Goal: Communication & Community: Answer question/provide support

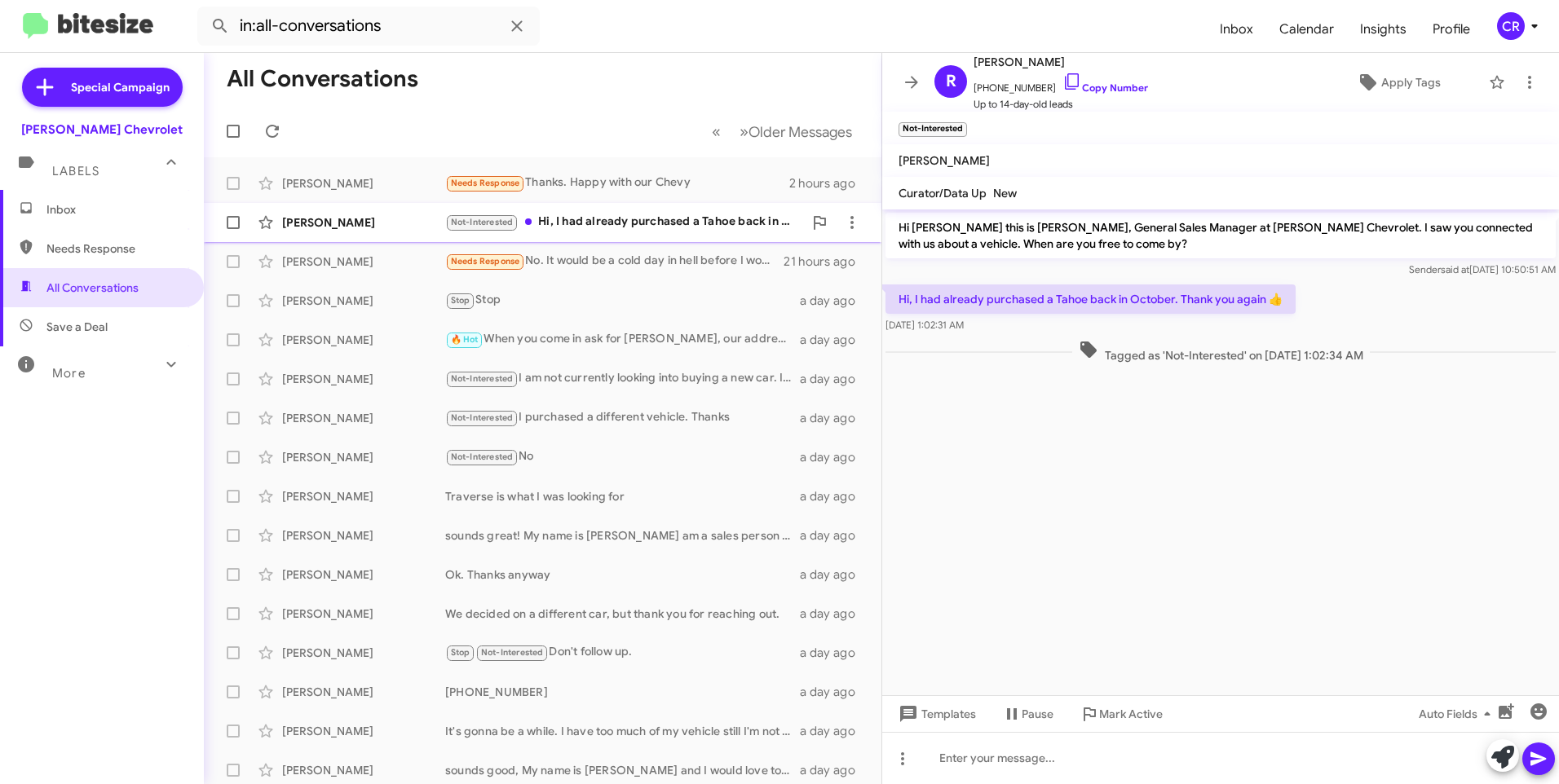
click at [601, 224] on div "Not-Interested Hi, I had already purchased a Tahoe back in October. Thank you a…" at bounding box center [623, 222] width 358 height 19
click at [88, 247] on span "Needs Response" at bounding box center [116, 249] width 139 height 16
type input "in:needs-response"
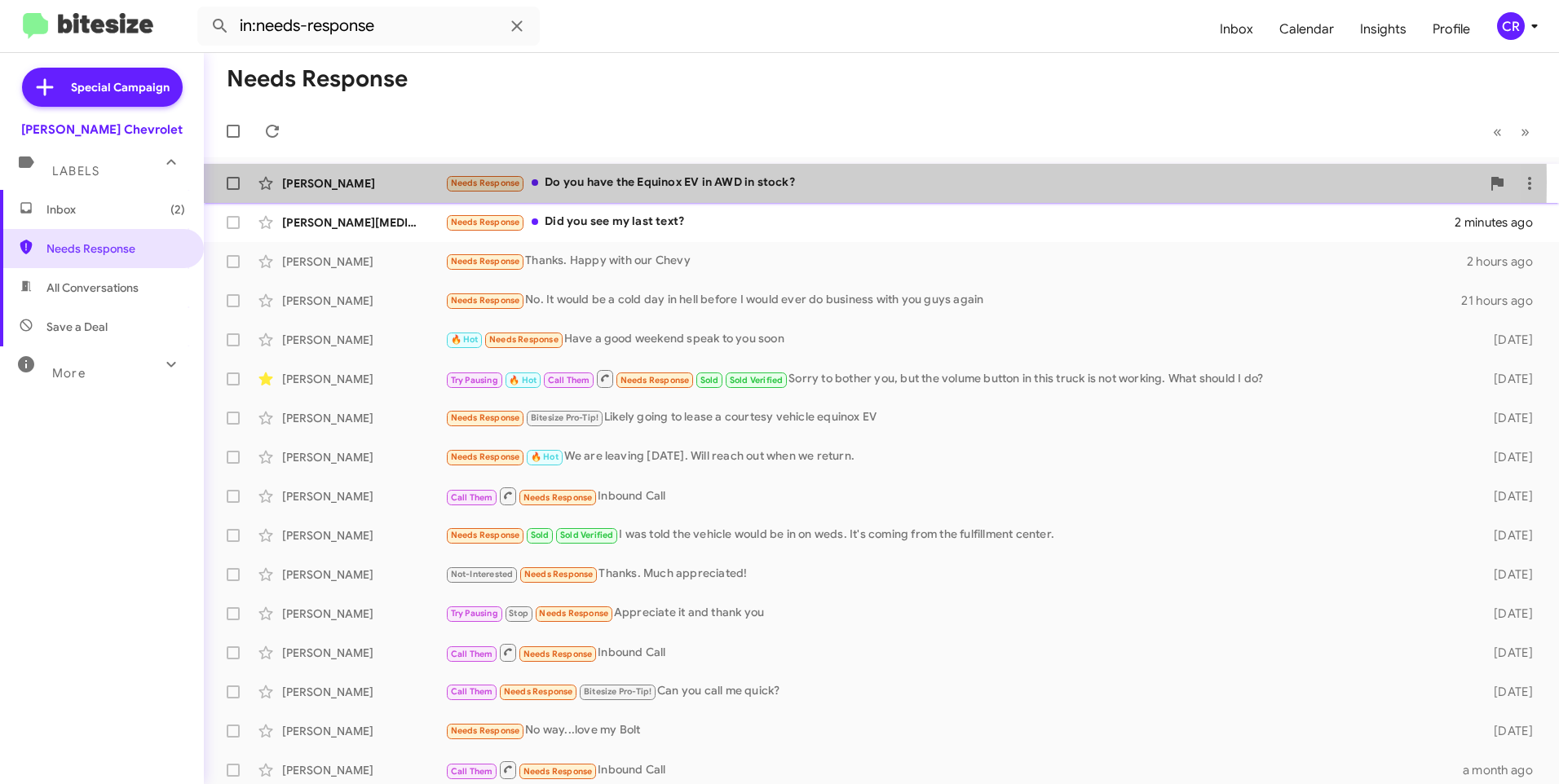
click at [602, 182] on div "Needs Response Do you have the Equinox EV in AWD in stock?" at bounding box center [962, 182] width 1035 height 19
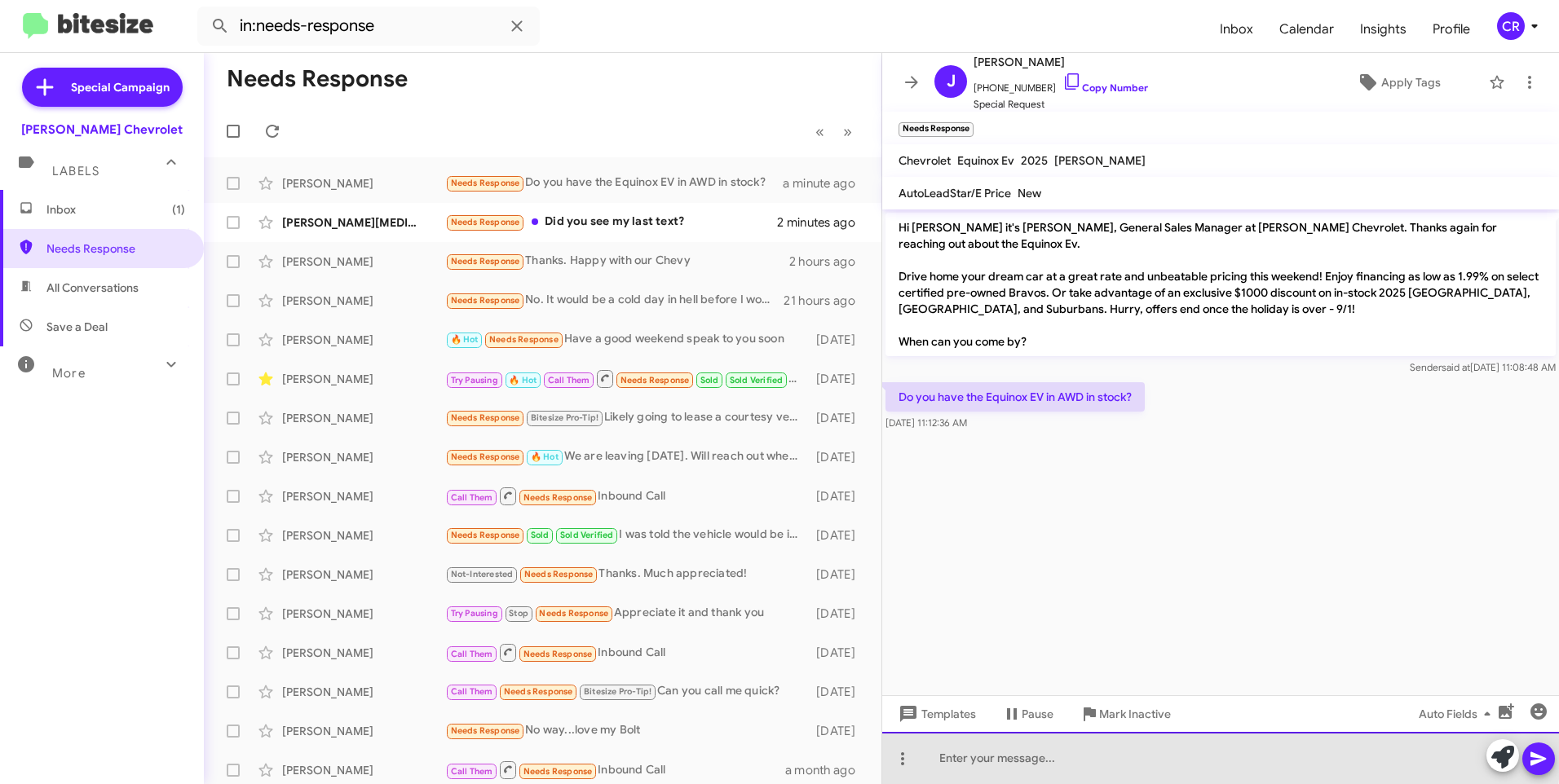
click at [1071, 752] on div at bounding box center [1220, 757] width 677 height 52
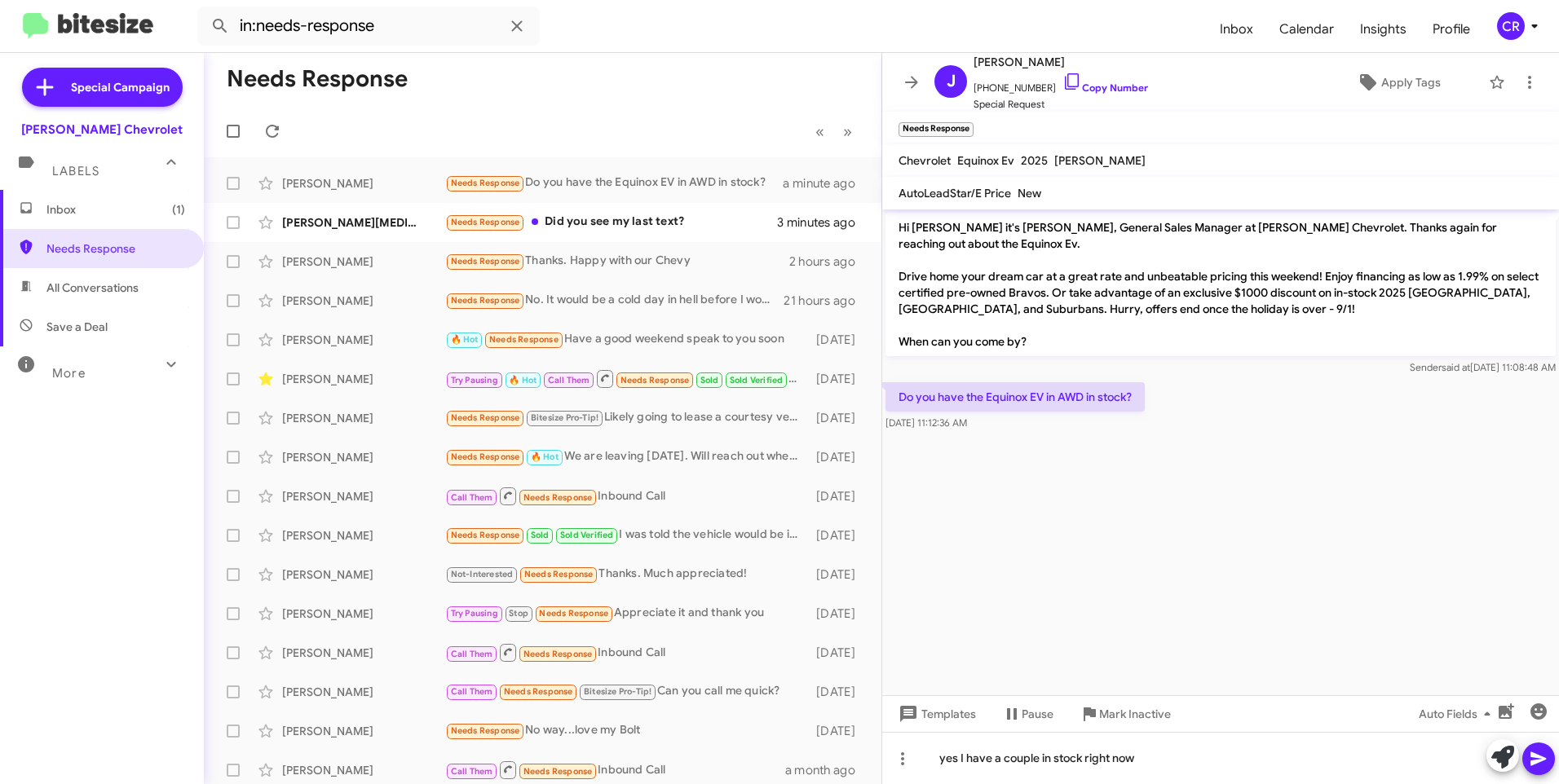
click at [1538, 761] on icon at bounding box center [1538, 759] width 16 height 14
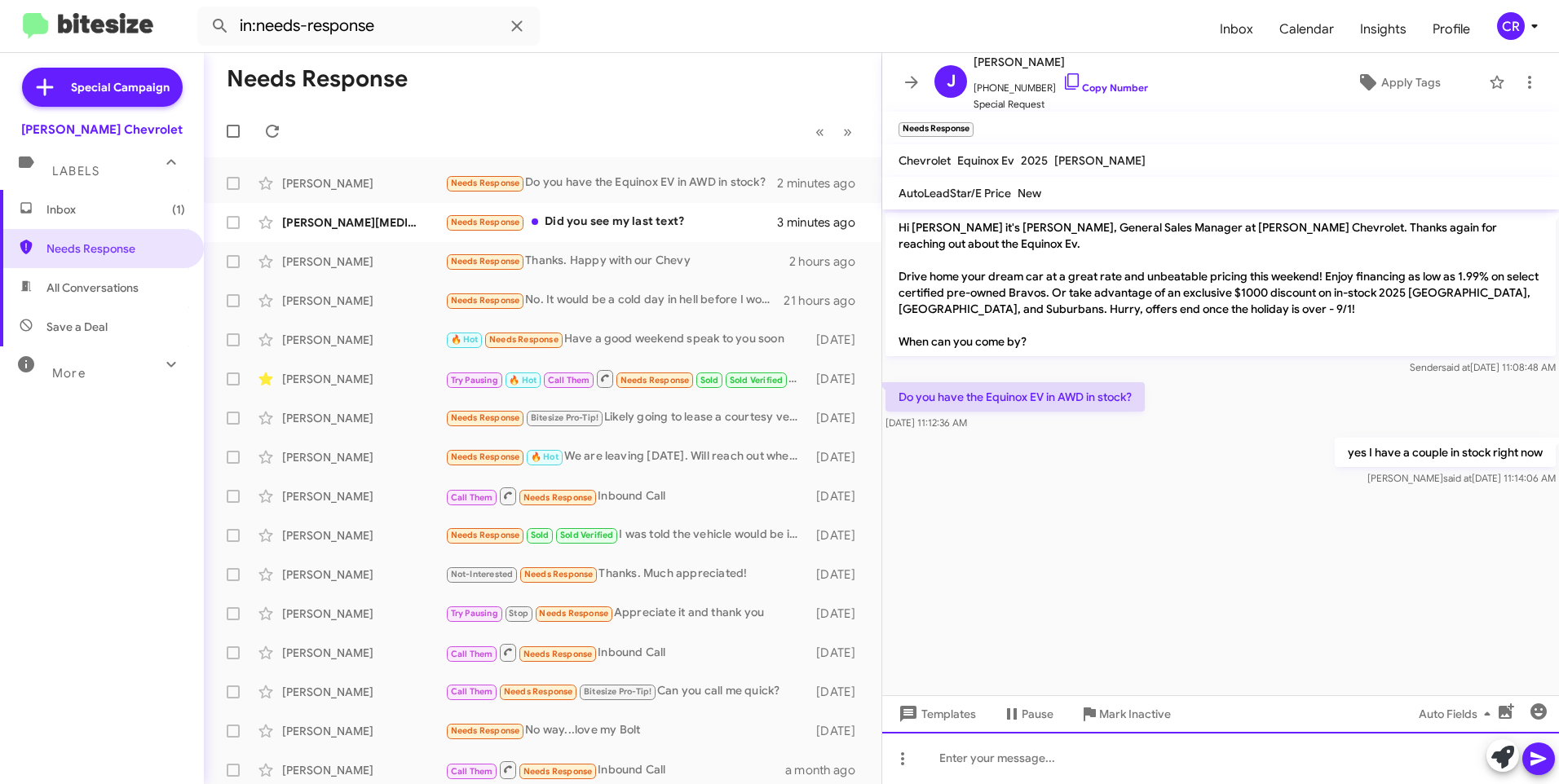
click at [1002, 756] on div at bounding box center [1220, 757] width 677 height 52
click at [1533, 765] on icon at bounding box center [1538, 759] width 20 height 20
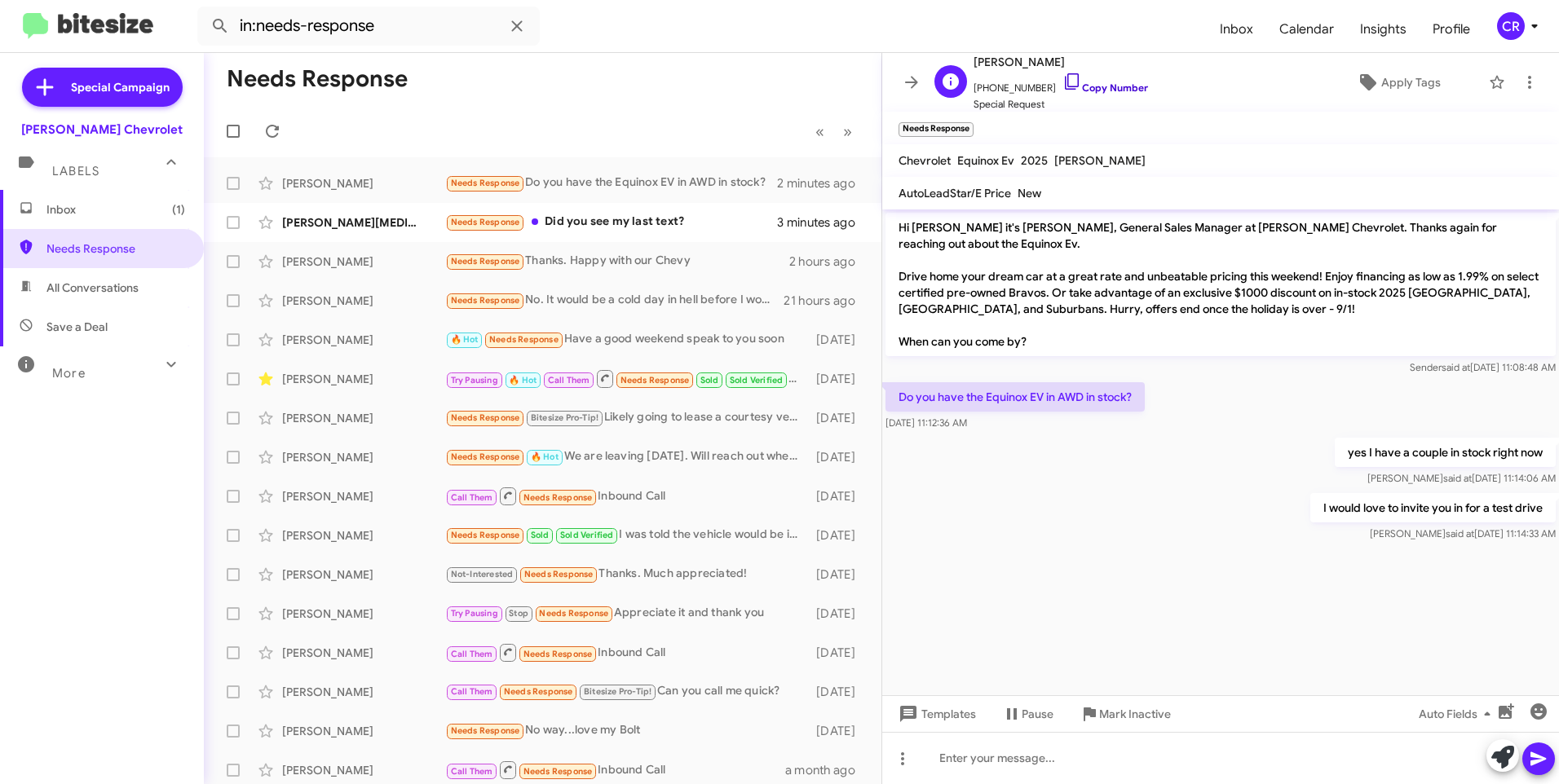
click at [1087, 86] on link "Copy Number" at bounding box center [1105, 87] width 86 height 12
click at [615, 223] on div "Needs Response Did you see my last text?" at bounding box center [623, 222] width 358 height 19
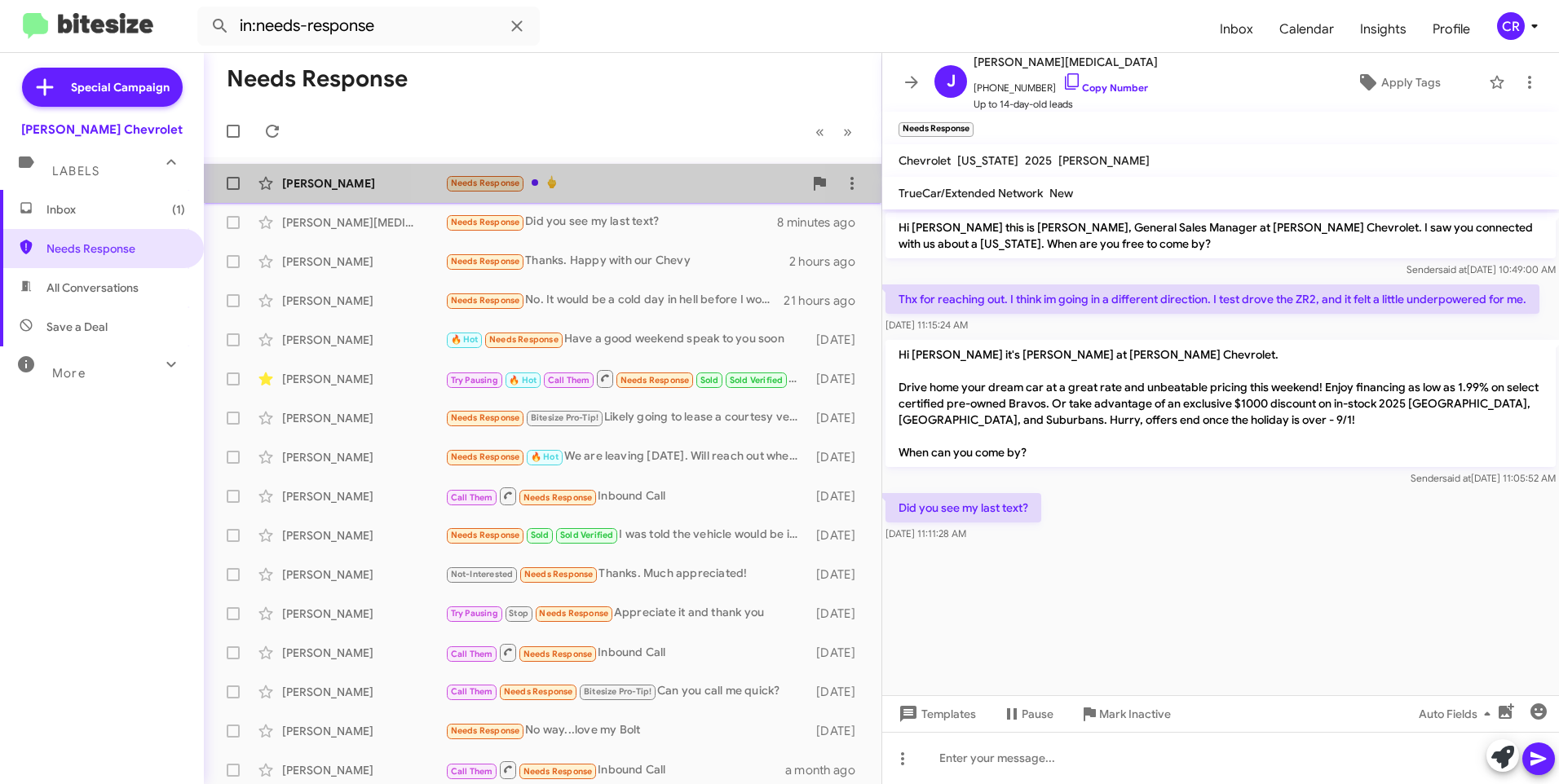
click at [601, 181] on div "Needs Response 🖕" at bounding box center [623, 182] width 358 height 19
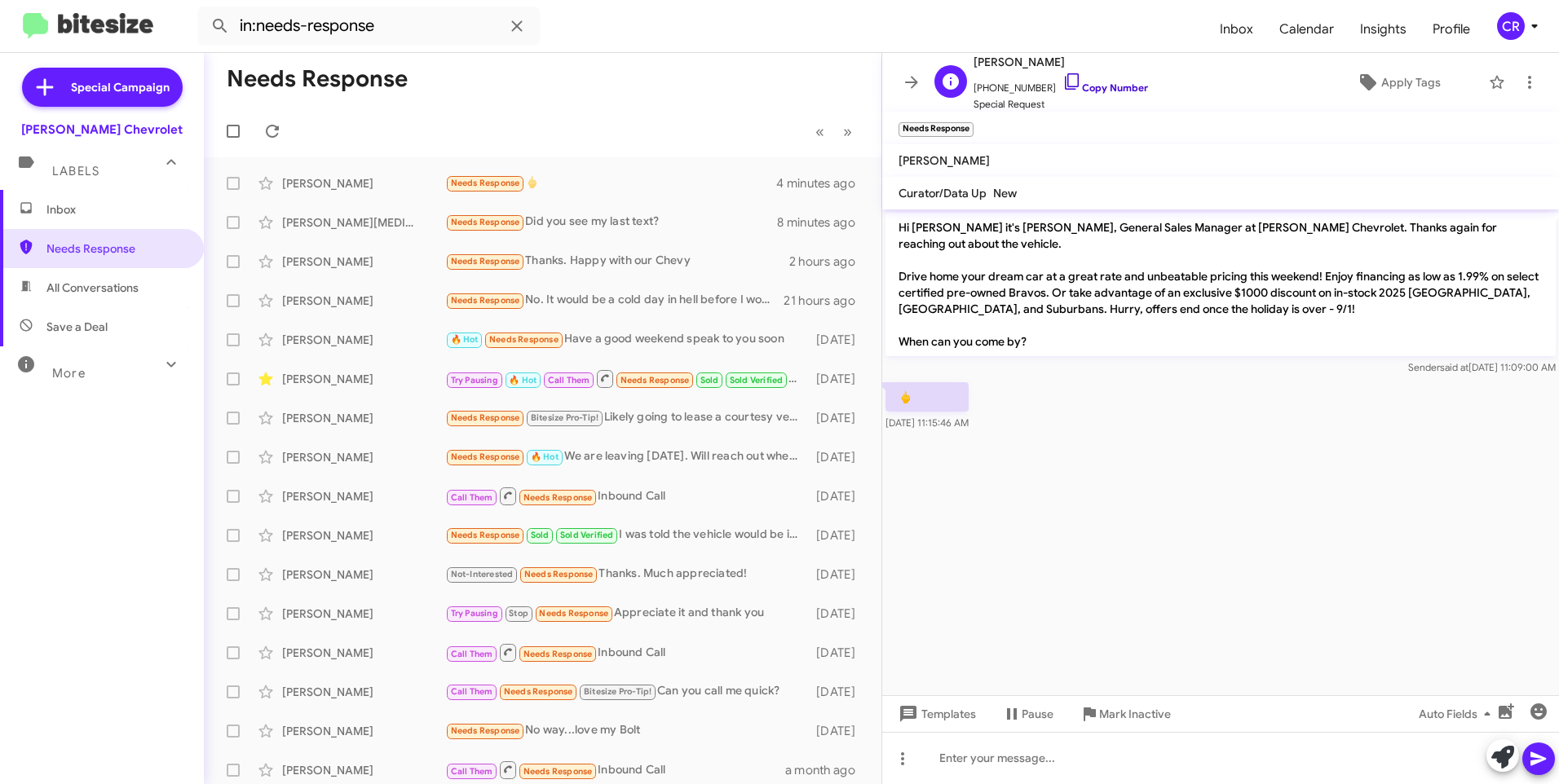
click at [1080, 86] on link "Copy Number" at bounding box center [1105, 87] width 86 height 12
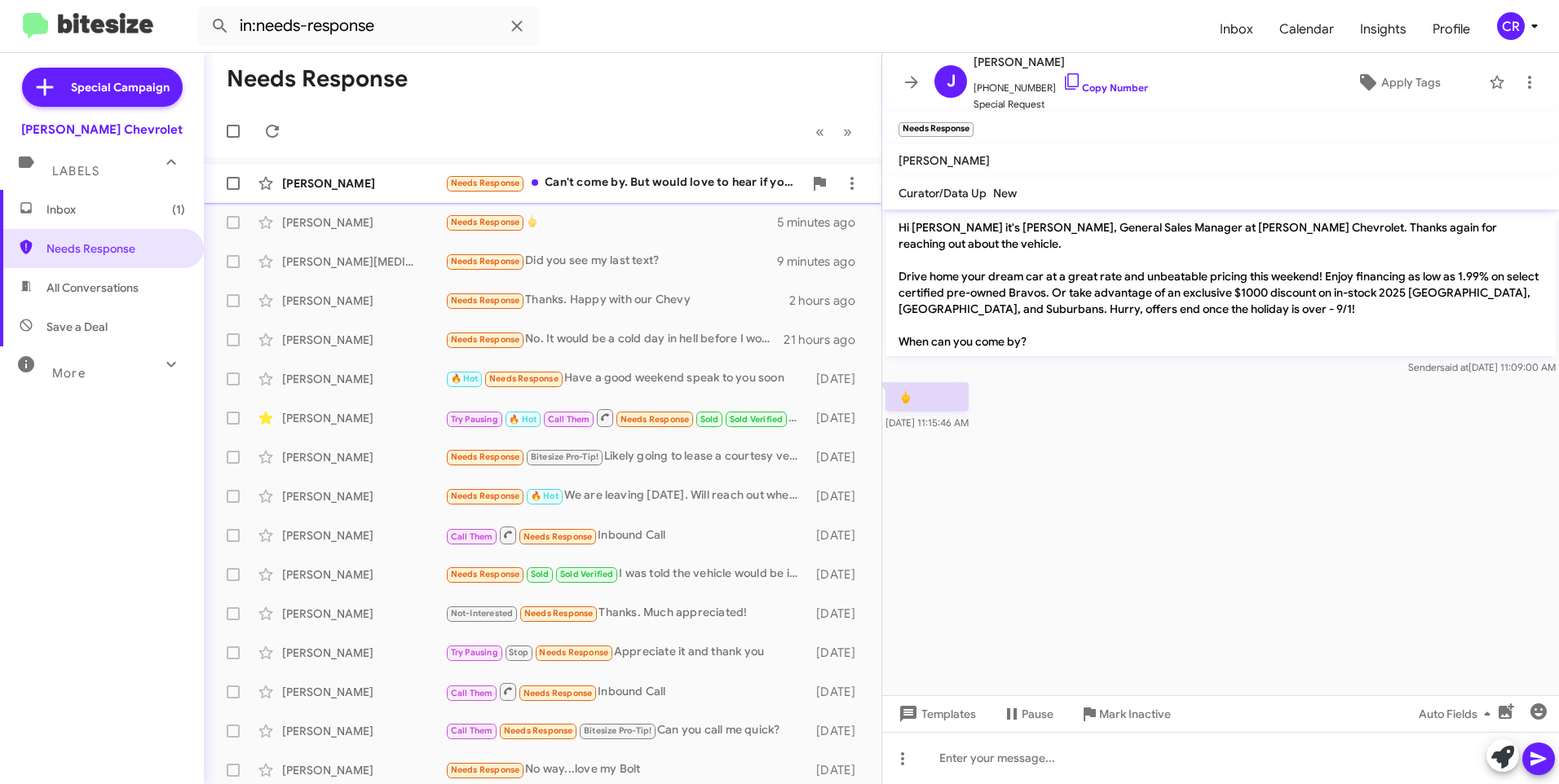
click at [602, 178] on div "Needs Response Can't come by. But would love to hear if you can help me out" at bounding box center [623, 182] width 358 height 19
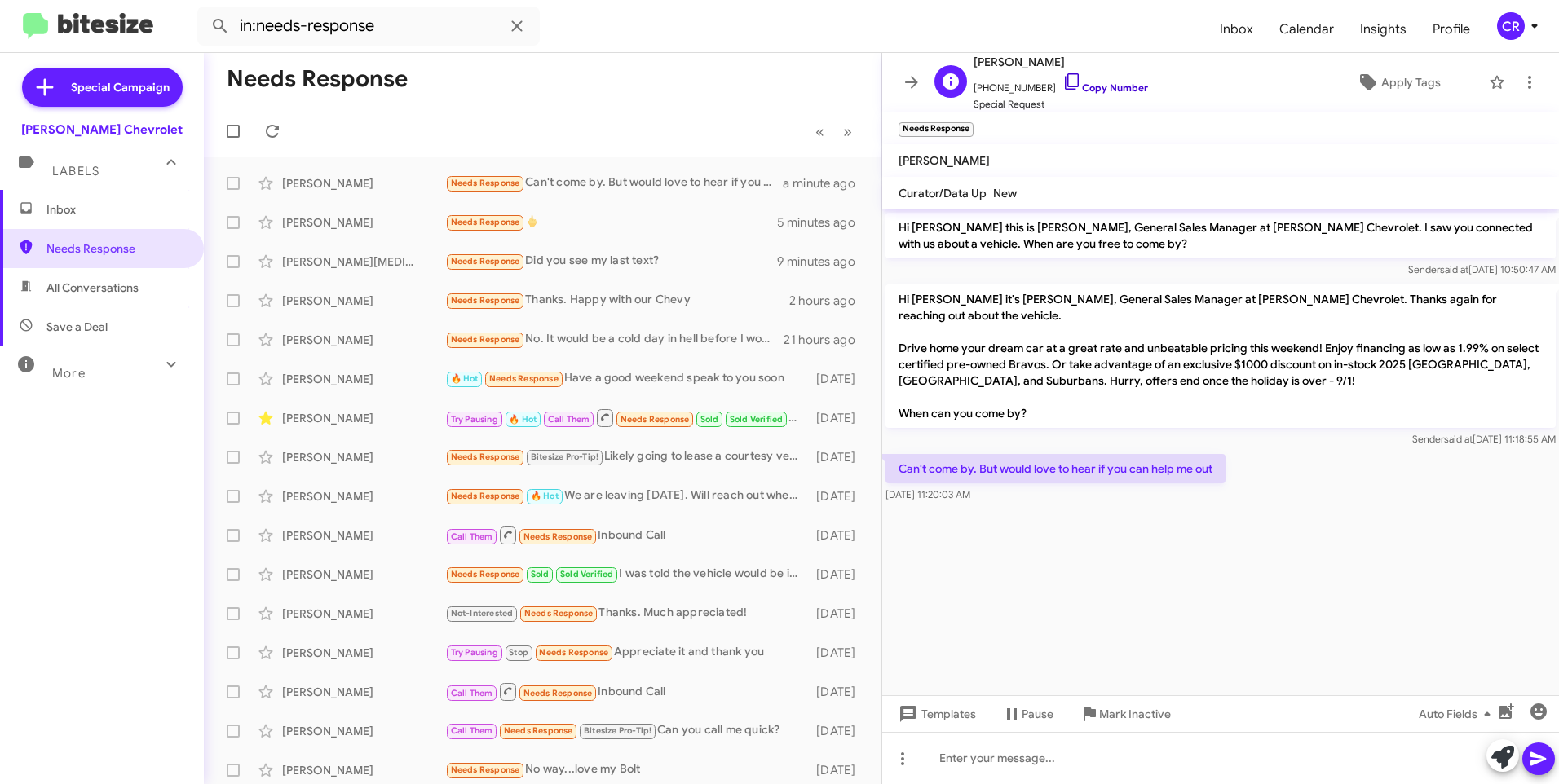
click at [1111, 93] on link "Copy Number" at bounding box center [1105, 87] width 86 height 12
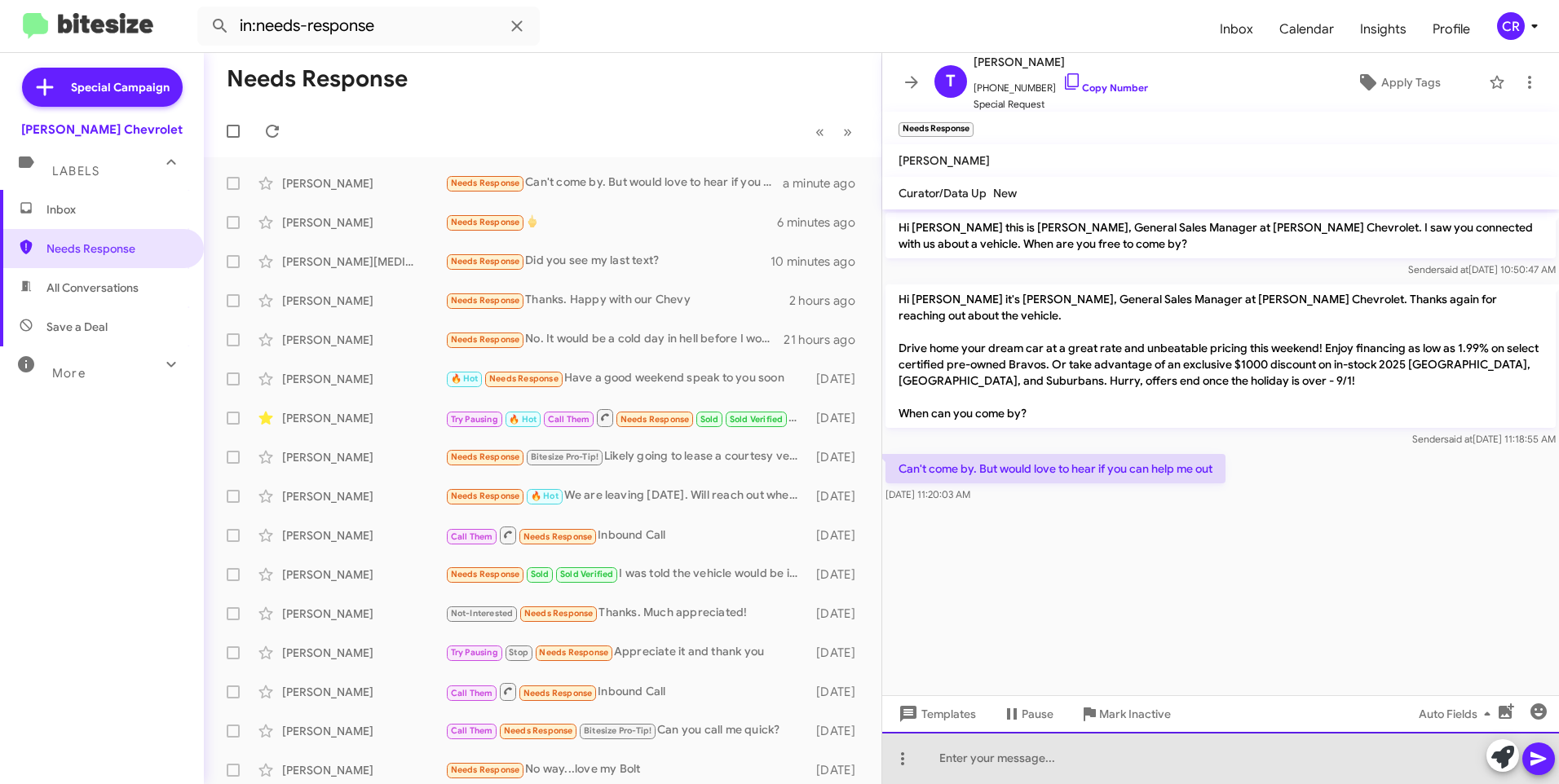
click at [1066, 754] on div at bounding box center [1220, 757] width 677 height 52
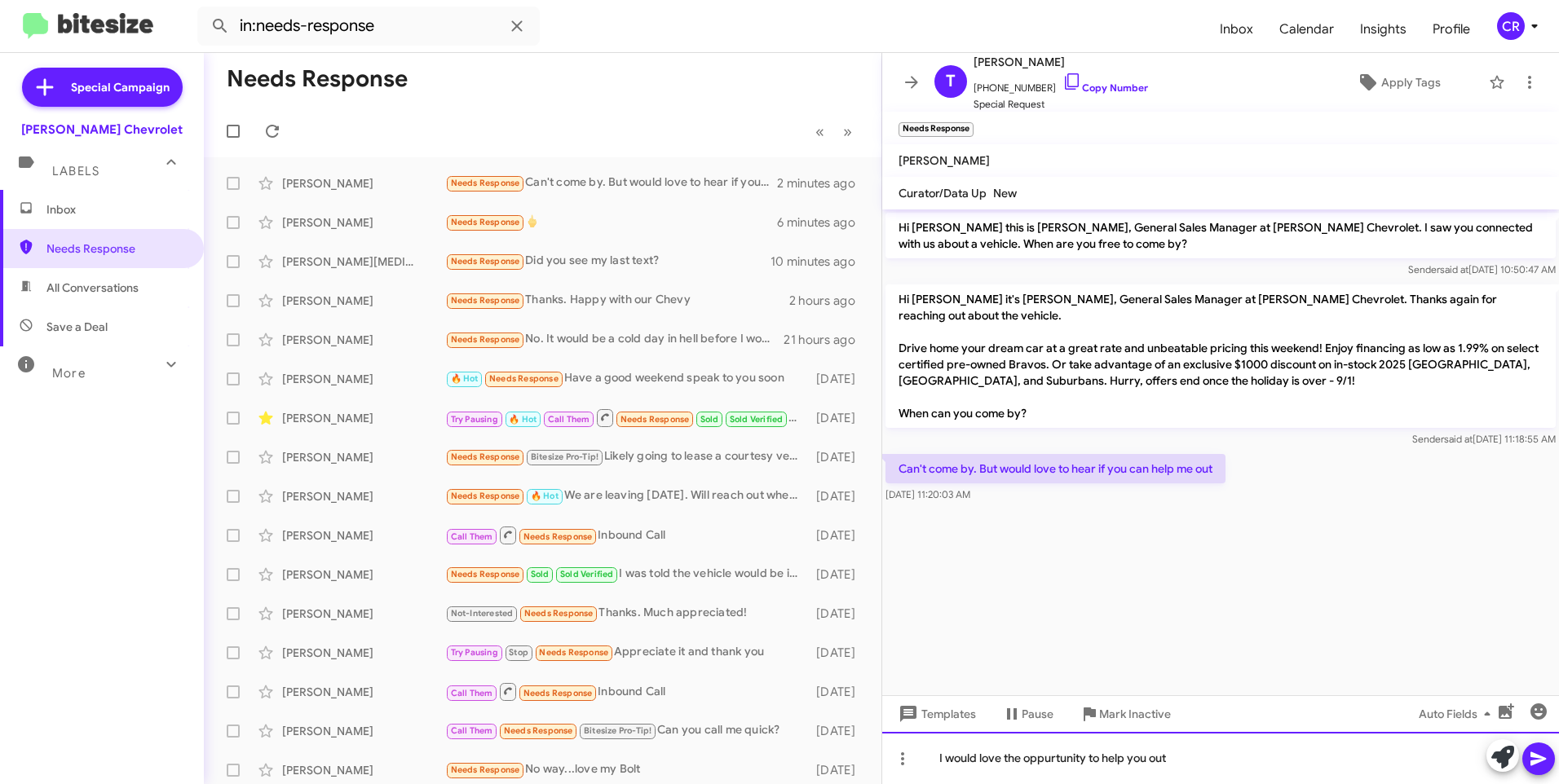
drag, startPoint x: 1045, startPoint y: 759, endPoint x: 1076, endPoint y: 756, distance: 31.1
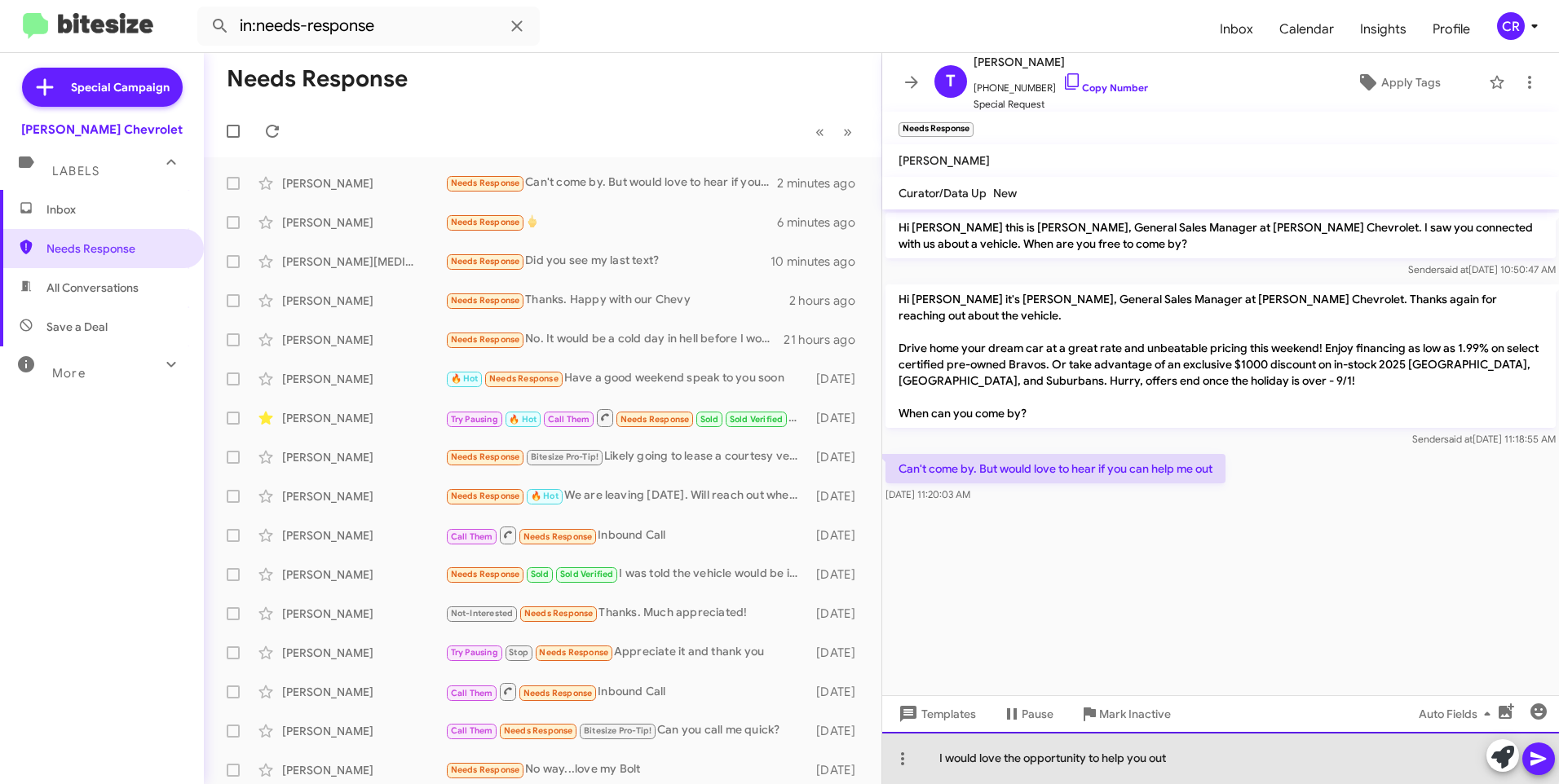
click at [1206, 759] on div "I would love the opportunity to help you out" at bounding box center [1220, 757] width 677 height 52
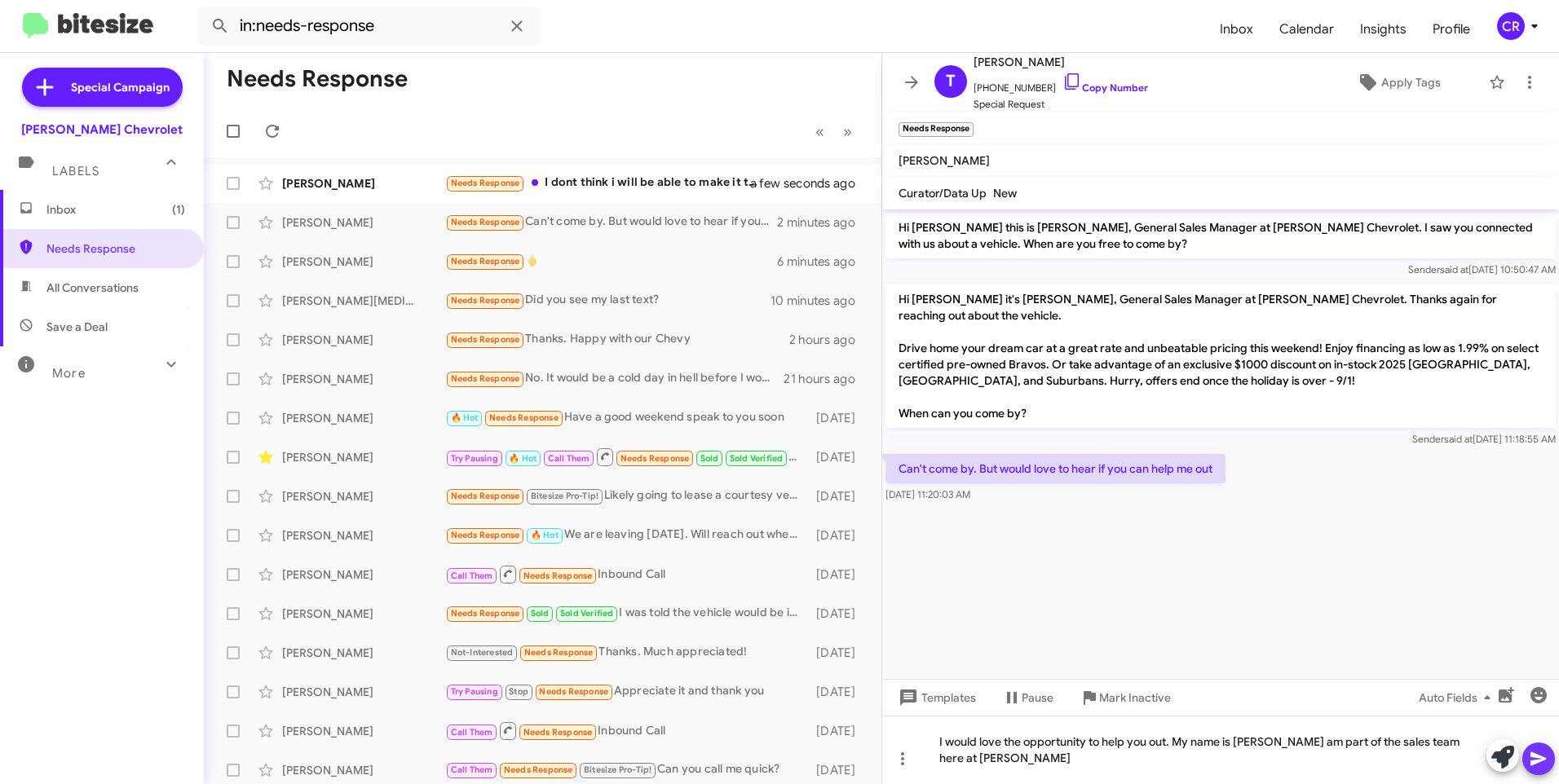
click at [1543, 758] on icon at bounding box center [1538, 759] width 16 height 14
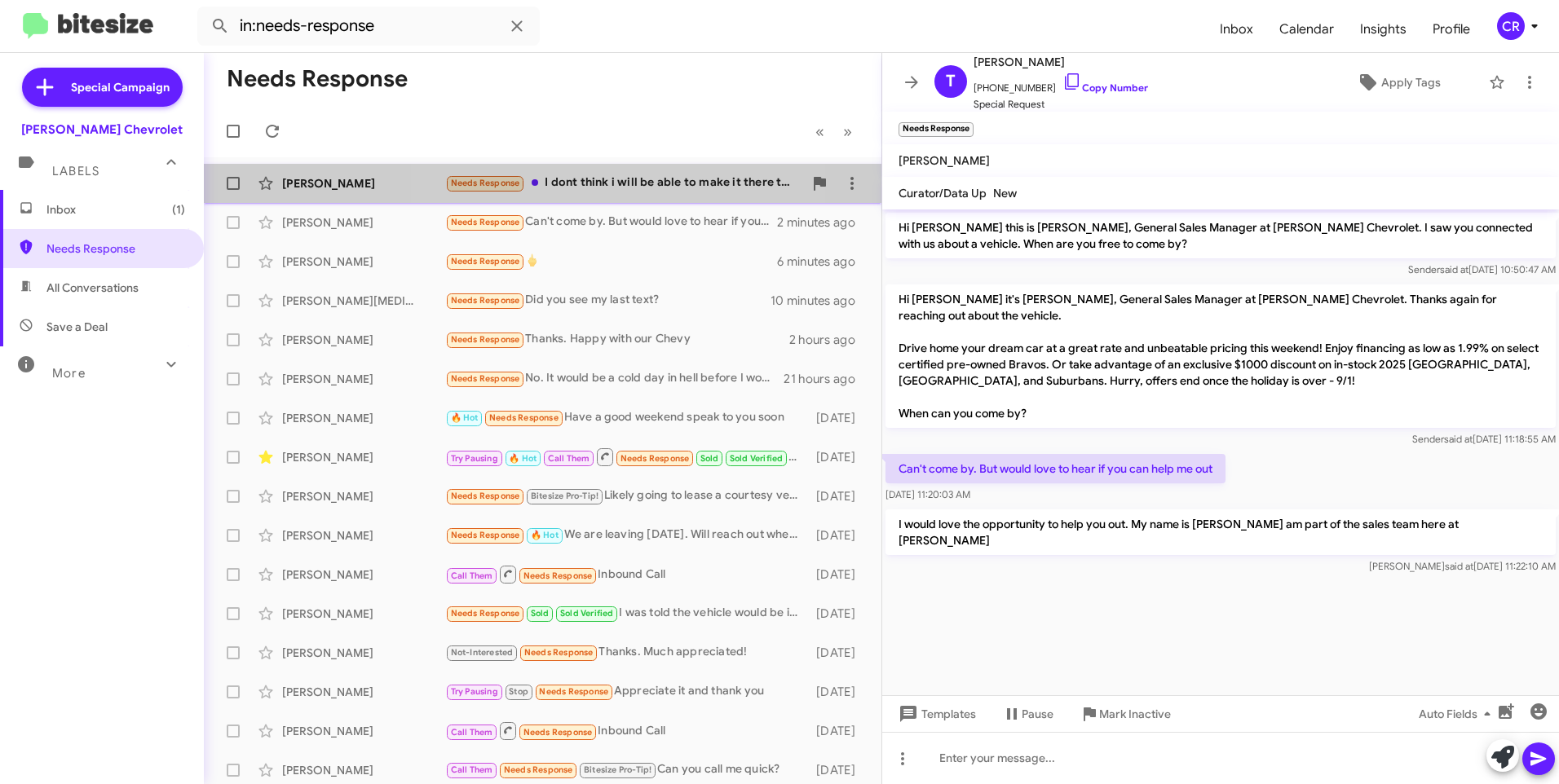
click at [581, 183] on div "Needs Response I dont think i will be able to make it there this weekend. I am …" at bounding box center [623, 182] width 358 height 19
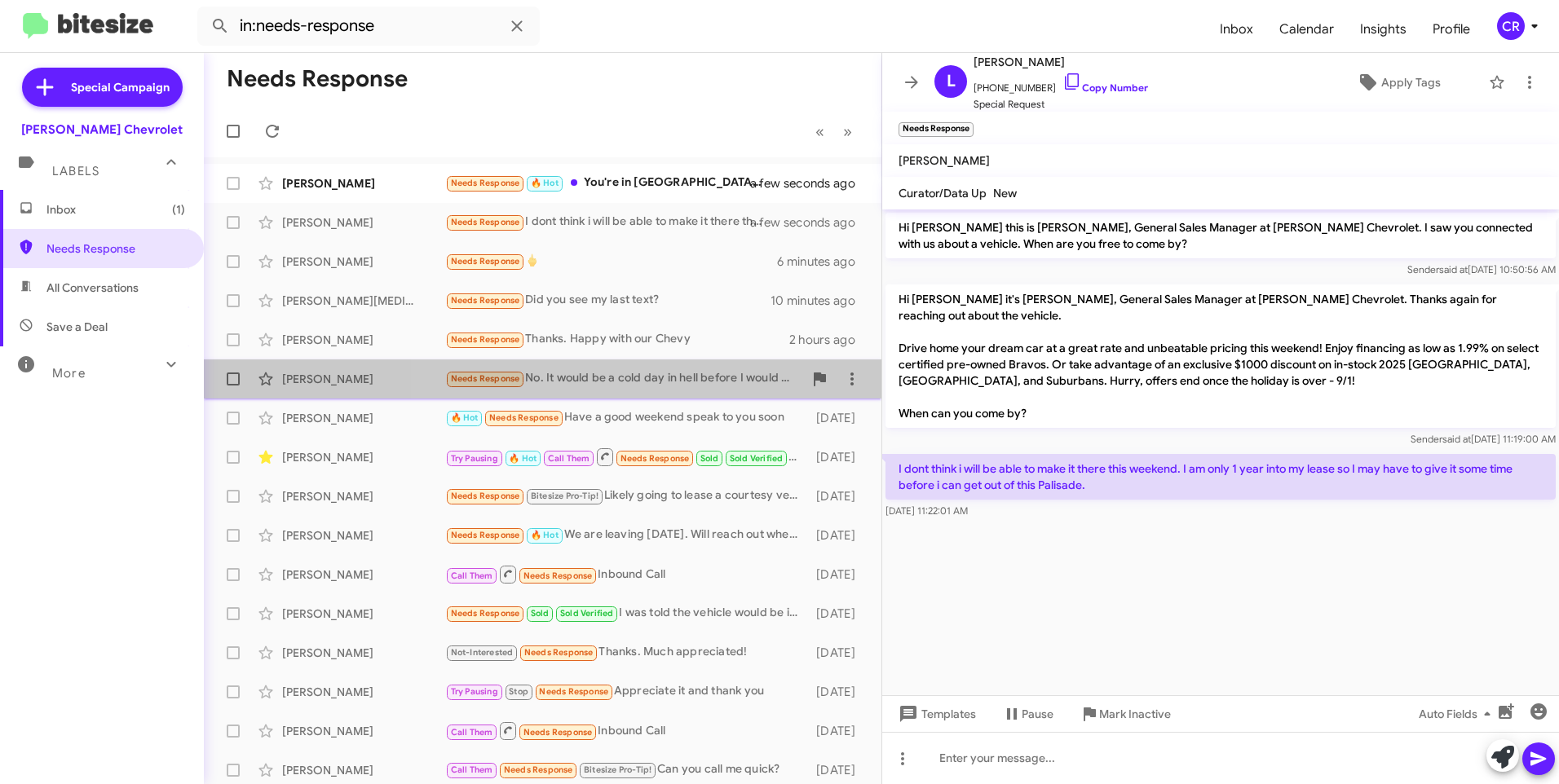
click at [646, 372] on div "Needs Response No. It would be a cold day in hell before I would ever do busine…" at bounding box center [623, 378] width 358 height 19
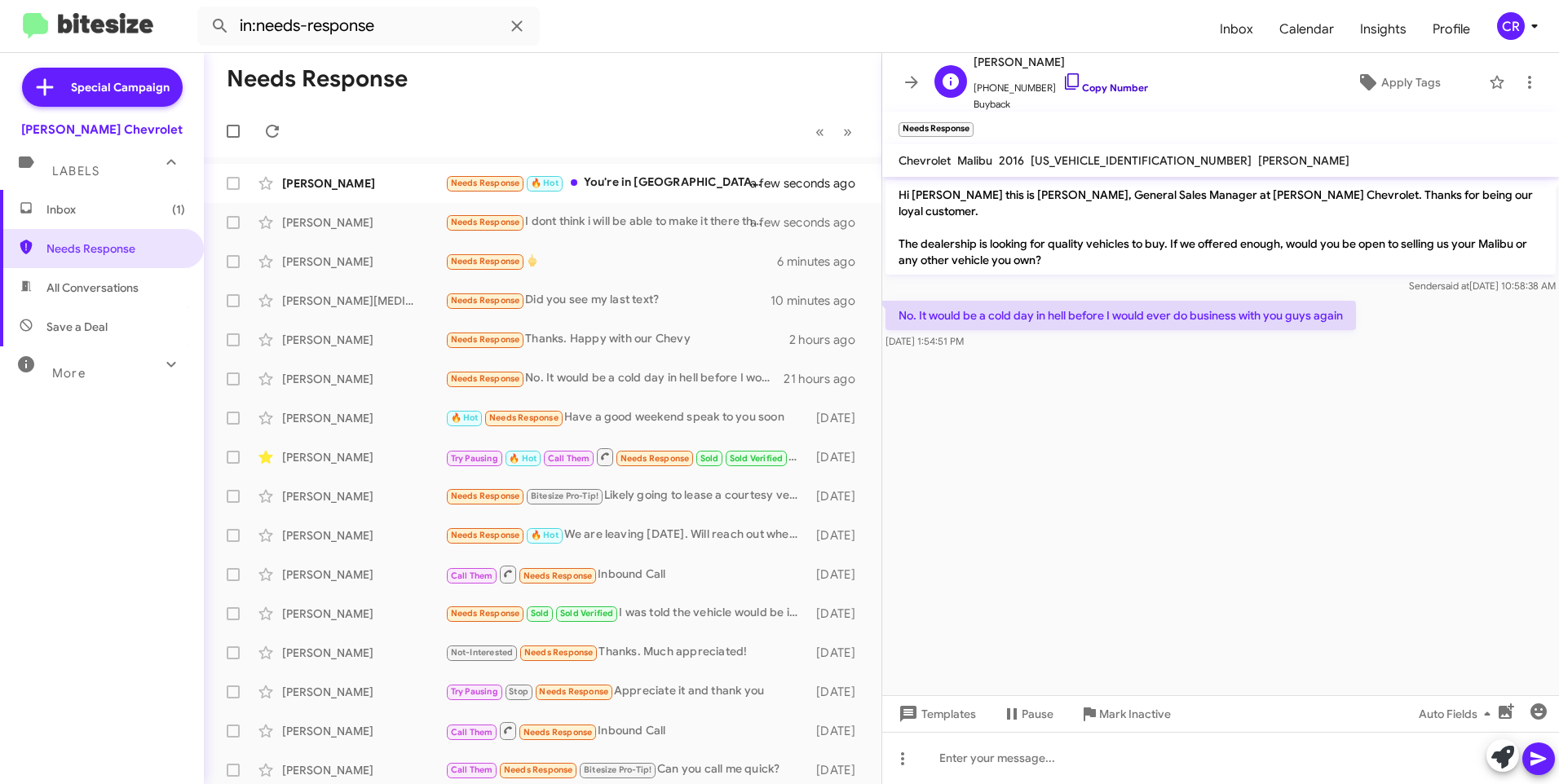
click at [1103, 86] on link "Copy Number" at bounding box center [1105, 87] width 86 height 12
click at [633, 187] on div "Needs Response 🔥 Hot You're in [GEOGRAPHIC_DATA] right? How early in the mornin…" at bounding box center [623, 182] width 358 height 19
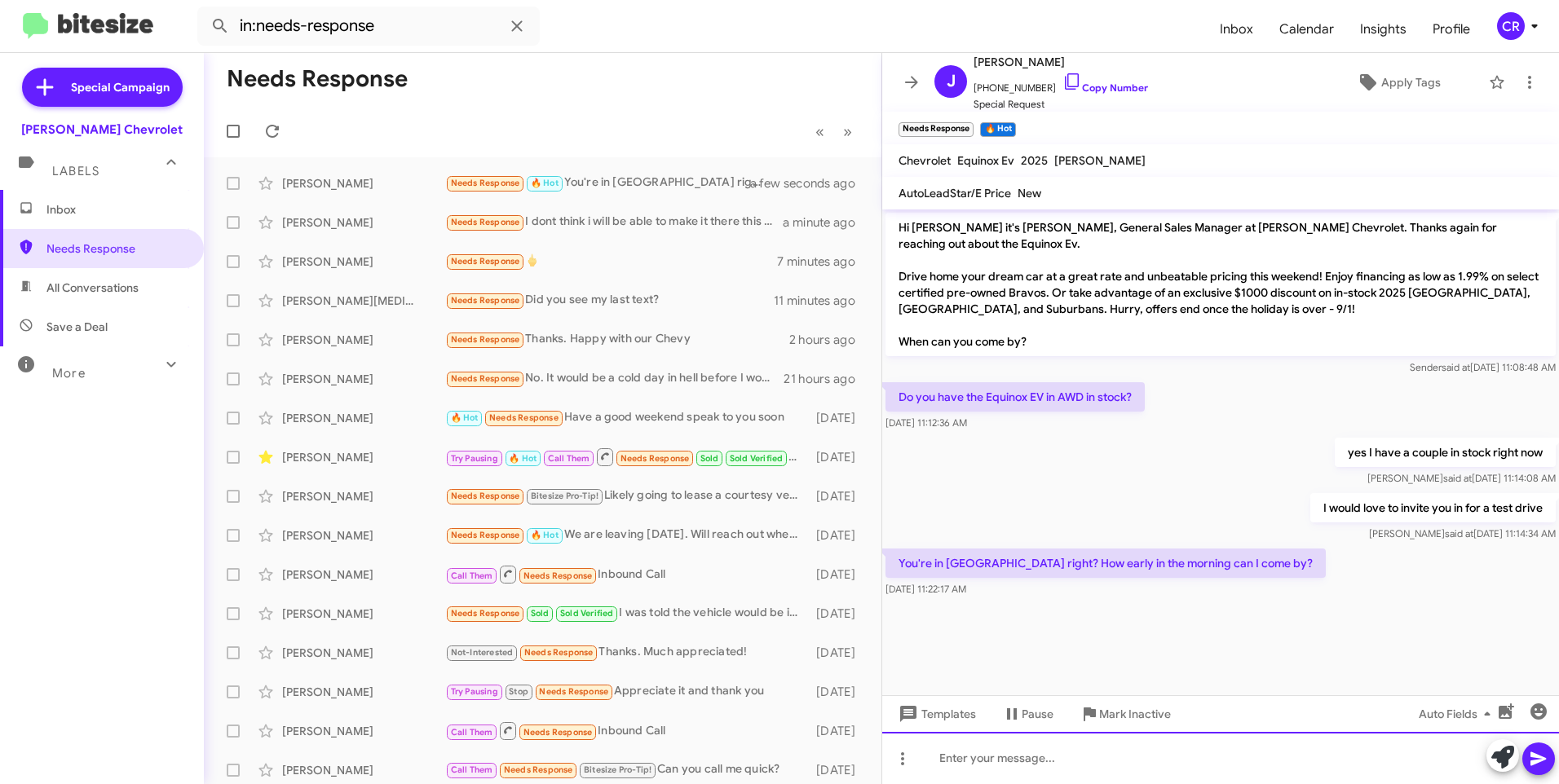
click at [1050, 751] on div at bounding box center [1220, 757] width 677 height 52
click at [1534, 758] on icon at bounding box center [1538, 759] width 20 height 20
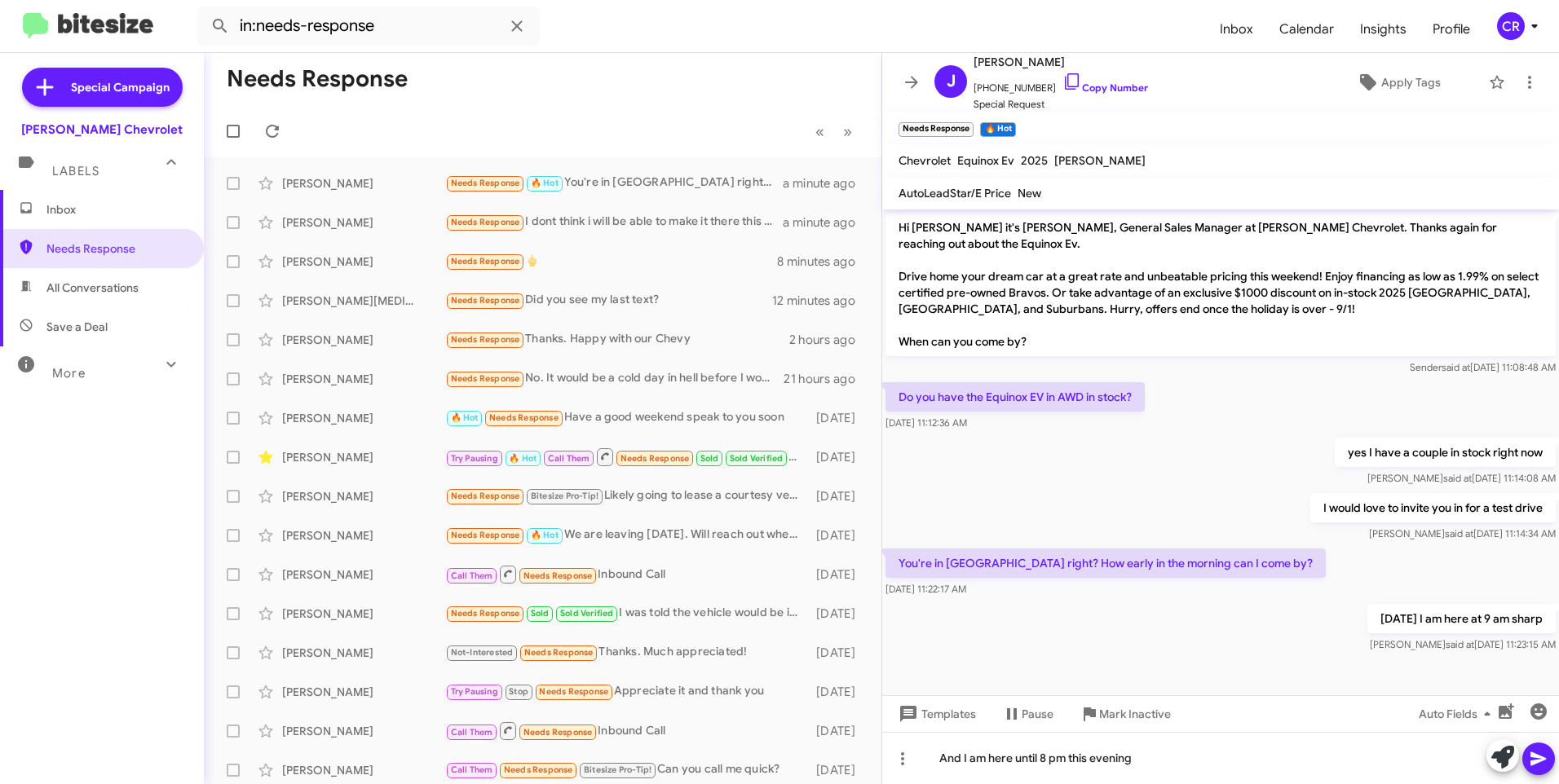
click at [1541, 753] on icon at bounding box center [1538, 759] width 20 height 20
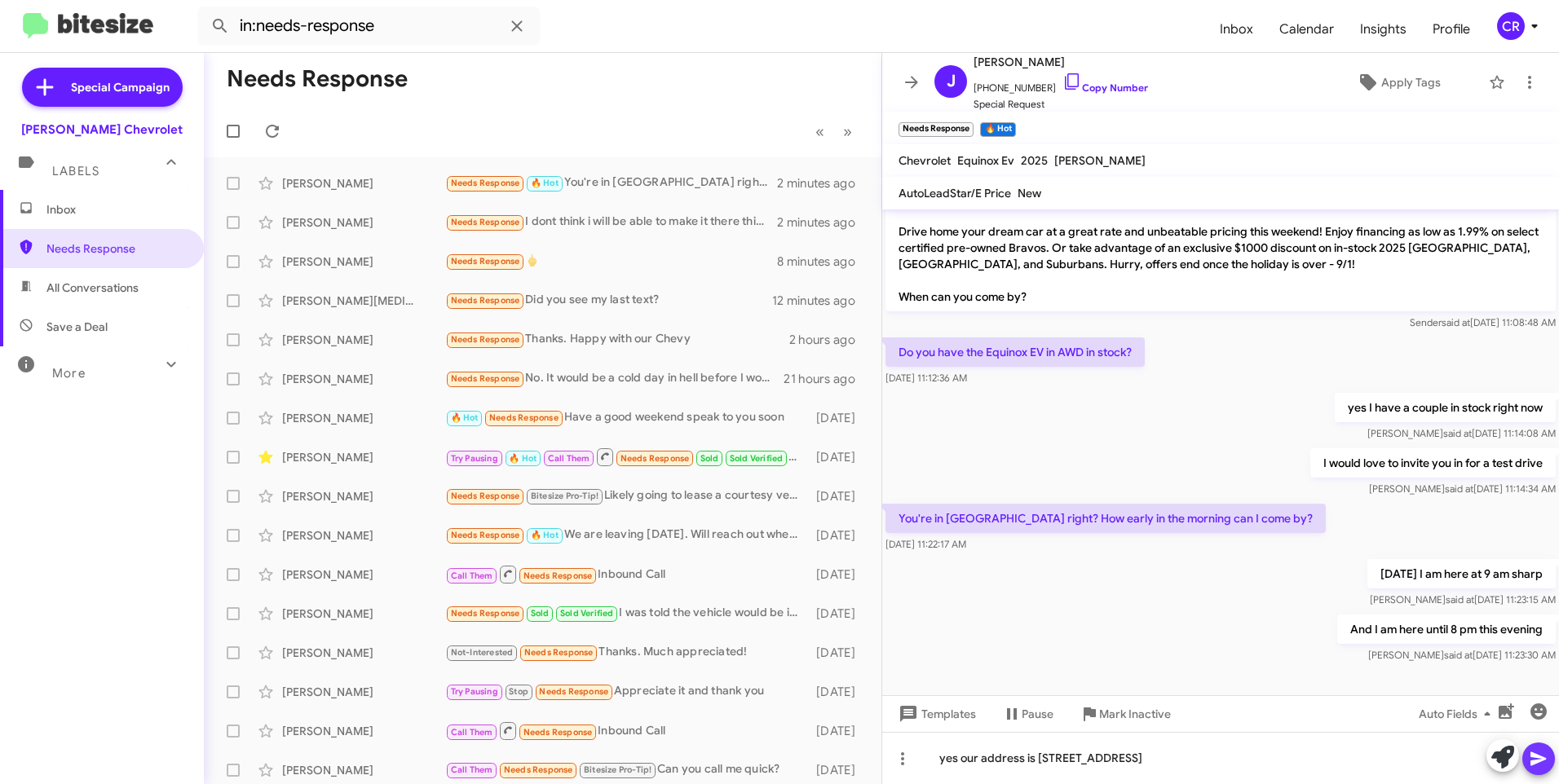
click at [1534, 760] on icon at bounding box center [1538, 759] width 16 height 14
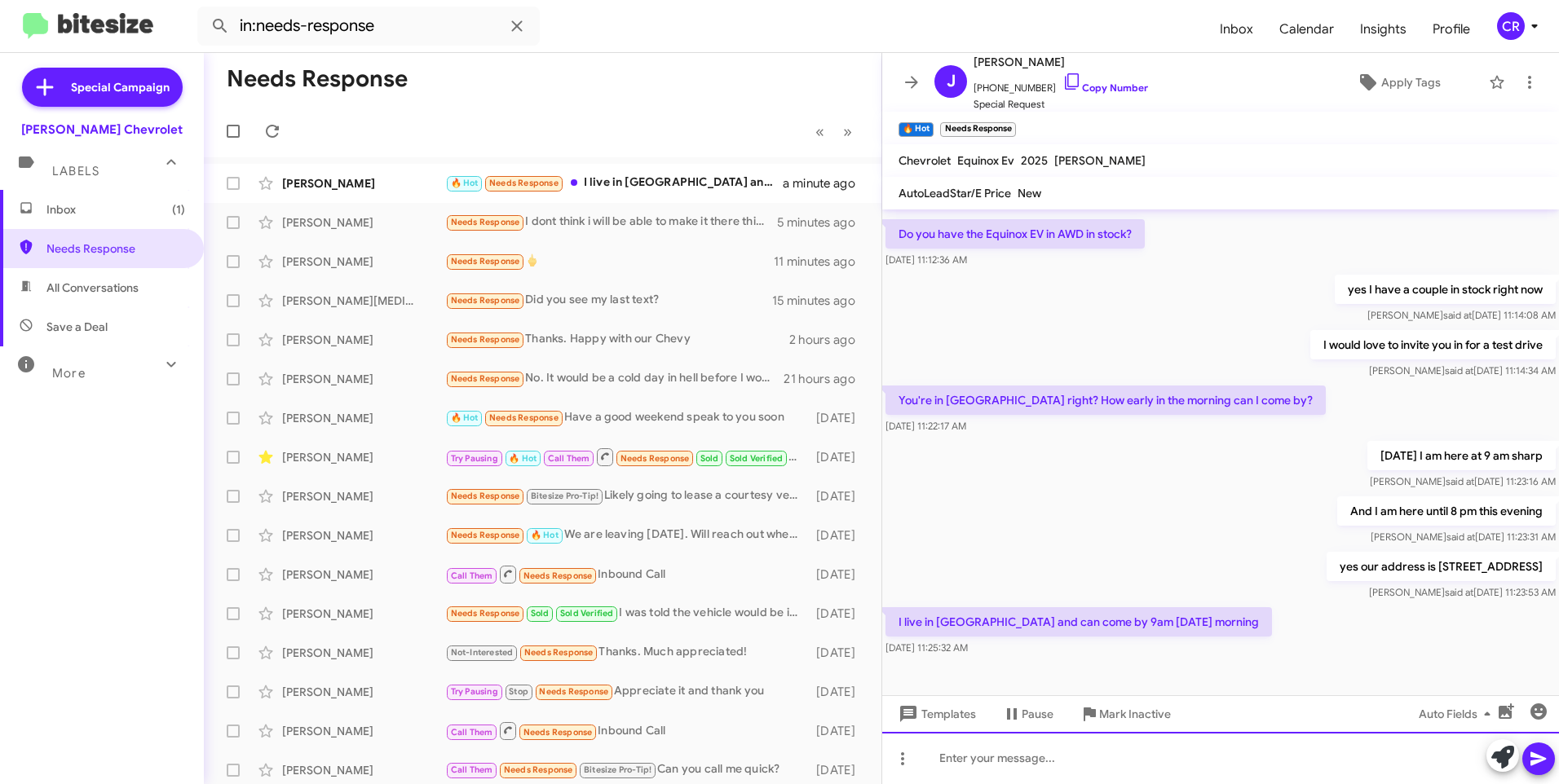
scroll to position [164, 0]
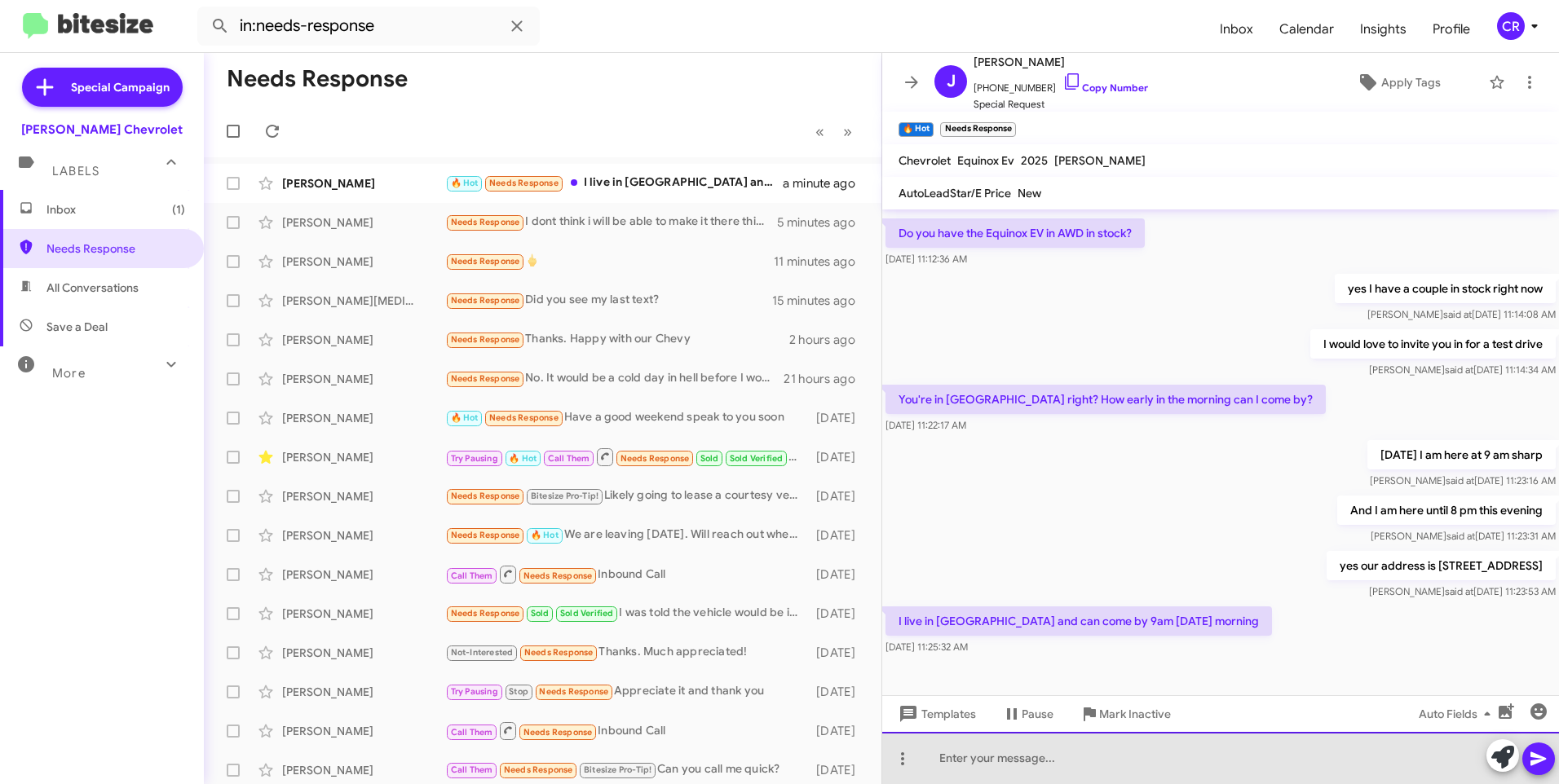
click at [1053, 760] on div at bounding box center [1220, 757] width 677 height 52
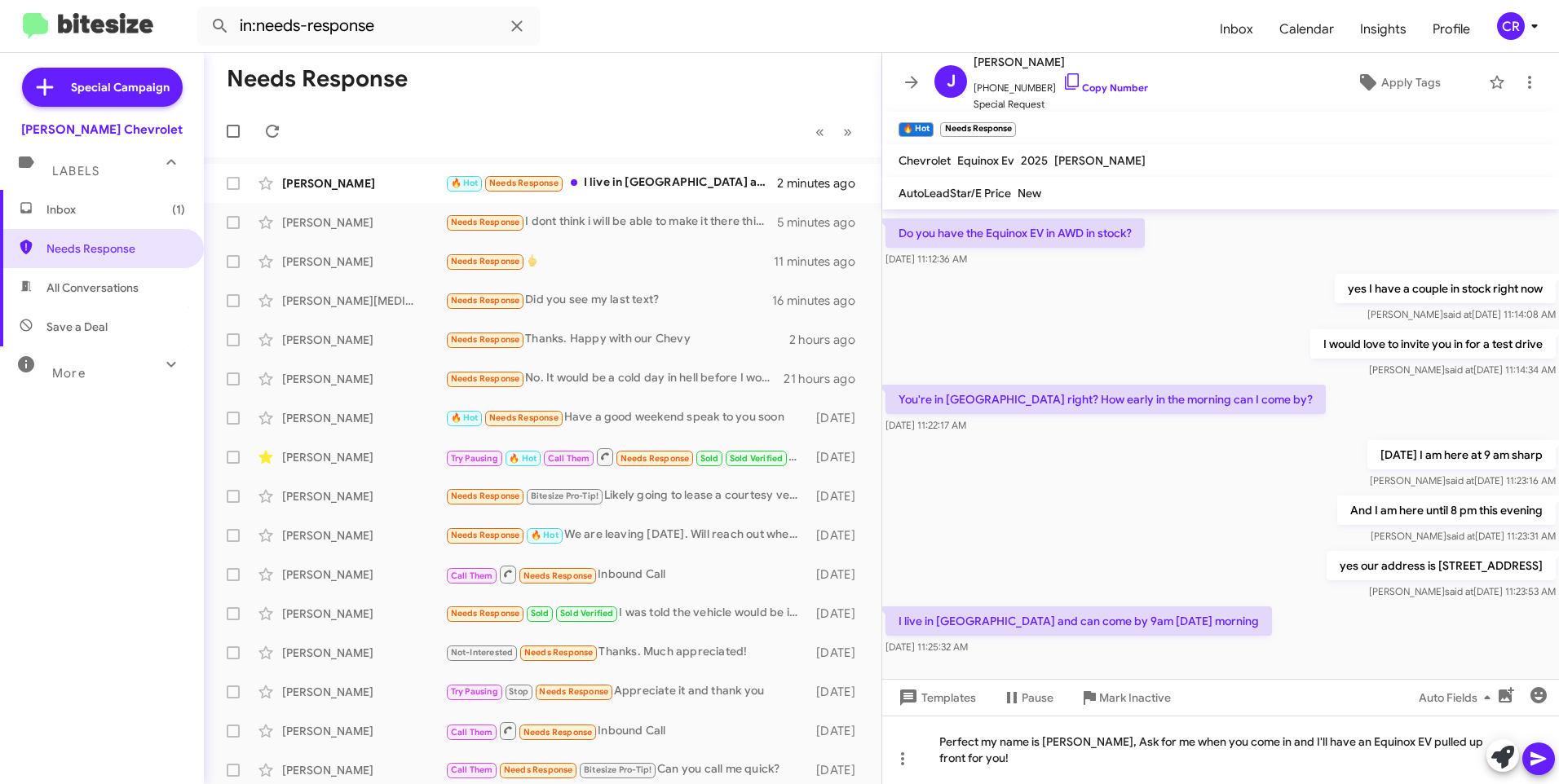
click at [1539, 753] on icon at bounding box center [1538, 759] width 20 height 20
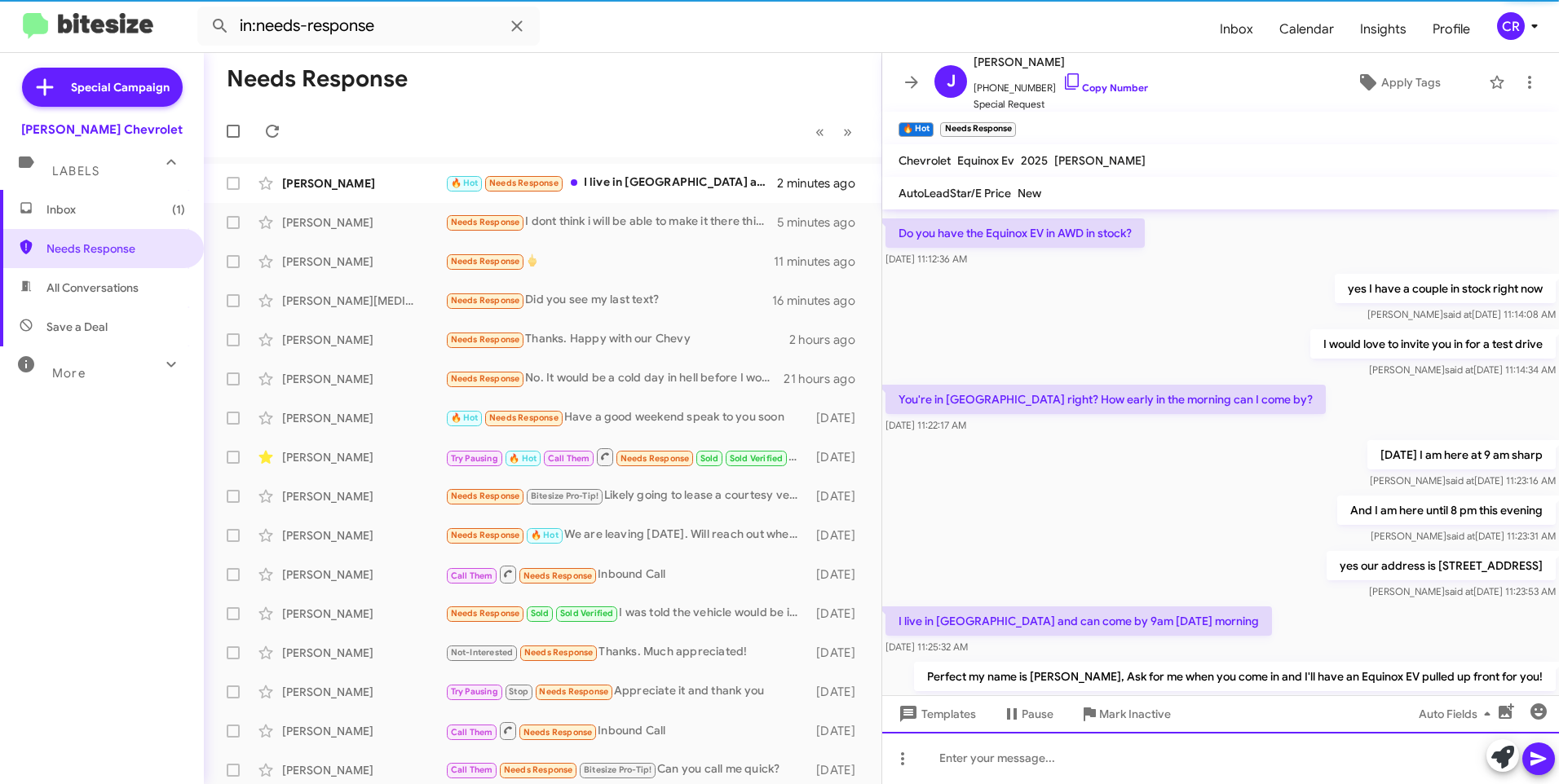
scroll to position [0, 0]
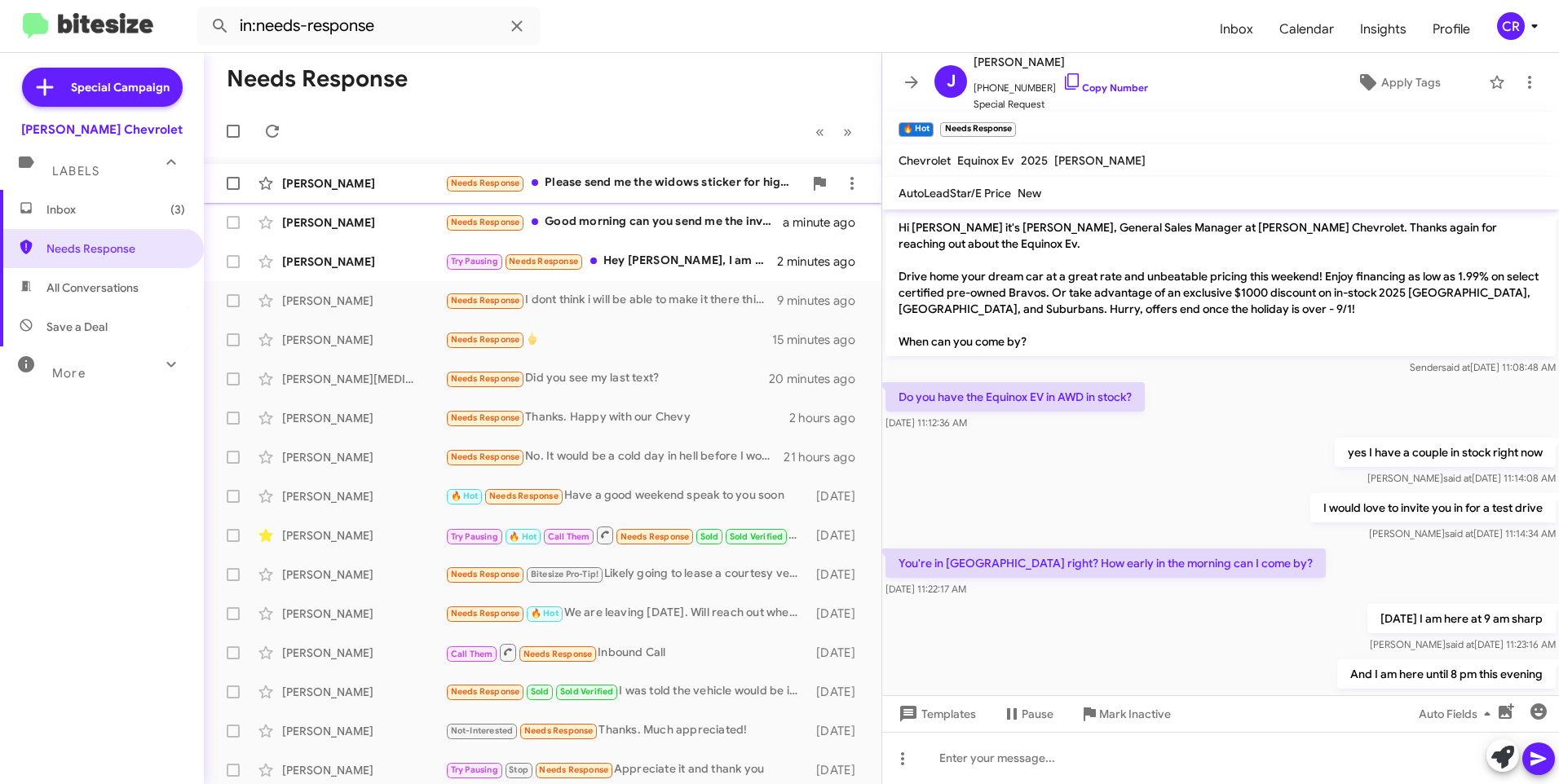
click at [628, 187] on div "Needs Response Please send me the widows sticker for high country" at bounding box center [623, 182] width 358 height 19
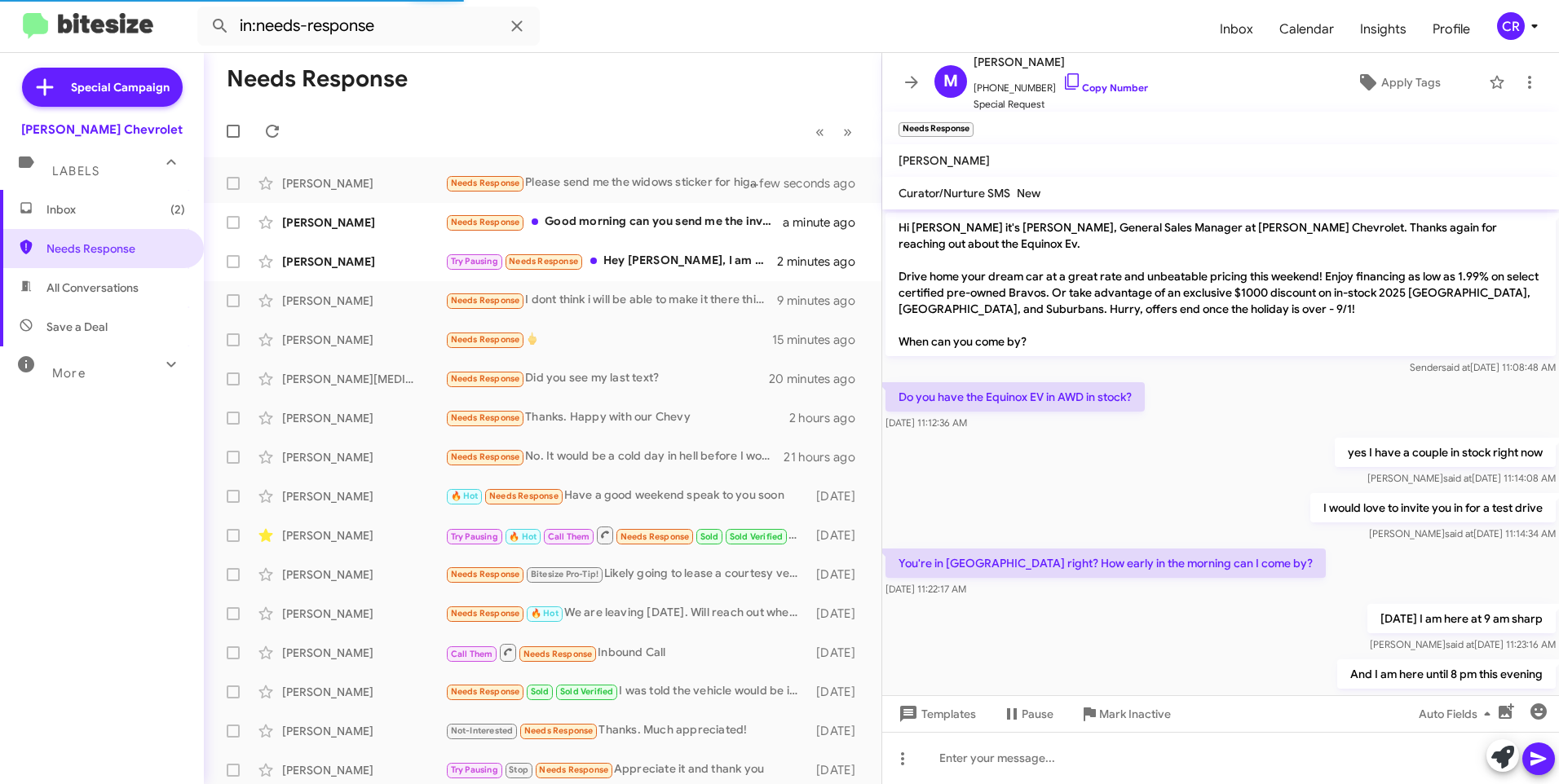
scroll to position [169, 0]
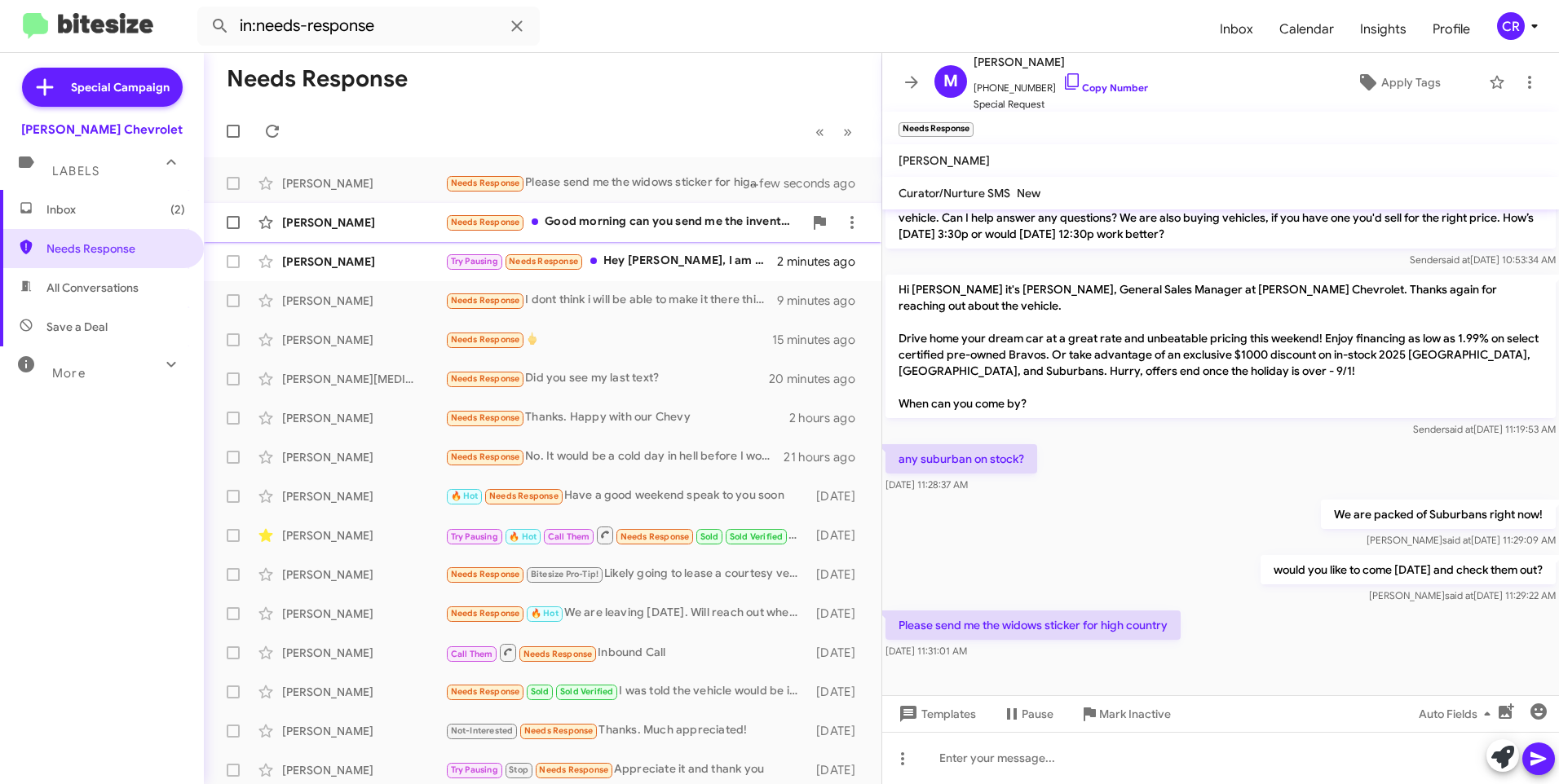
click at [567, 213] on div "Needs Response Good morning can you send me the inventory 2024 and 2025 appreci…" at bounding box center [623, 222] width 358 height 19
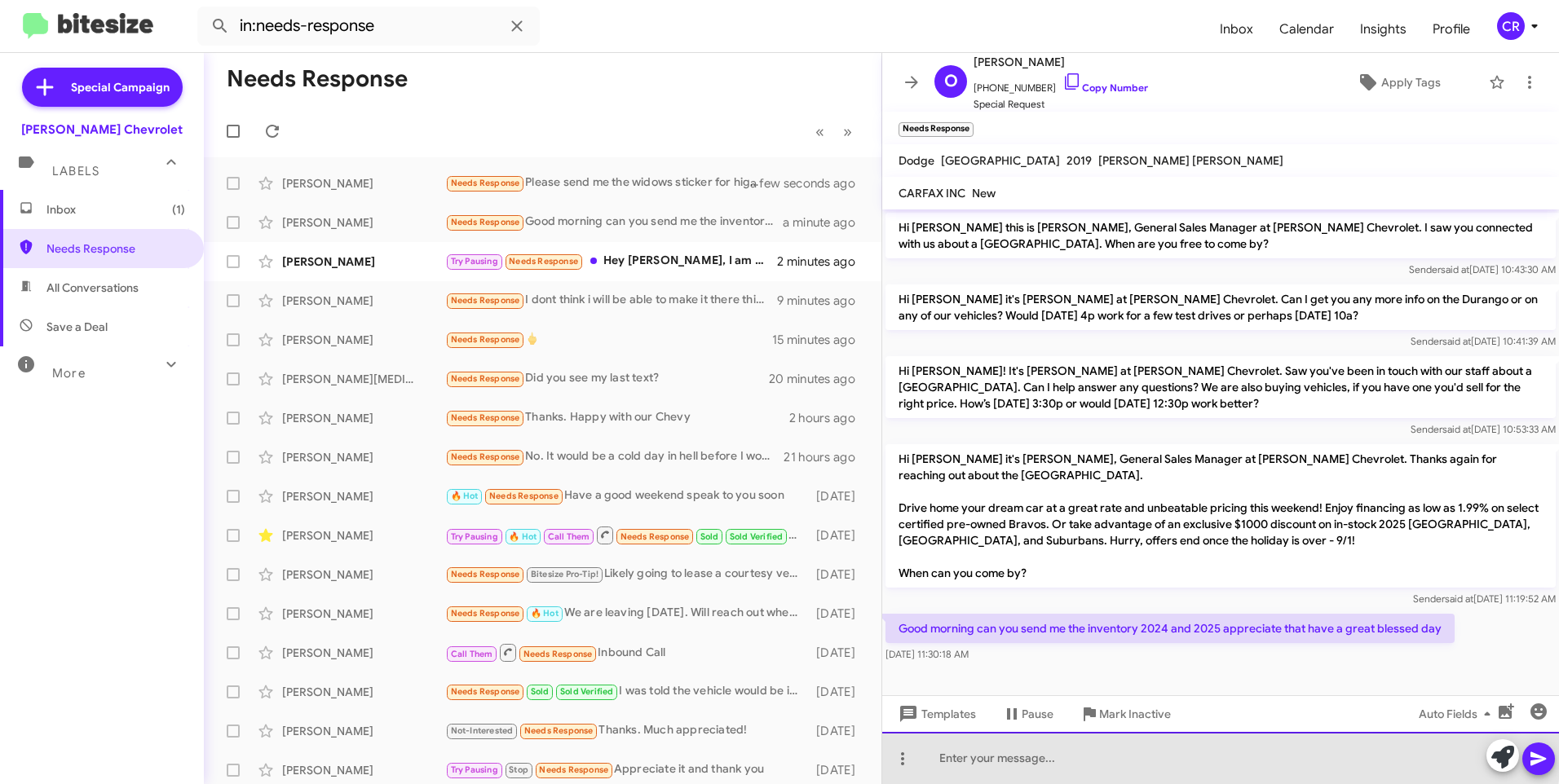
click at [1052, 751] on div at bounding box center [1220, 757] width 677 height 52
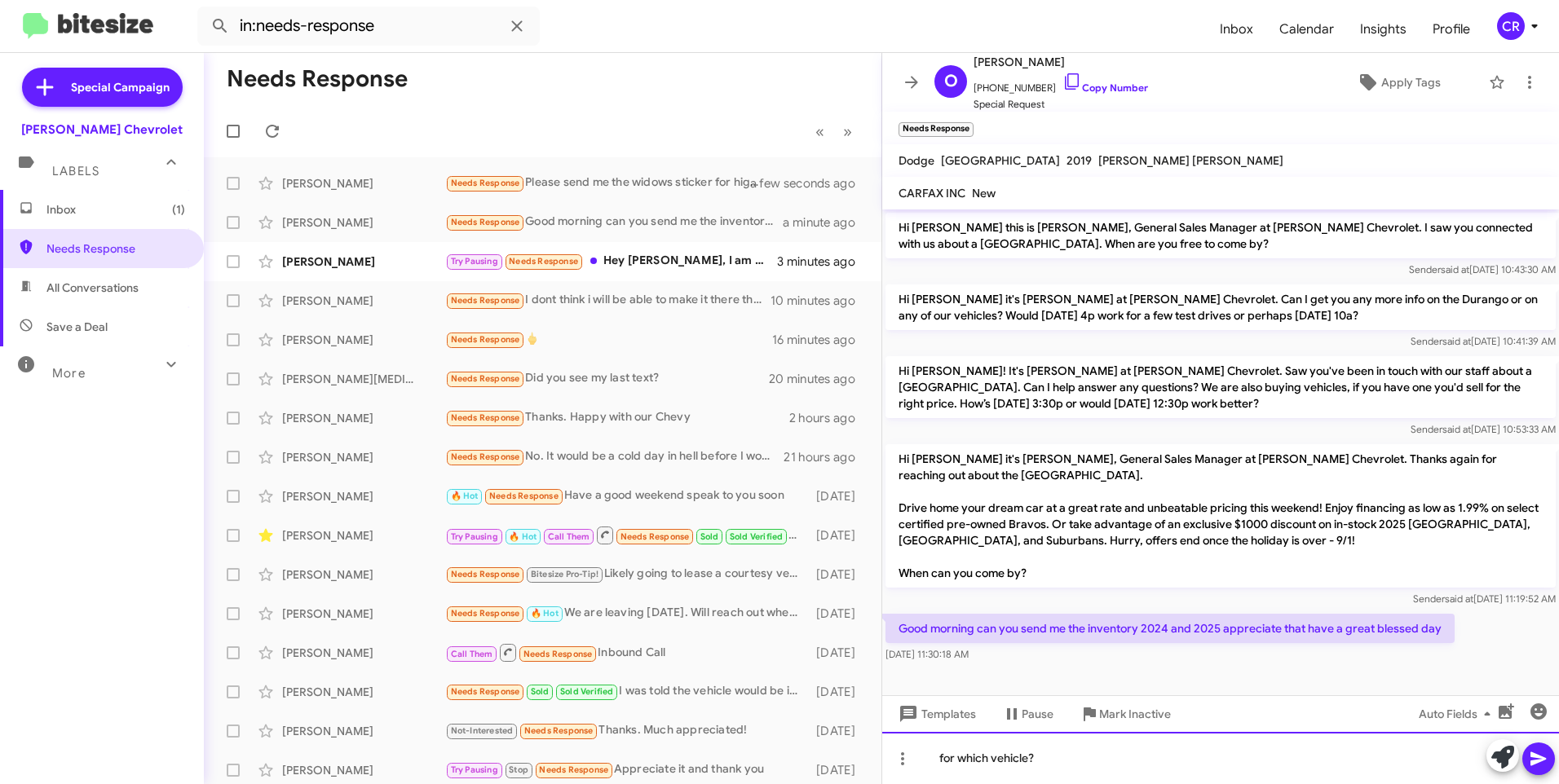
click at [1182, 770] on div "for which vehicle?" at bounding box center [1220, 757] width 677 height 52
click at [1534, 758] on icon at bounding box center [1538, 759] width 20 height 20
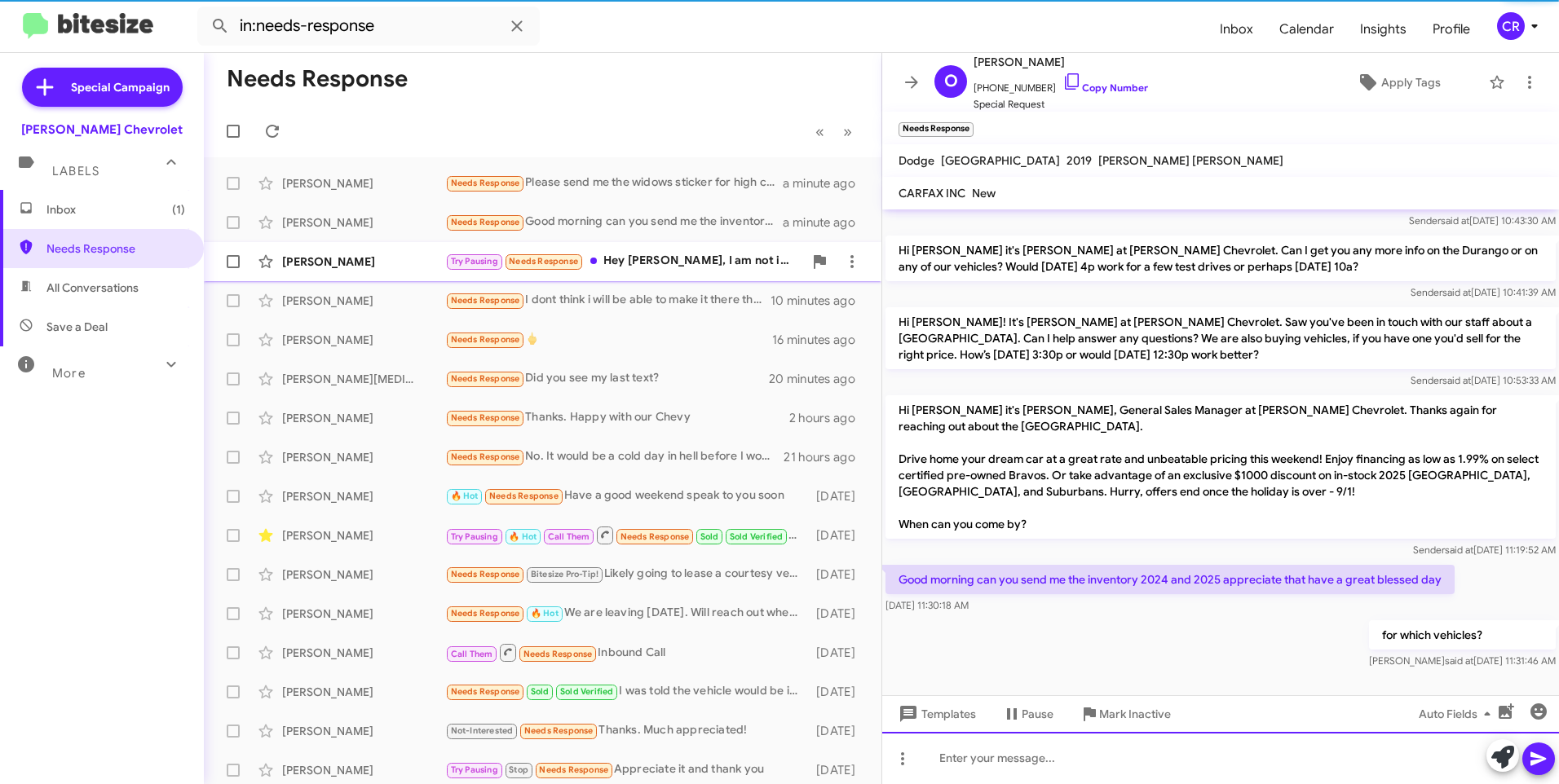
scroll to position [50, 0]
click at [688, 257] on div "Try Pausing Needs Response Hey [PERSON_NAME], I am not in the area. I would be …" at bounding box center [623, 261] width 358 height 19
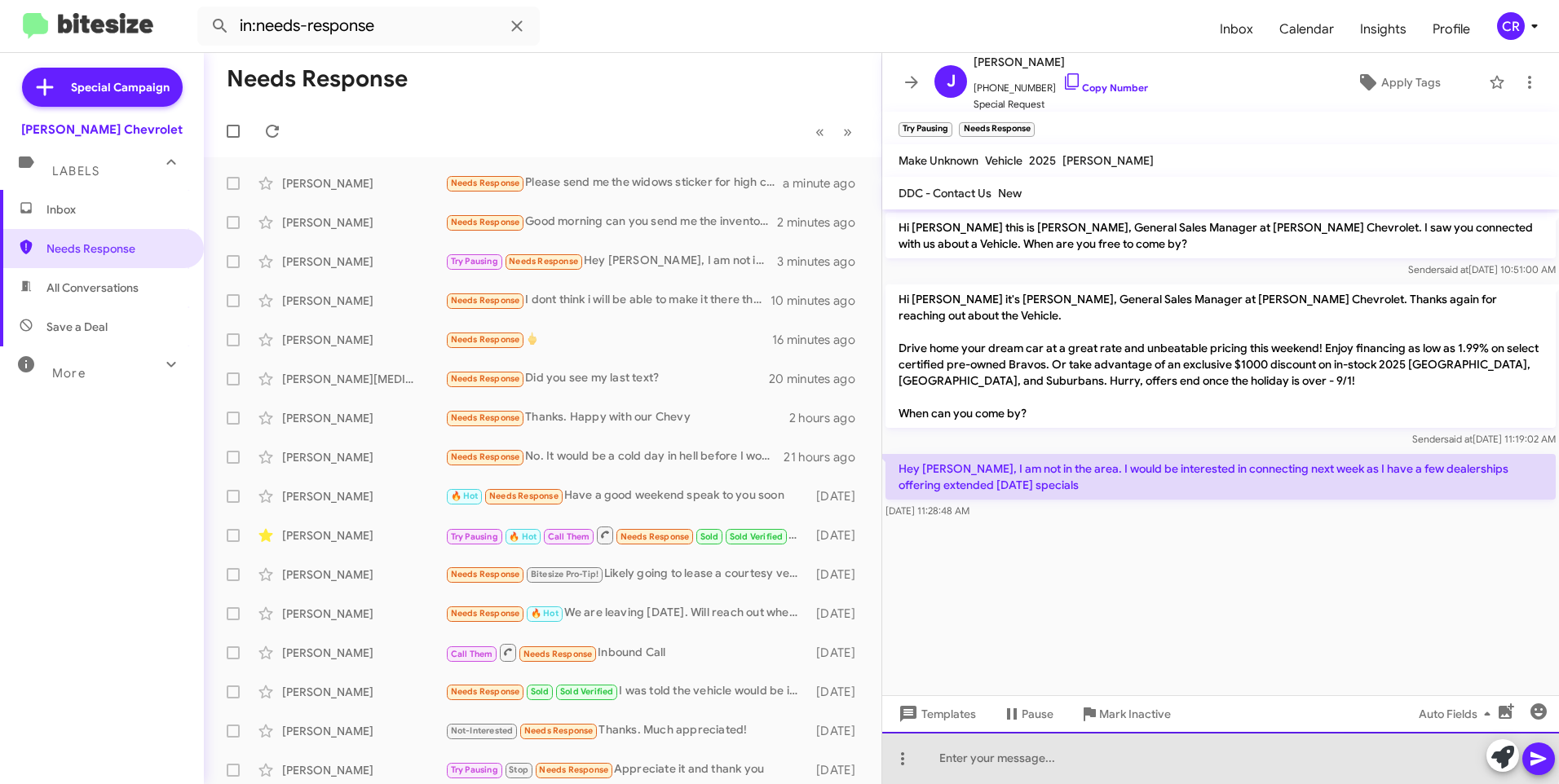
click at [1037, 751] on div at bounding box center [1220, 757] width 677 height 52
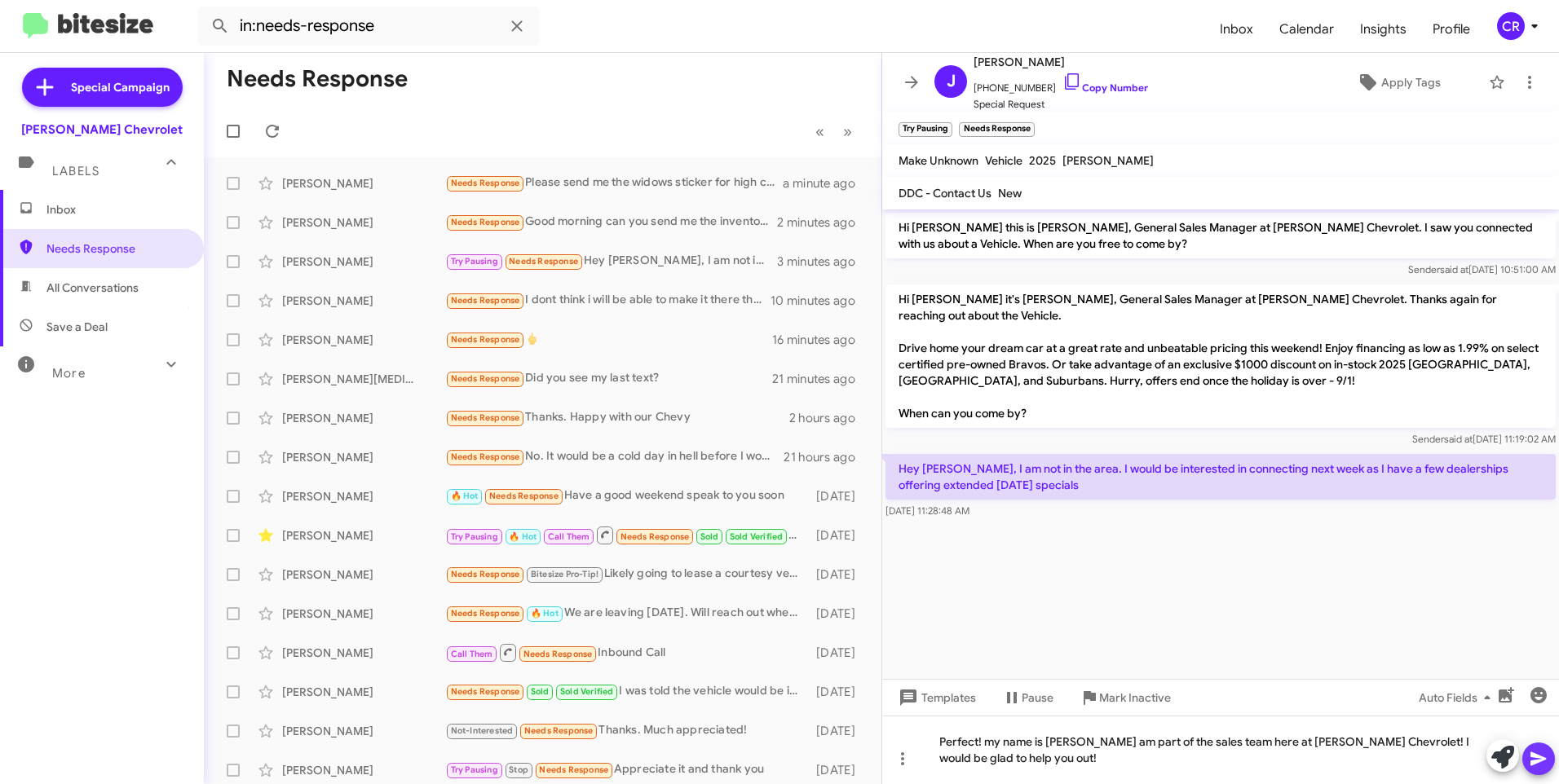
click at [1539, 756] on icon at bounding box center [1538, 759] width 16 height 14
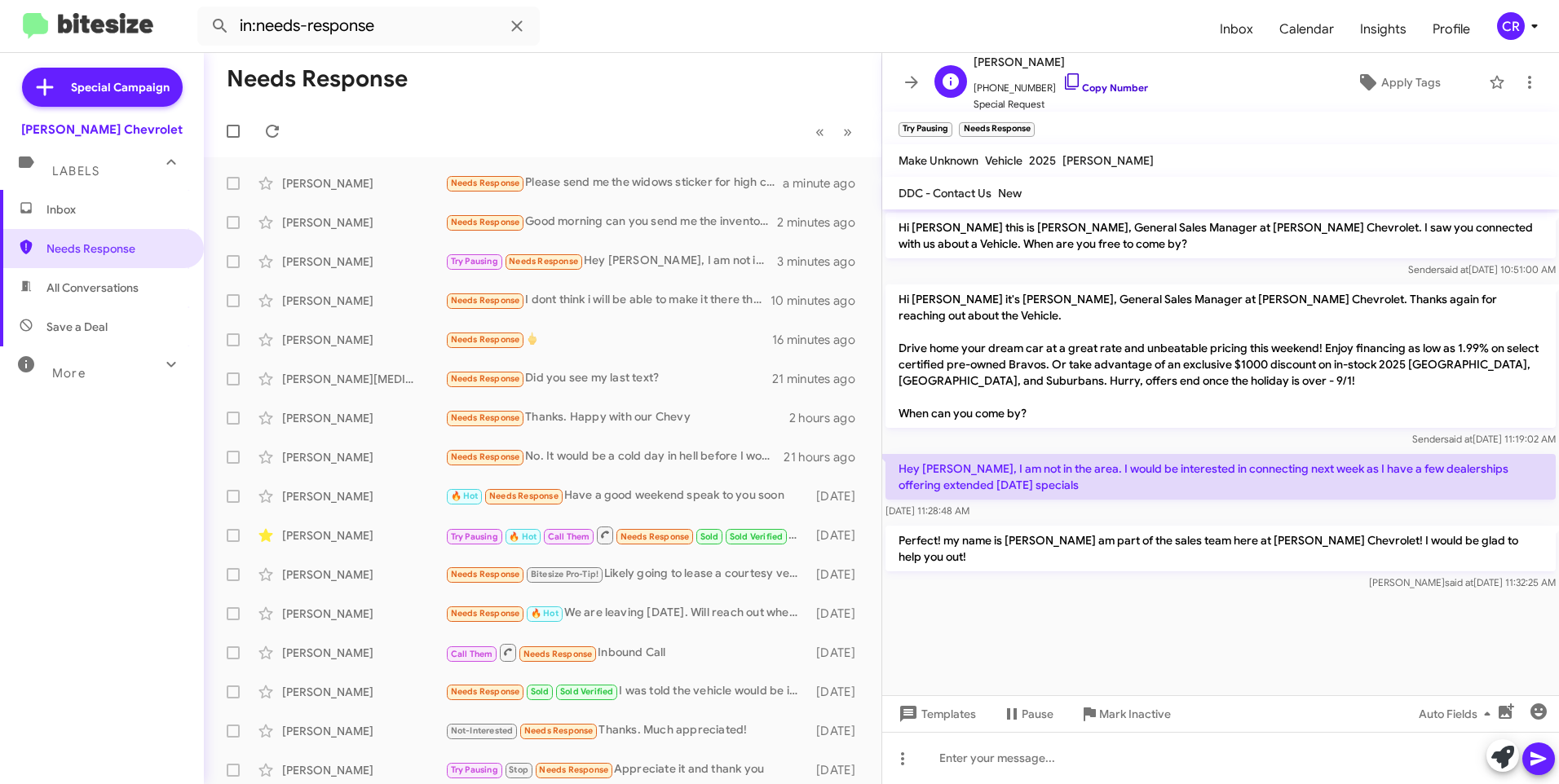
click at [1098, 92] on link "Copy Number" at bounding box center [1105, 87] width 86 height 12
click at [1029, 760] on div at bounding box center [1220, 757] width 677 height 52
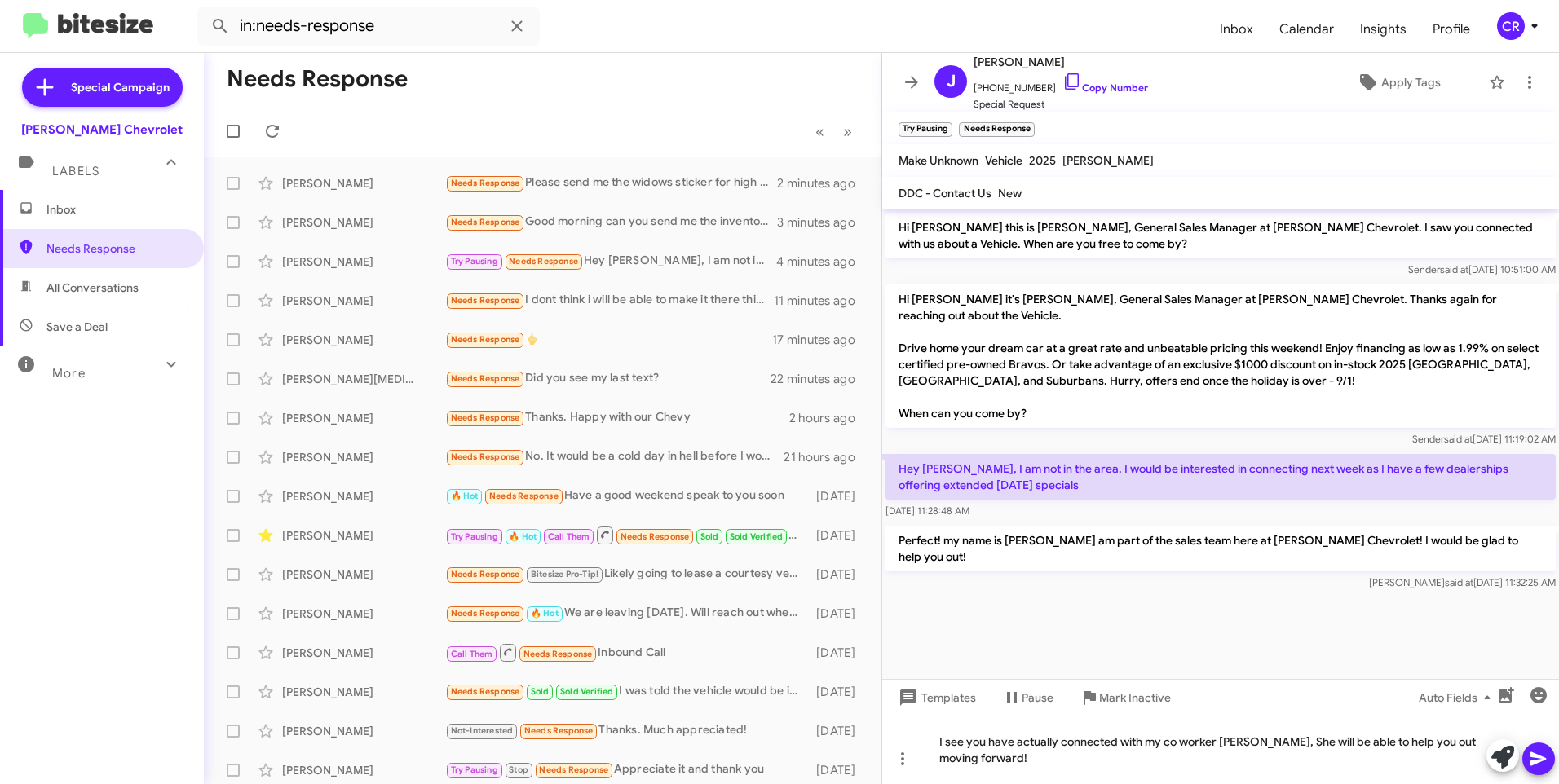
click at [1538, 759] on icon at bounding box center [1538, 759] width 20 height 20
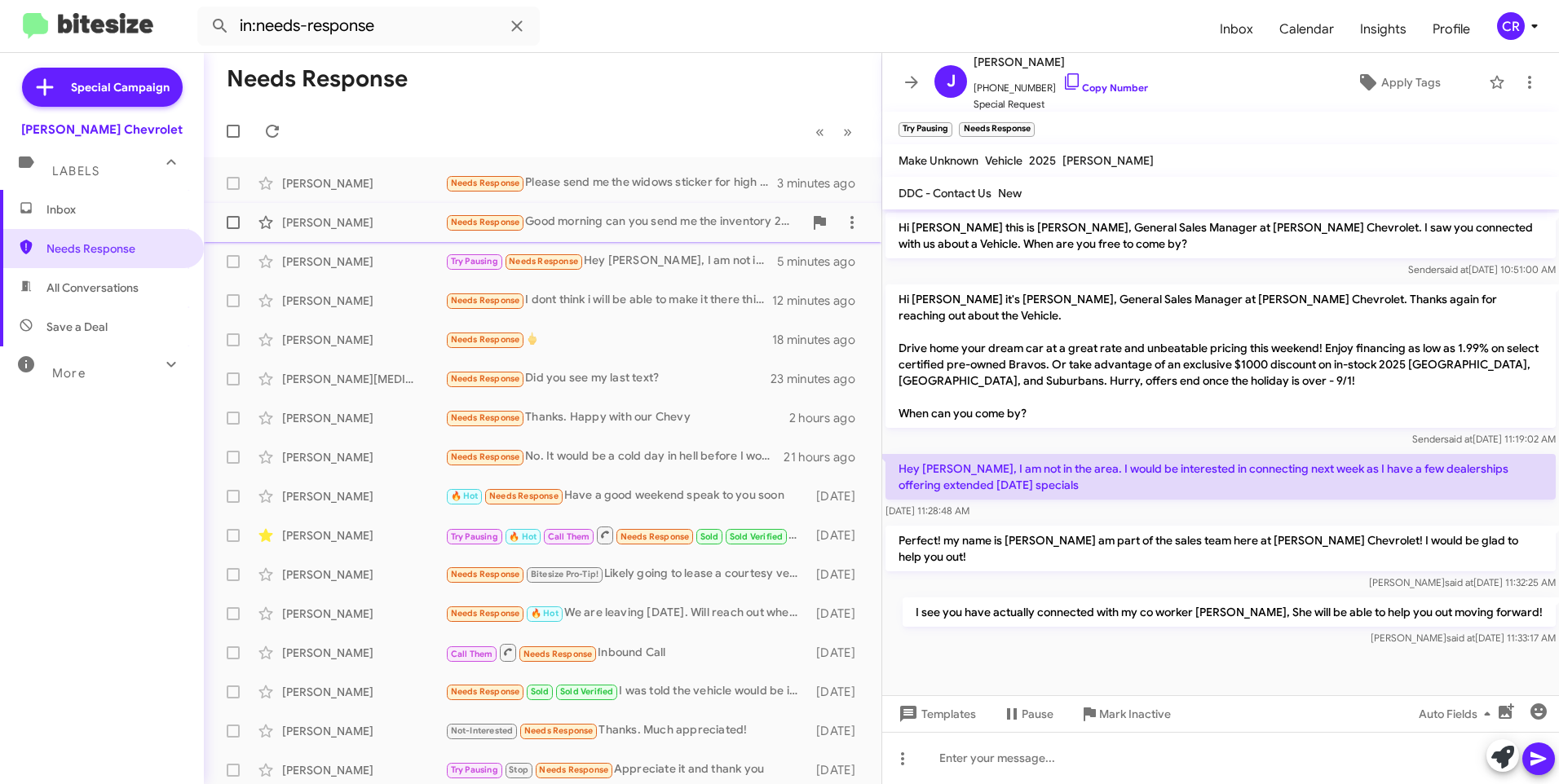
click at [622, 222] on div "Needs Response Good morning can you send me the inventory 2024 and 2025 appreci…" at bounding box center [623, 222] width 358 height 19
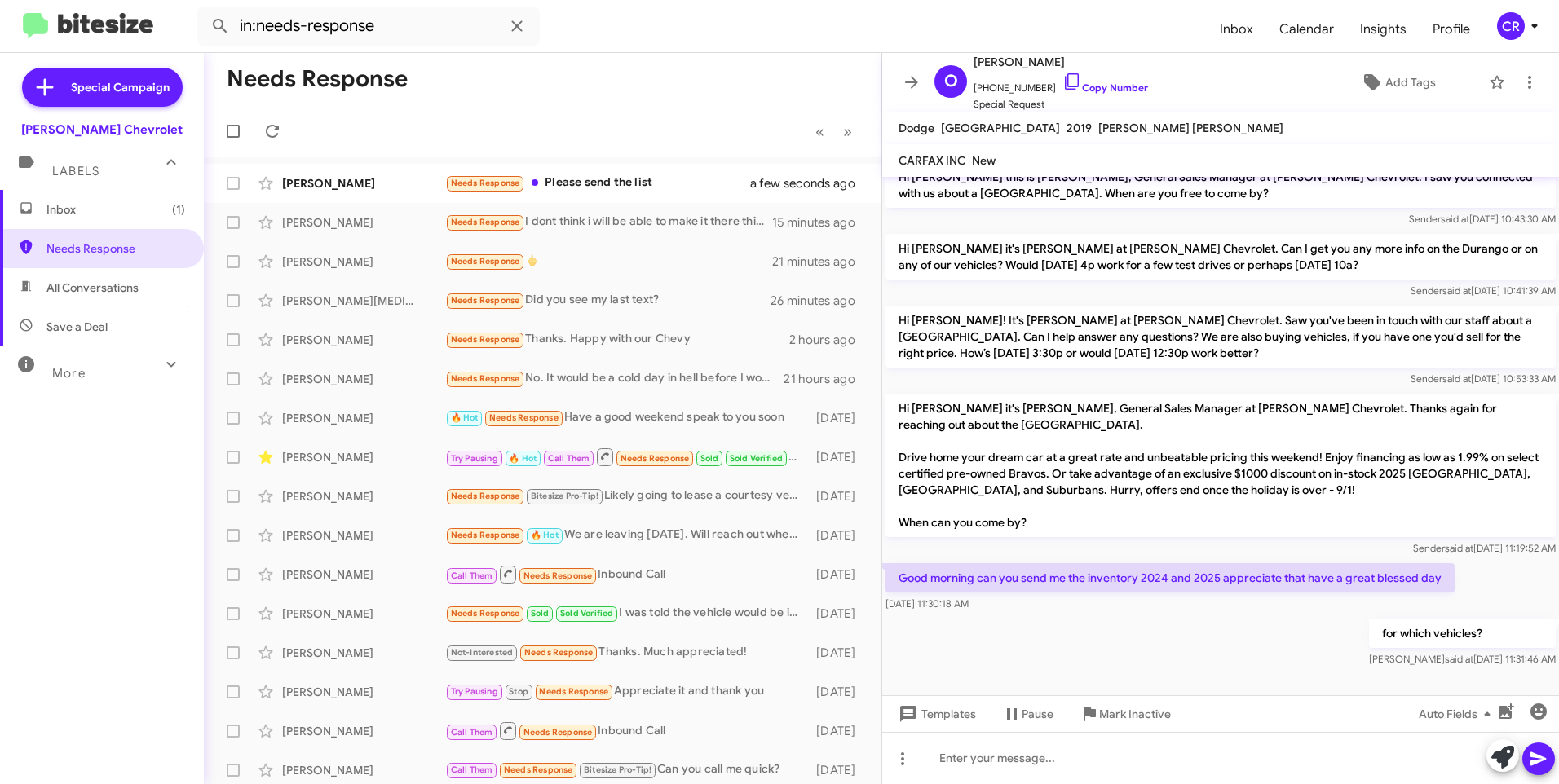
scroll to position [1, 0]
click at [605, 174] on div "Needs Response Please send the list" at bounding box center [623, 182] width 358 height 19
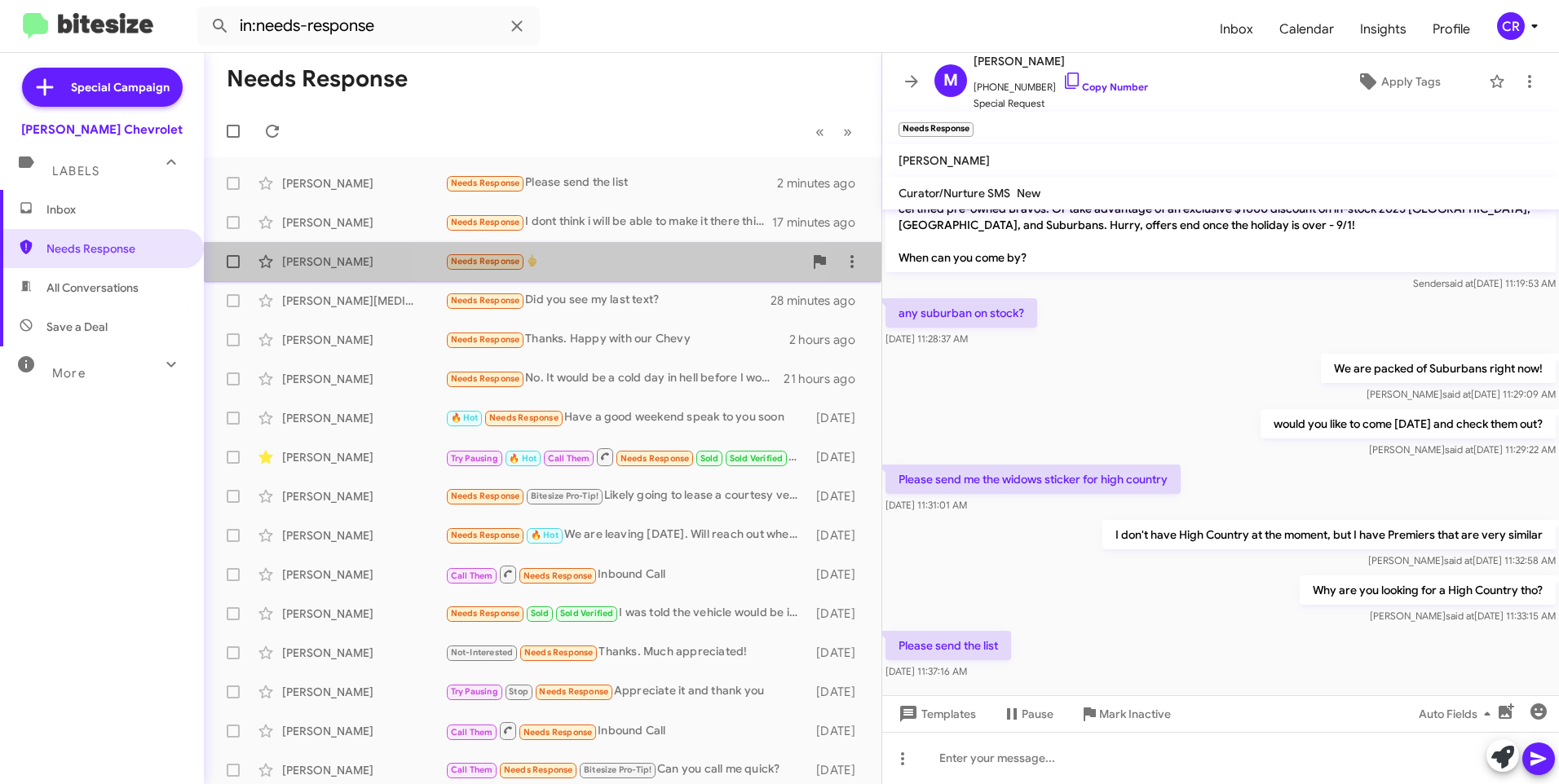
click at [578, 258] on div "Needs Response 🖕" at bounding box center [623, 261] width 358 height 19
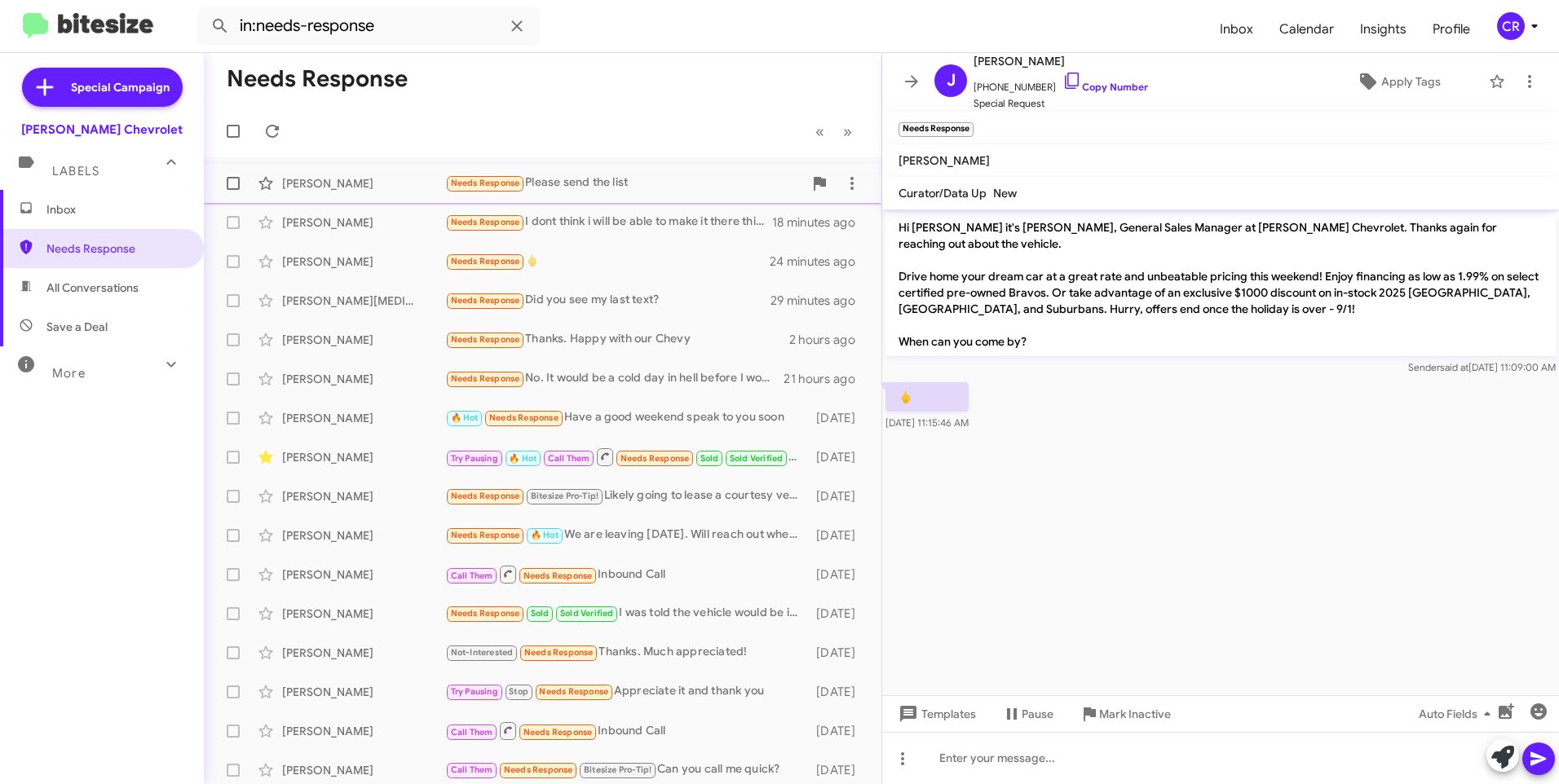
click at [429, 173] on div "[PERSON_NAME] Needs Response Please send the list 3 minutes ago" at bounding box center [543, 183] width 651 height 33
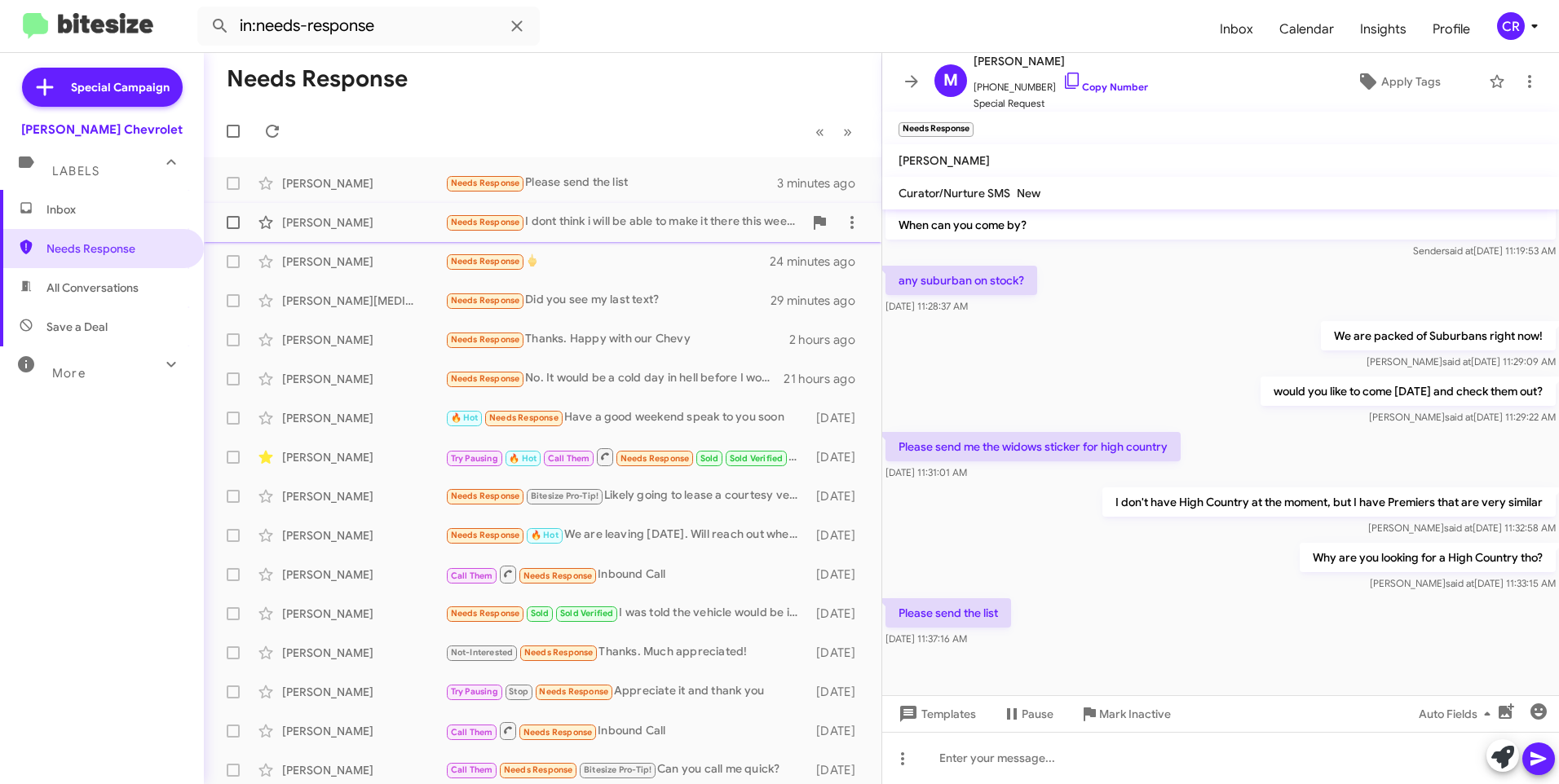
click at [388, 235] on div "[PERSON_NAME] Needs Response I dont think i will be able to make it there this …" at bounding box center [543, 223] width 651 height 33
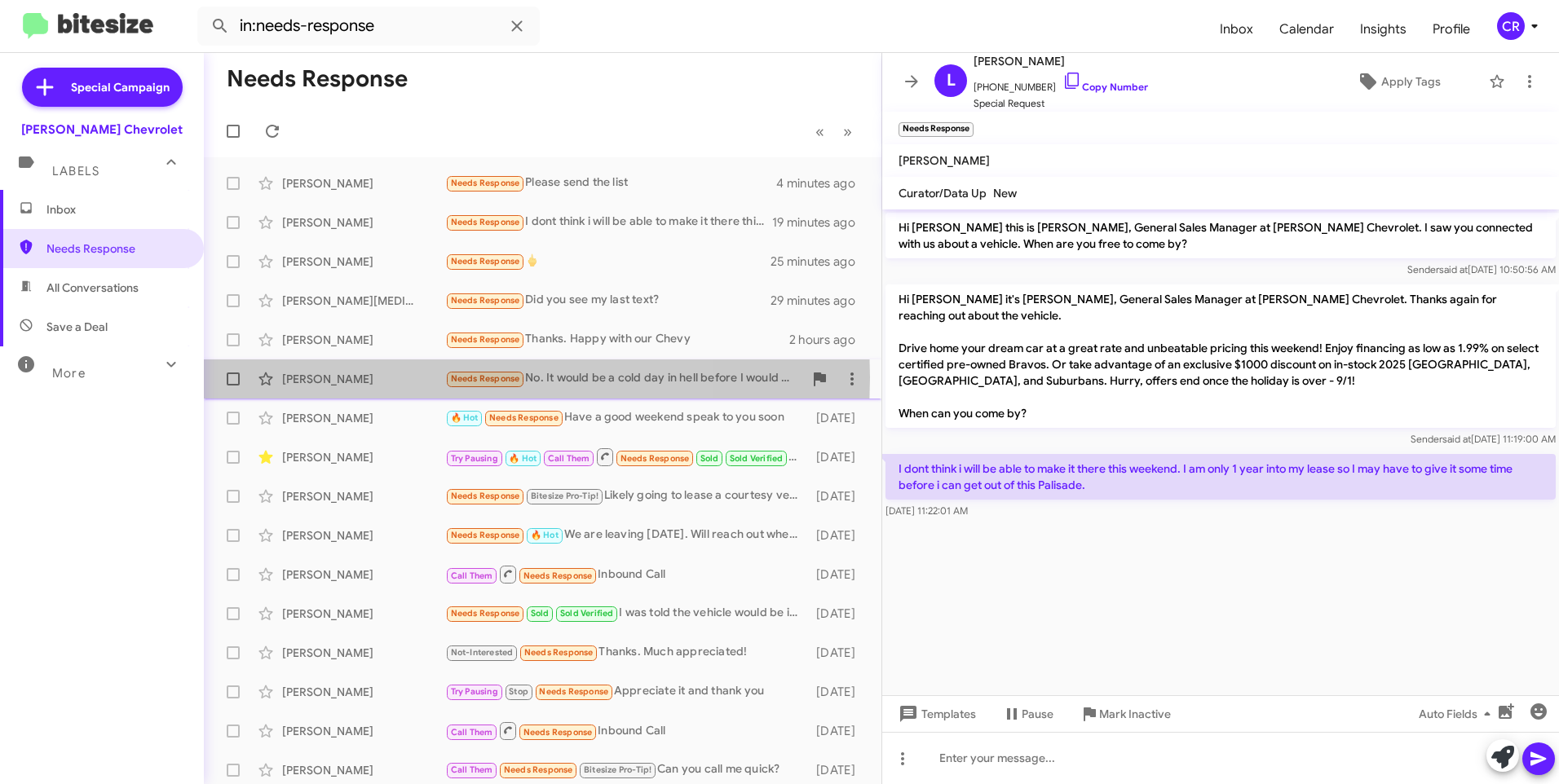
click at [377, 377] on div "[PERSON_NAME]" at bounding box center [363, 379] width 163 height 16
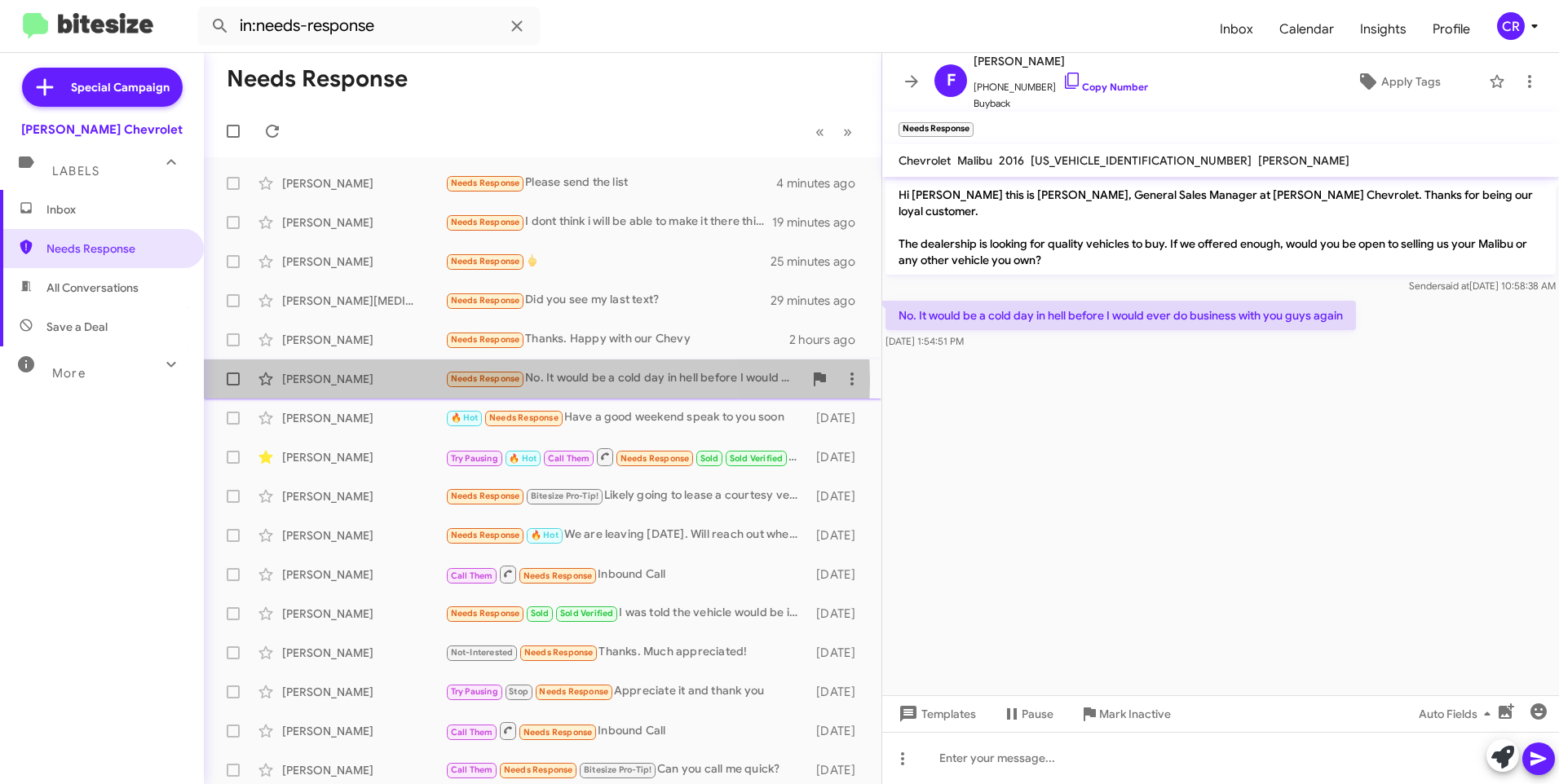
click at [390, 381] on div "[PERSON_NAME]" at bounding box center [363, 379] width 163 height 16
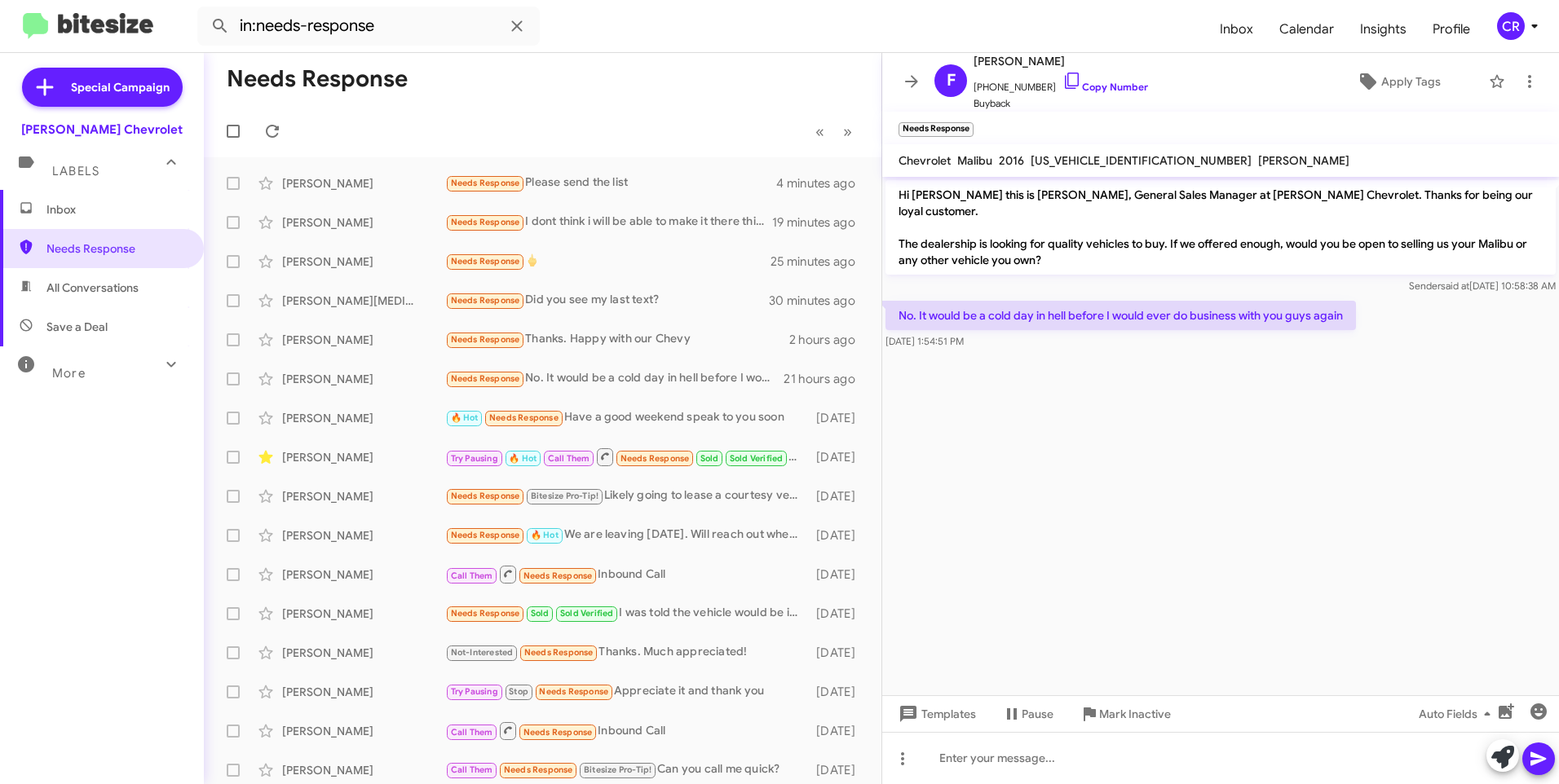
click at [119, 293] on span "All Conversations" at bounding box center [93, 288] width 92 height 16
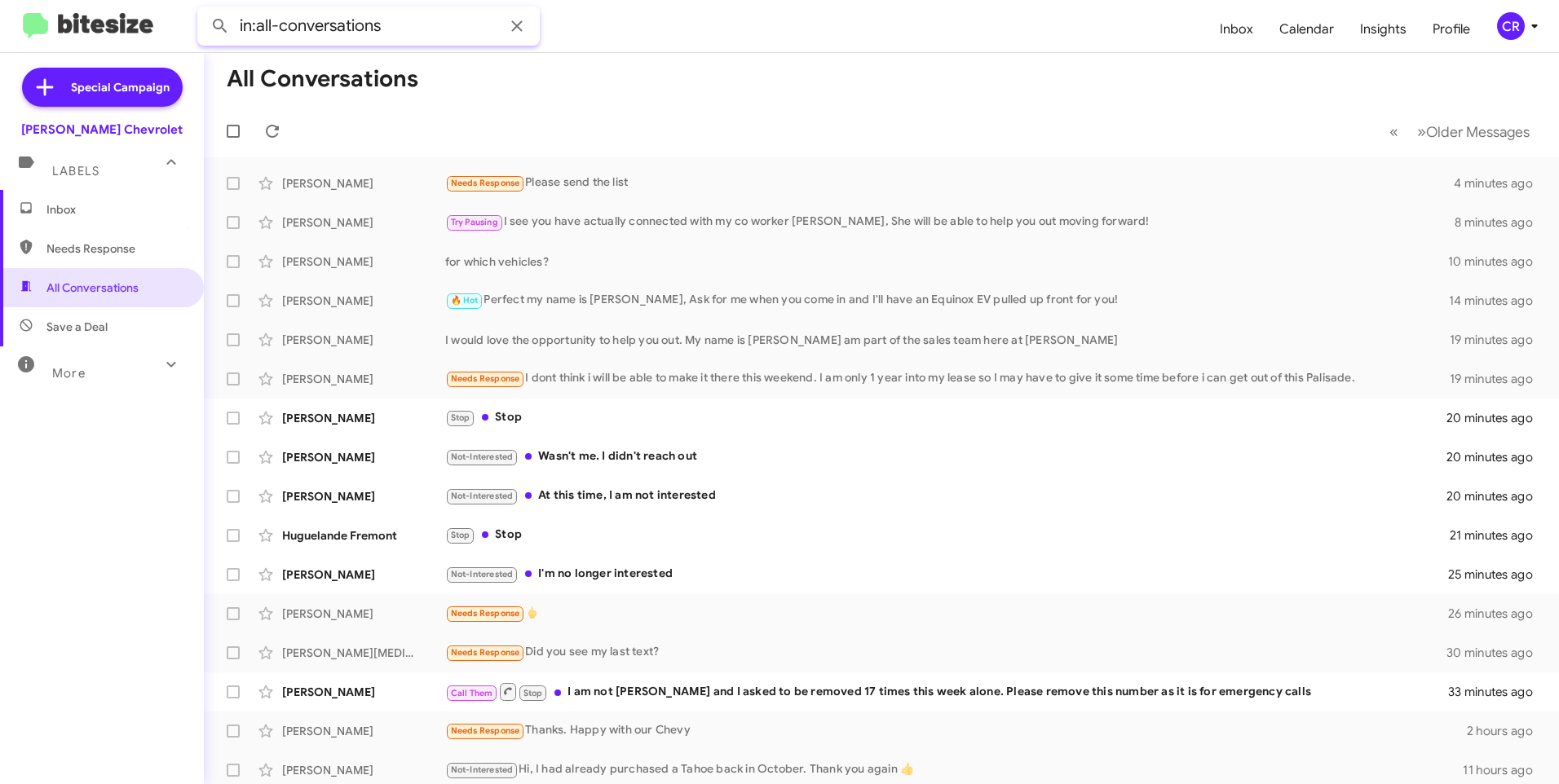
click at [423, 30] on input "in:all-conversations" at bounding box center [368, 26] width 342 height 39
drag, startPoint x: 408, startPoint y: 26, endPoint x: 173, endPoint y: 30, distance: 235.0
click at [173, 30] on mat-toolbar "in:all-conversations Inbox Calendar Insights Profile CR" at bounding box center [780, 25] width 1559 height 52
click at [204, 10] on button at bounding box center [220, 26] width 33 height 33
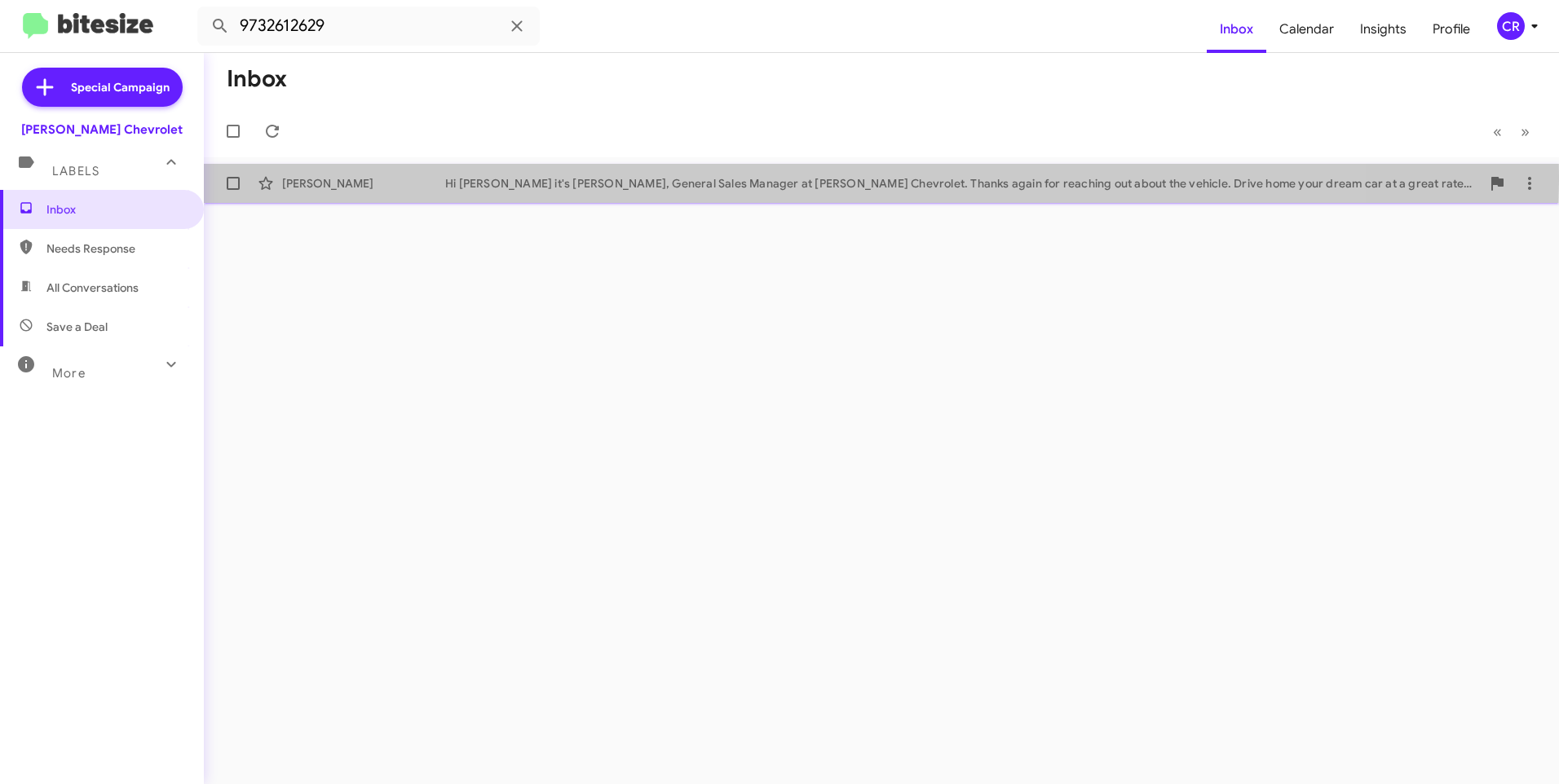
click at [530, 176] on div "Hi [PERSON_NAME] it's [PERSON_NAME], General Sales Manager at [PERSON_NAME] Che…" at bounding box center [962, 183] width 1035 height 16
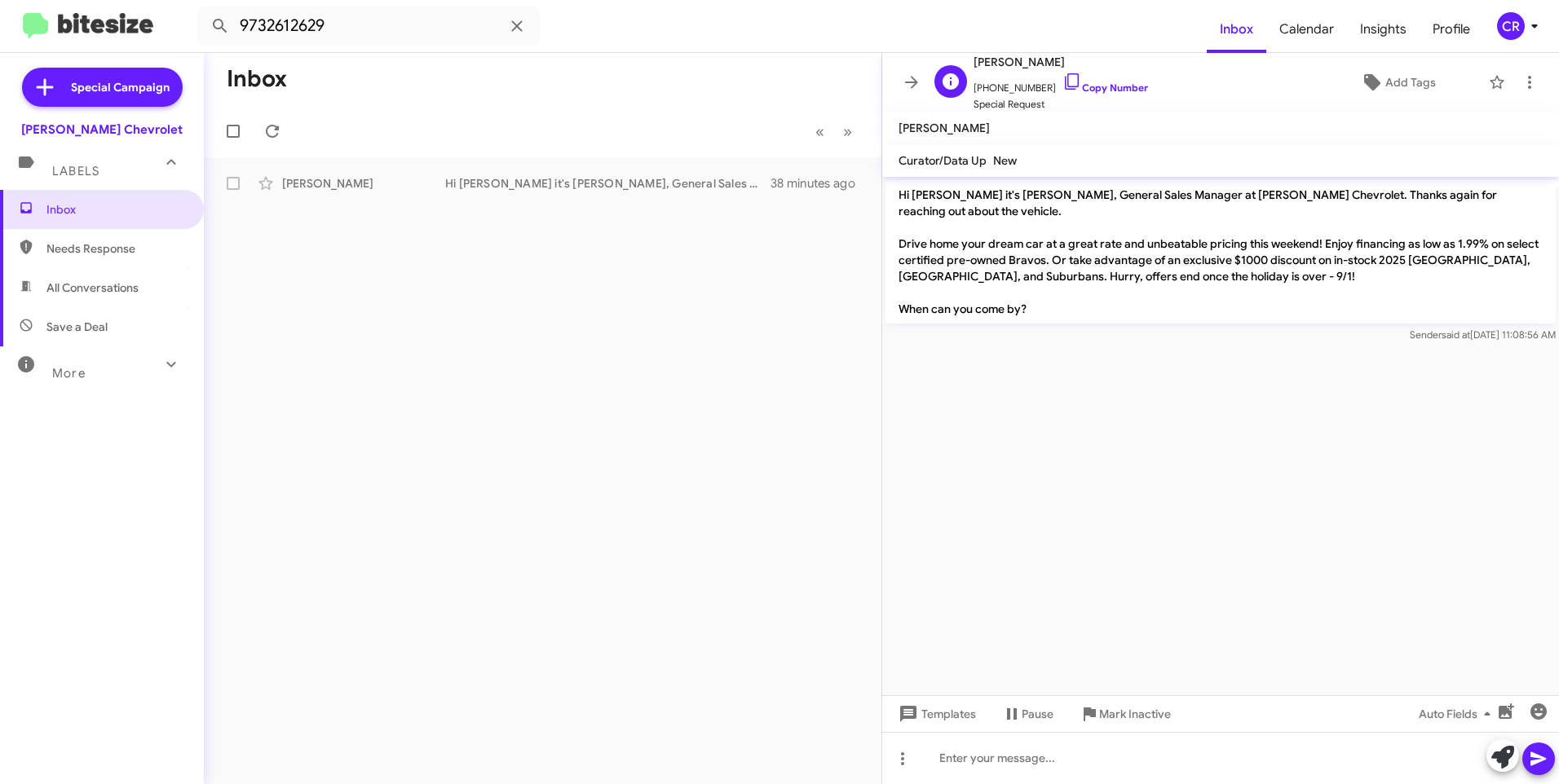
click at [1000, 104] on span "Special Request" at bounding box center [1061, 104] width 174 height 16
click at [1520, 84] on icon at bounding box center [1529, 82] width 20 height 20
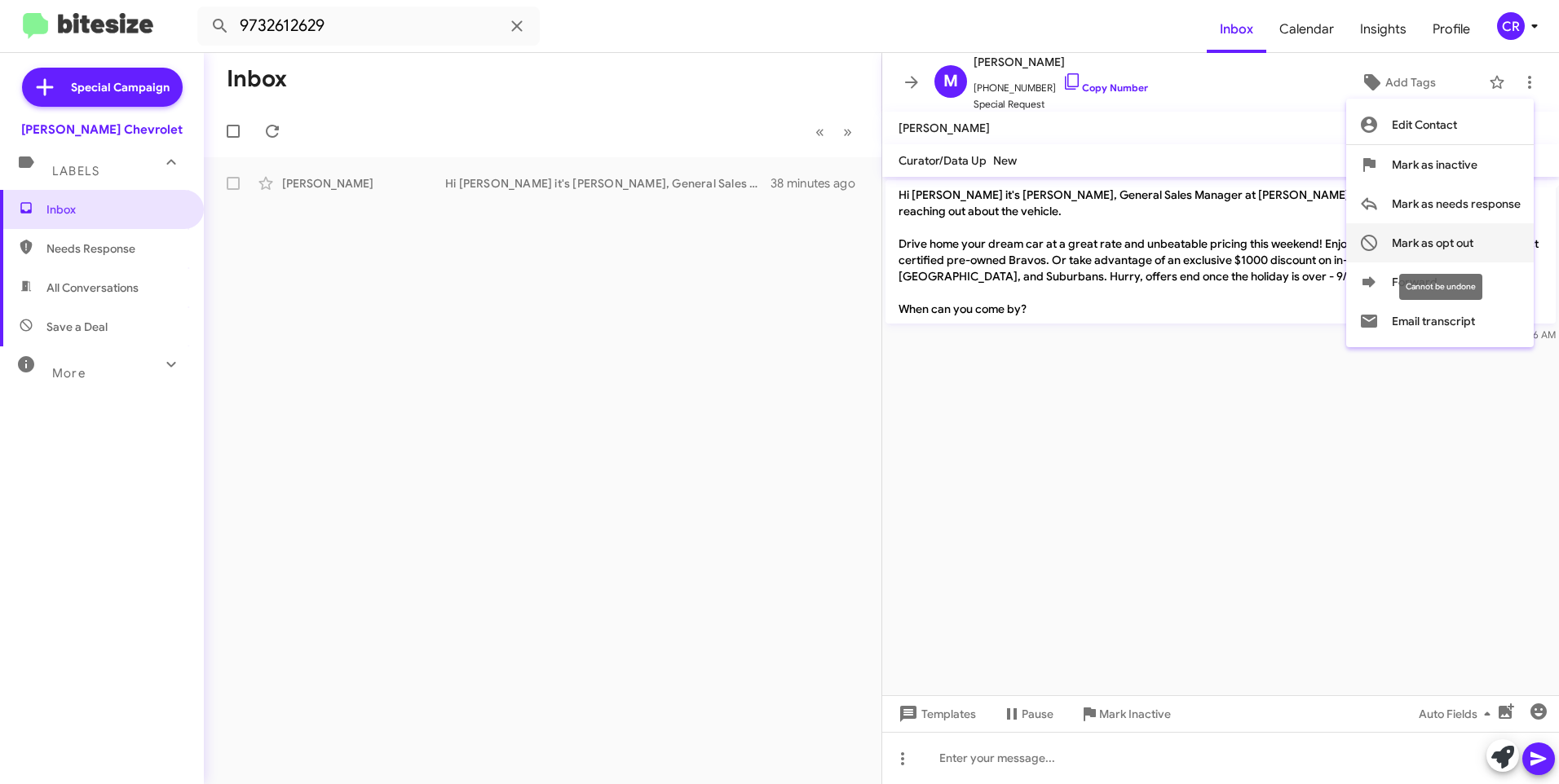
click at [1422, 244] on span "Mark as opt out" at bounding box center [1432, 243] width 81 height 39
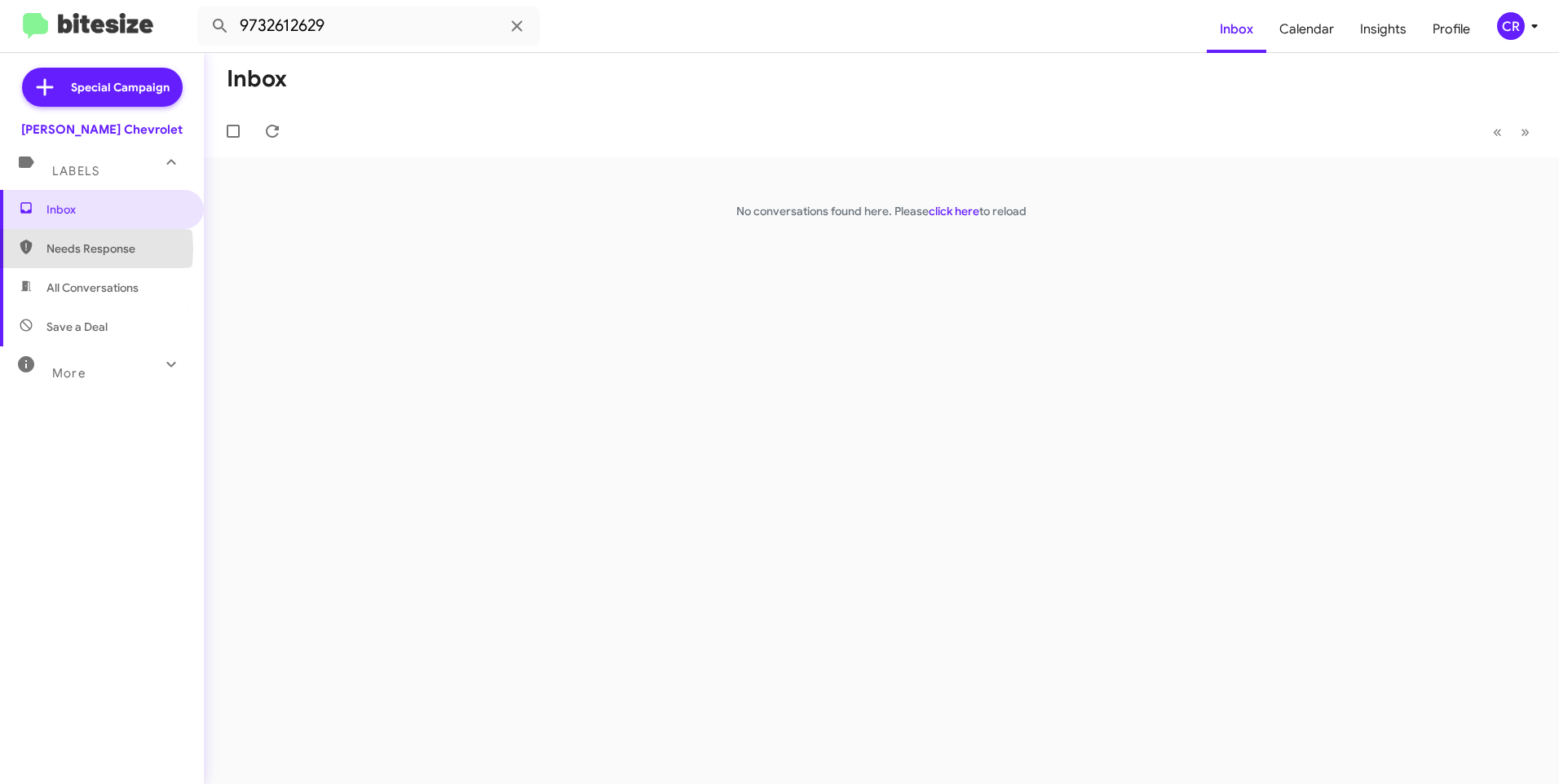
click at [61, 248] on span "Needs Response" at bounding box center [116, 249] width 139 height 16
type input "in:needs-response"
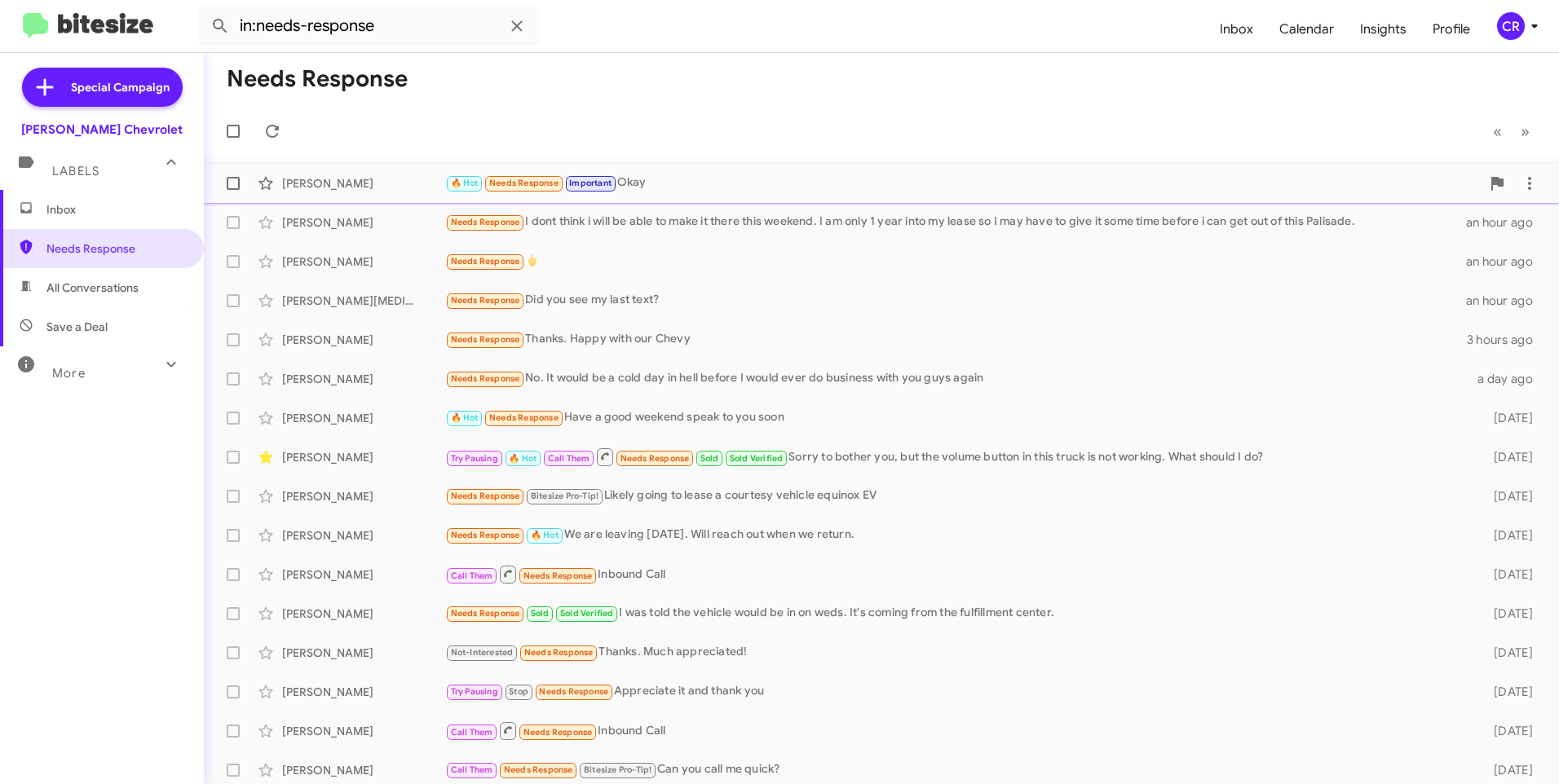
click at [682, 176] on div "🔥 Hot Needs Response Important Okay" at bounding box center [962, 182] width 1035 height 19
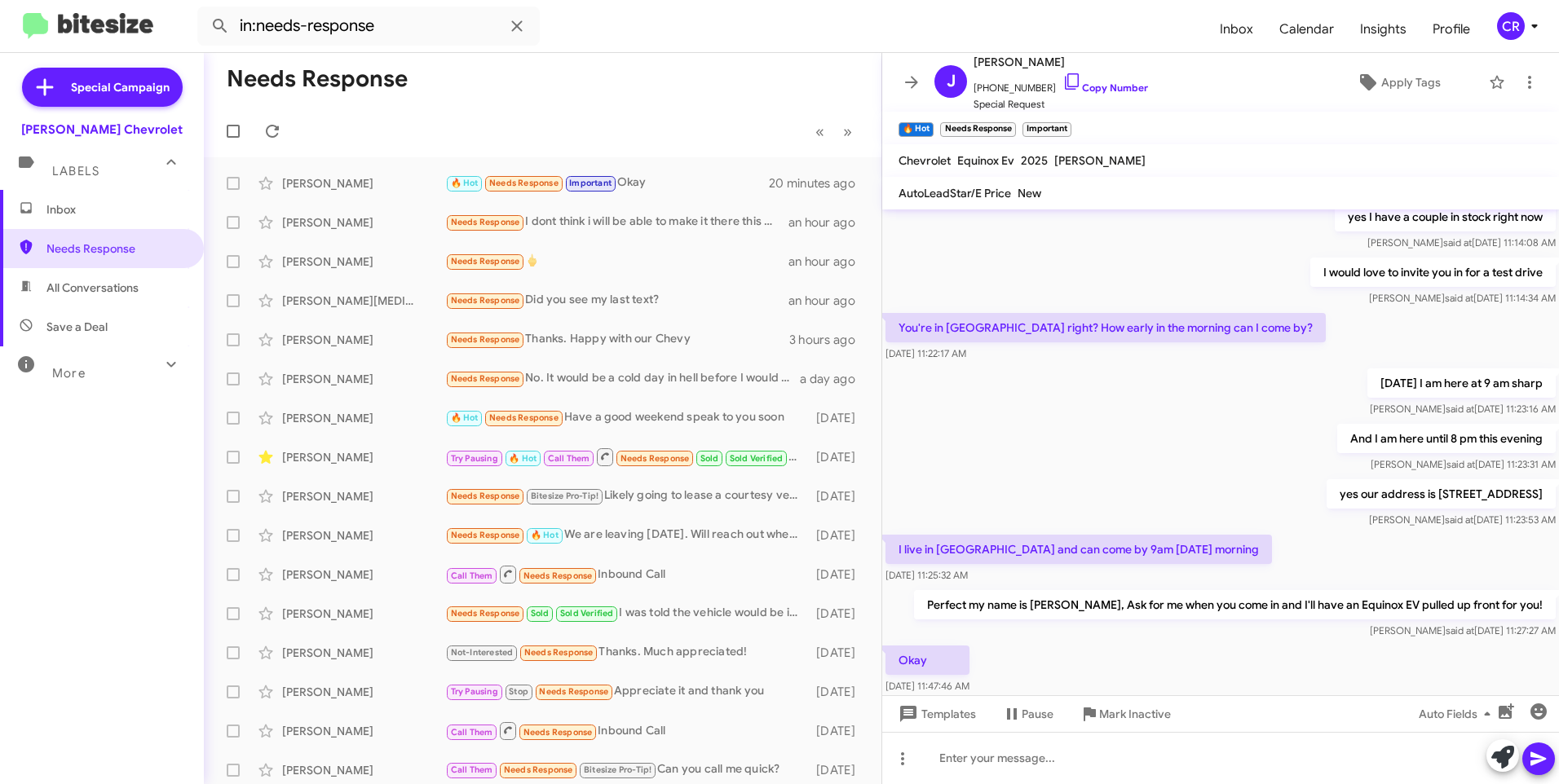
scroll to position [283, 0]
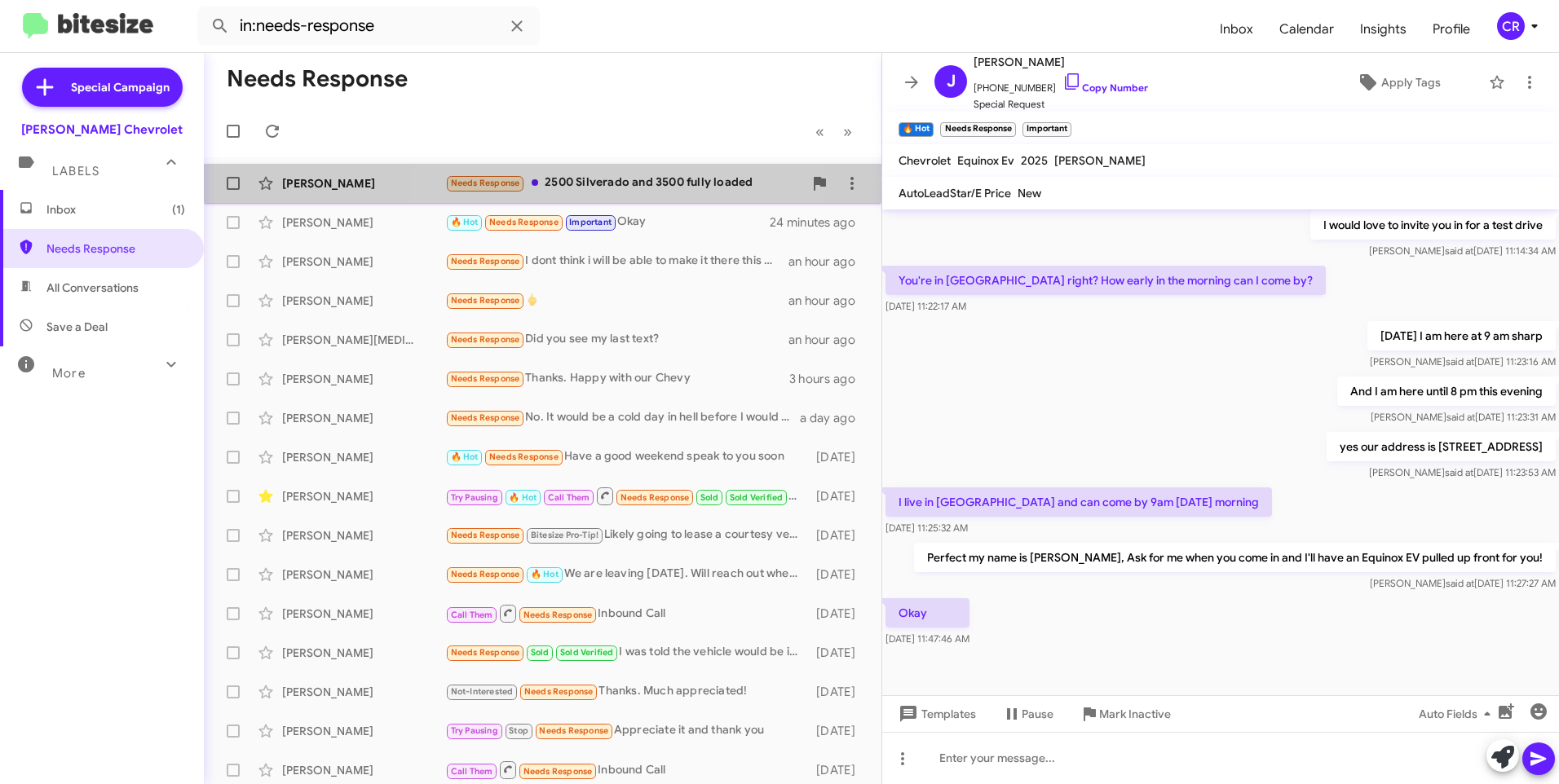
click at [593, 181] on div "Needs Response 2500 Silverado and 3500 fully loaded" at bounding box center [623, 182] width 358 height 19
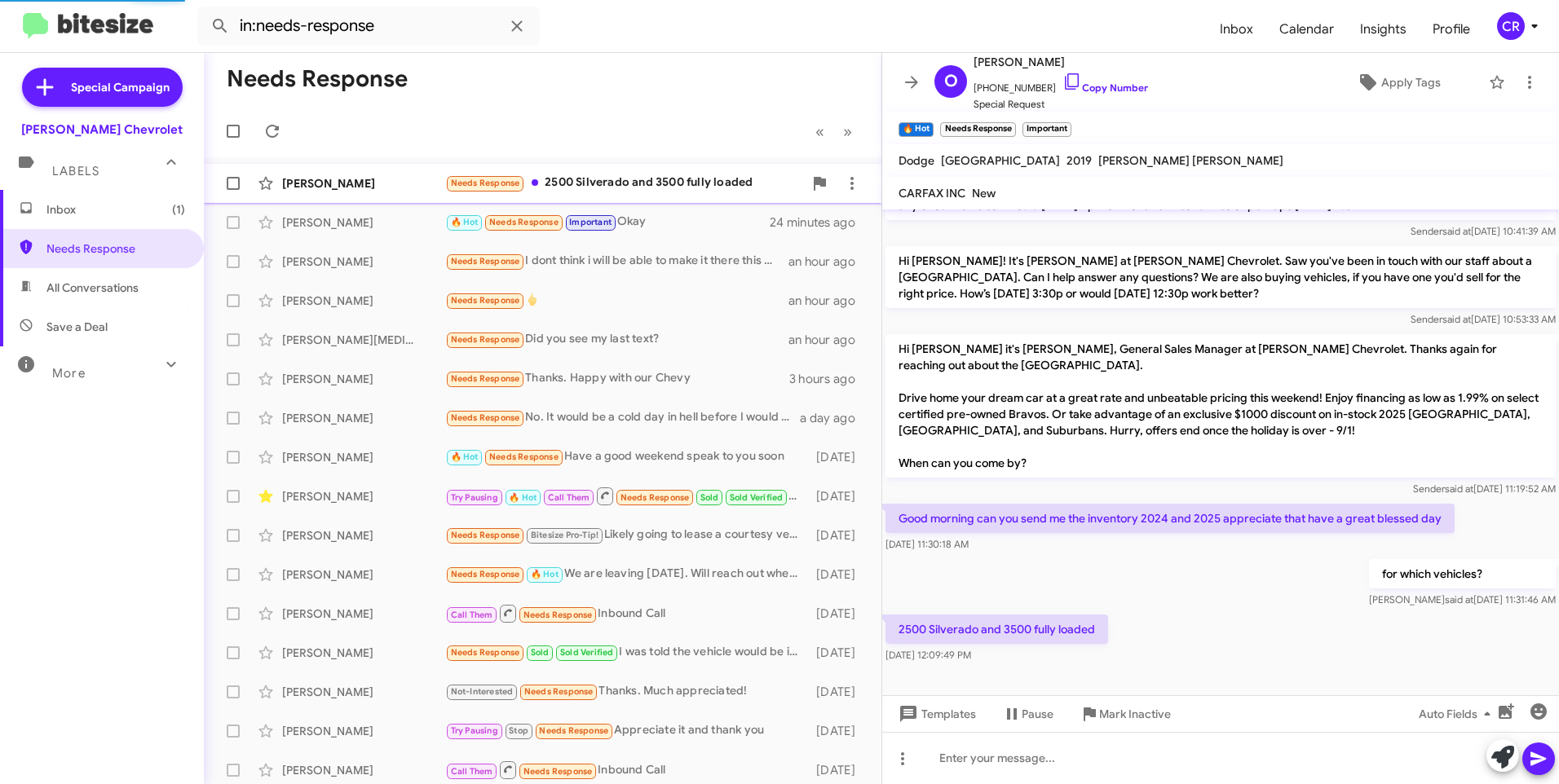
scroll to position [110, 0]
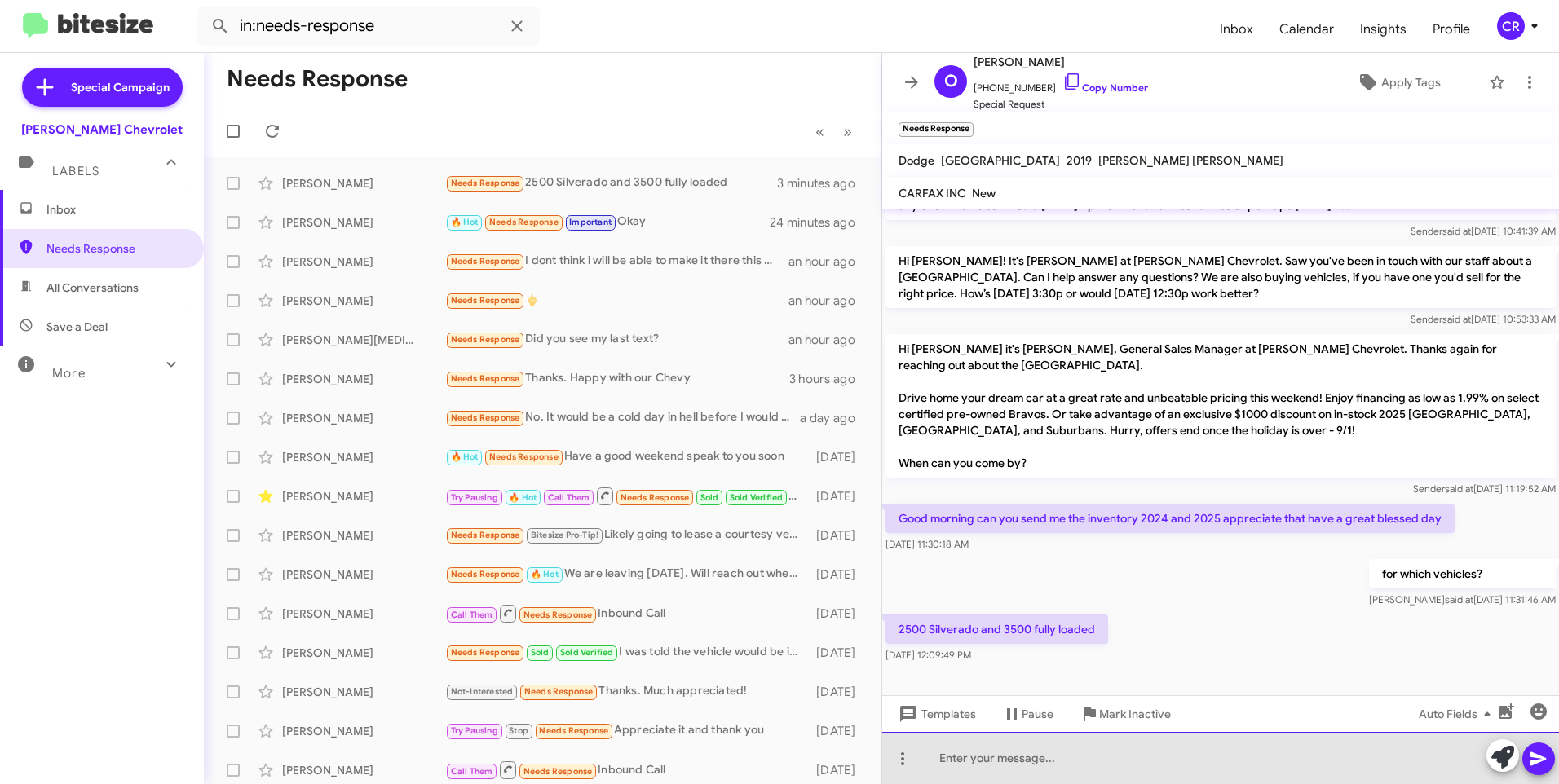
click at [1025, 756] on div at bounding box center [1220, 757] width 677 height 52
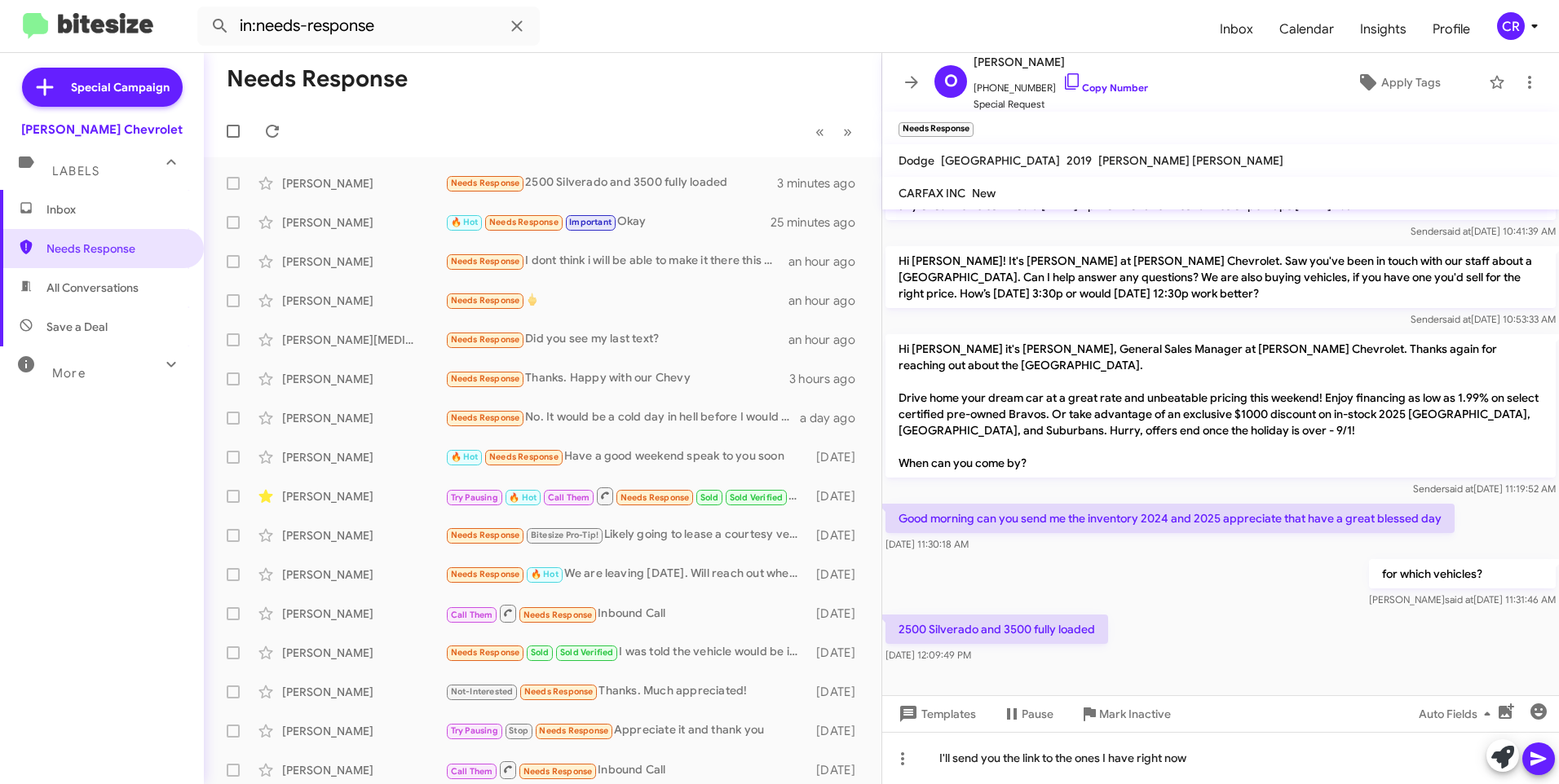
click at [1533, 754] on icon at bounding box center [1538, 759] width 16 height 14
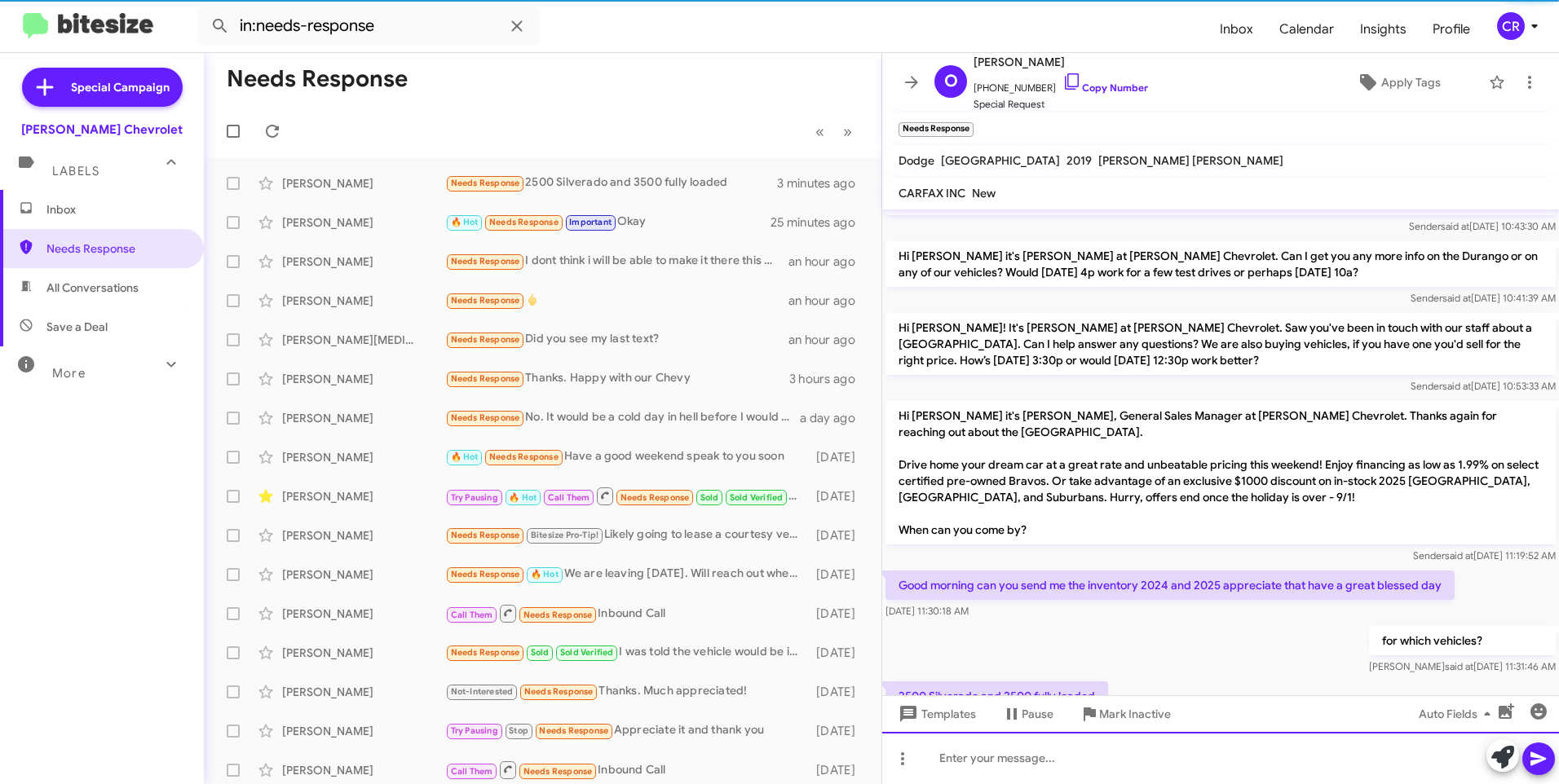
scroll to position [169, 0]
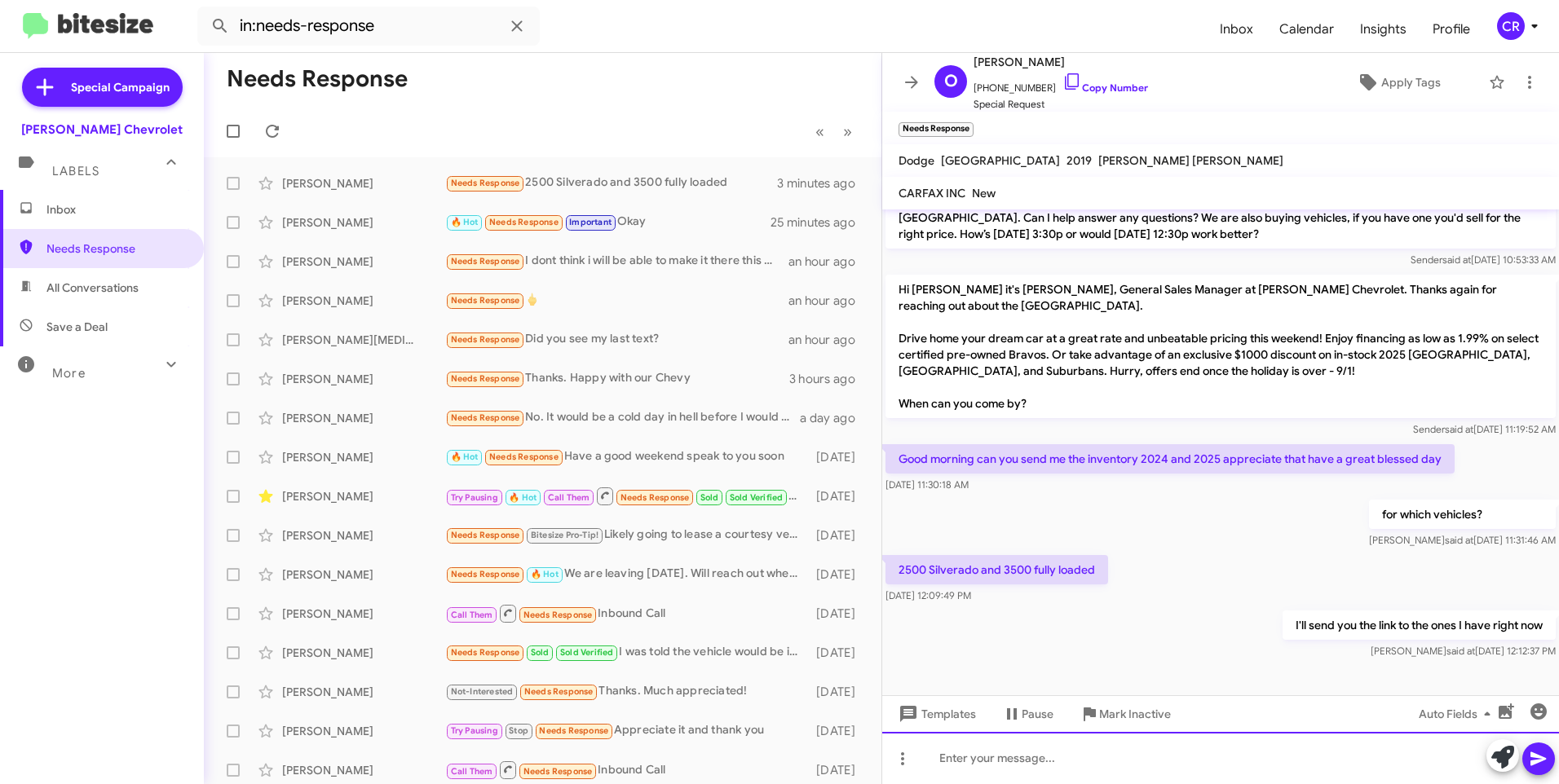
click at [975, 759] on div at bounding box center [1220, 757] width 677 height 52
click at [1535, 759] on icon at bounding box center [1538, 759] width 20 height 20
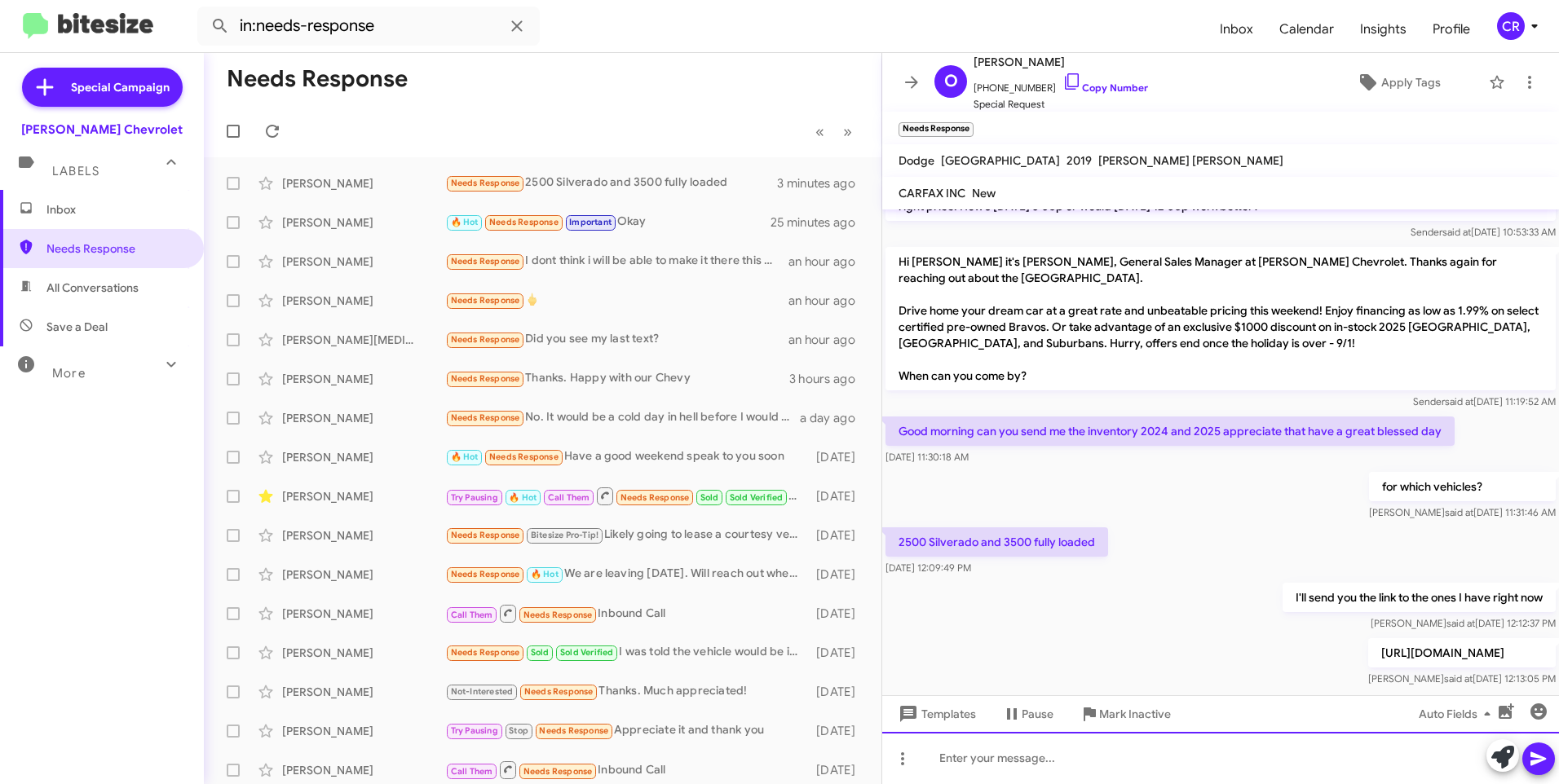
scroll to position [245, 0]
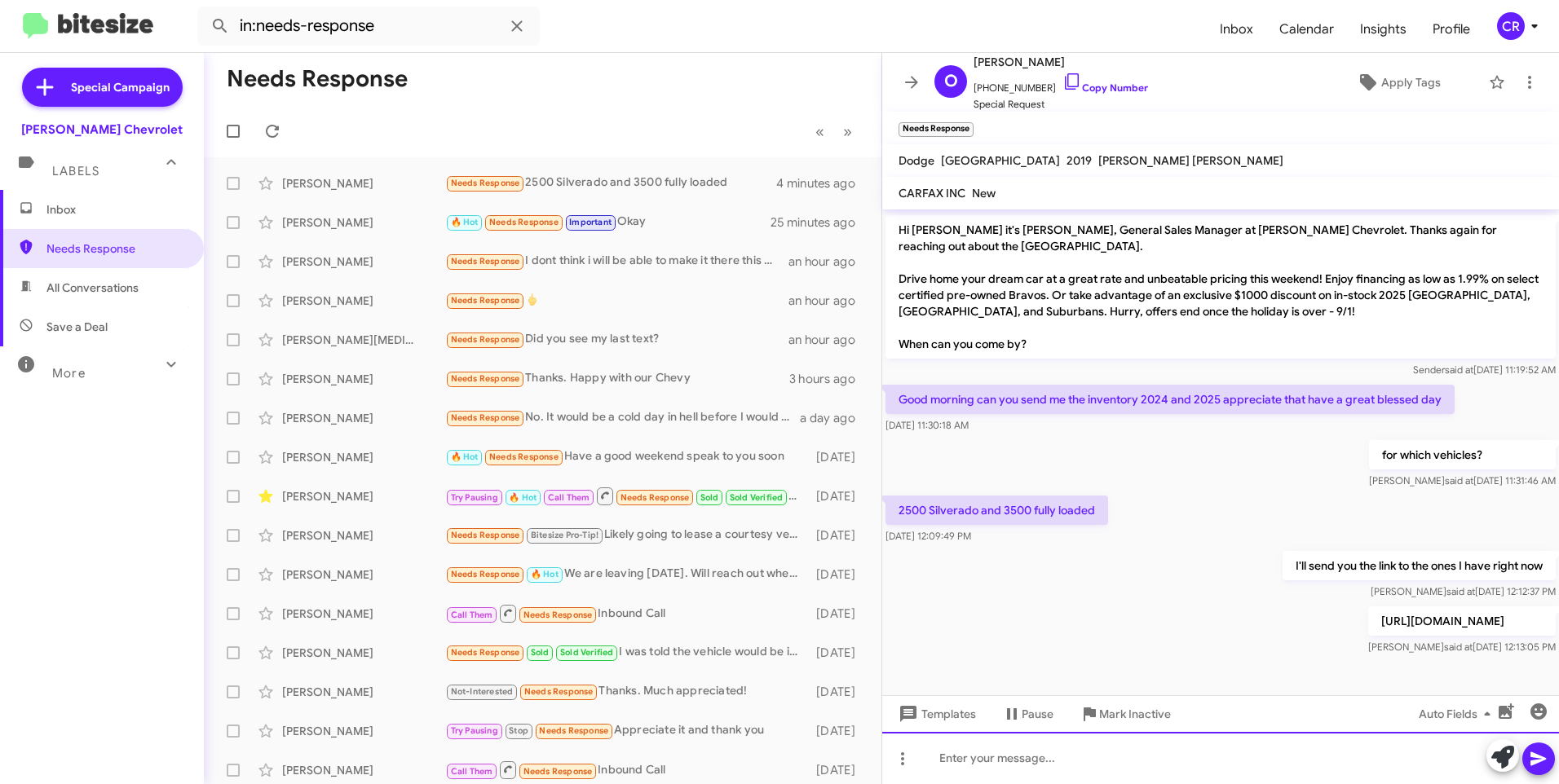
click at [996, 762] on div at bounding box center [1220, 757] width 677 height 52
click at [1531, 762] on icon at bounding box center [1538, 759] width 16 height 14
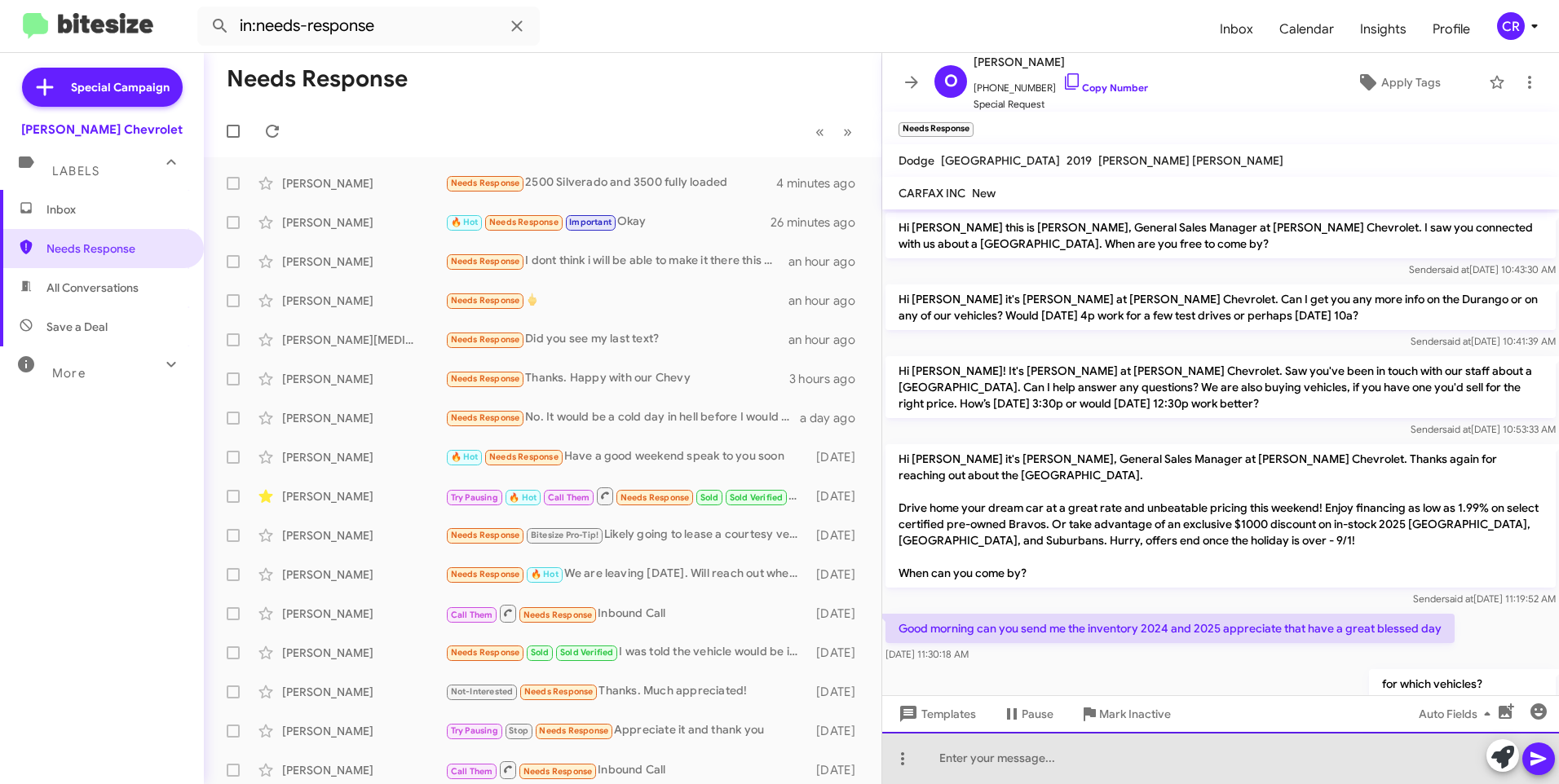
click at [1047, 758] on div at bounding box center [1220, 757] width 677 height 52
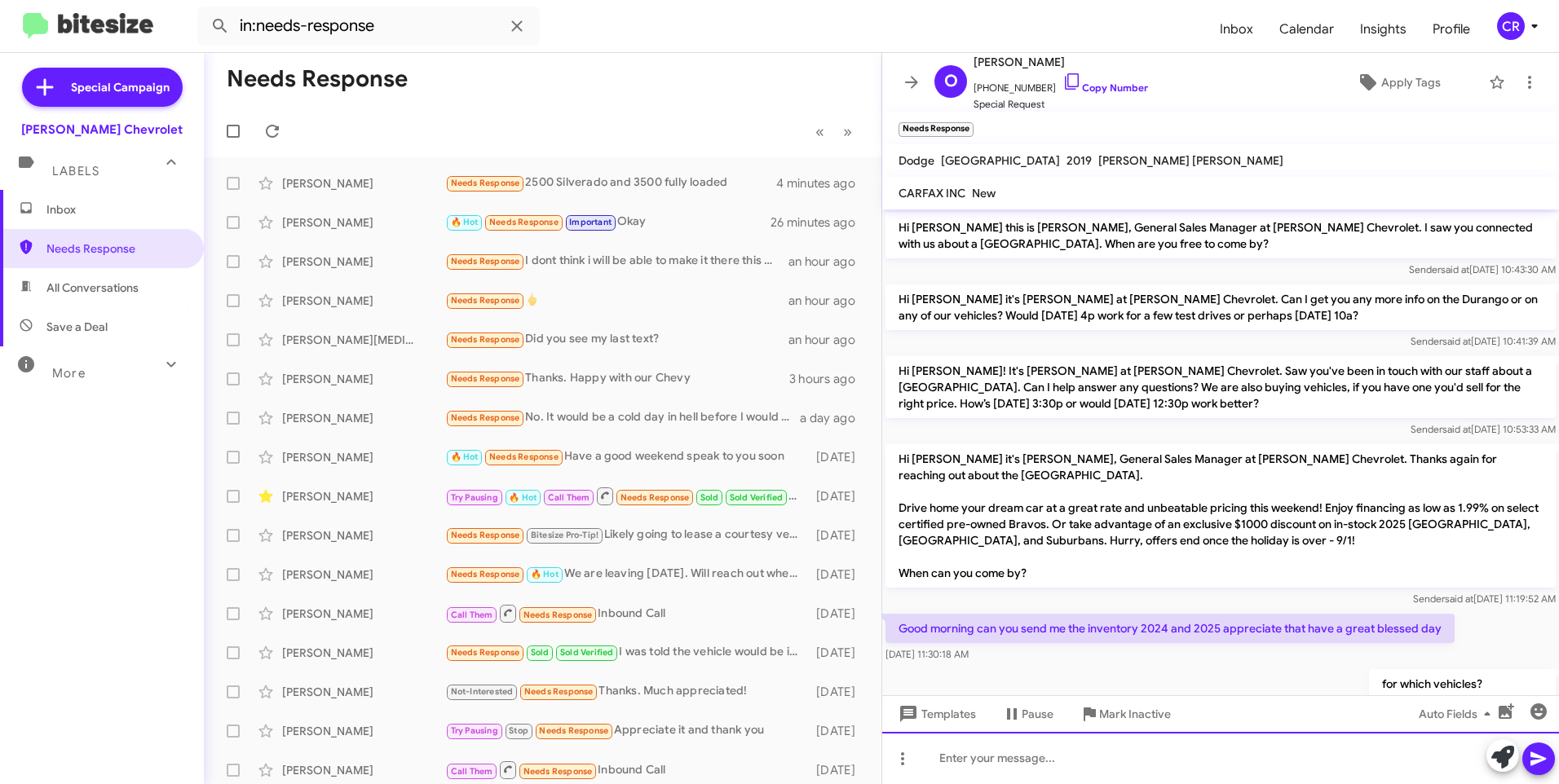
scroll to position [321, 0]
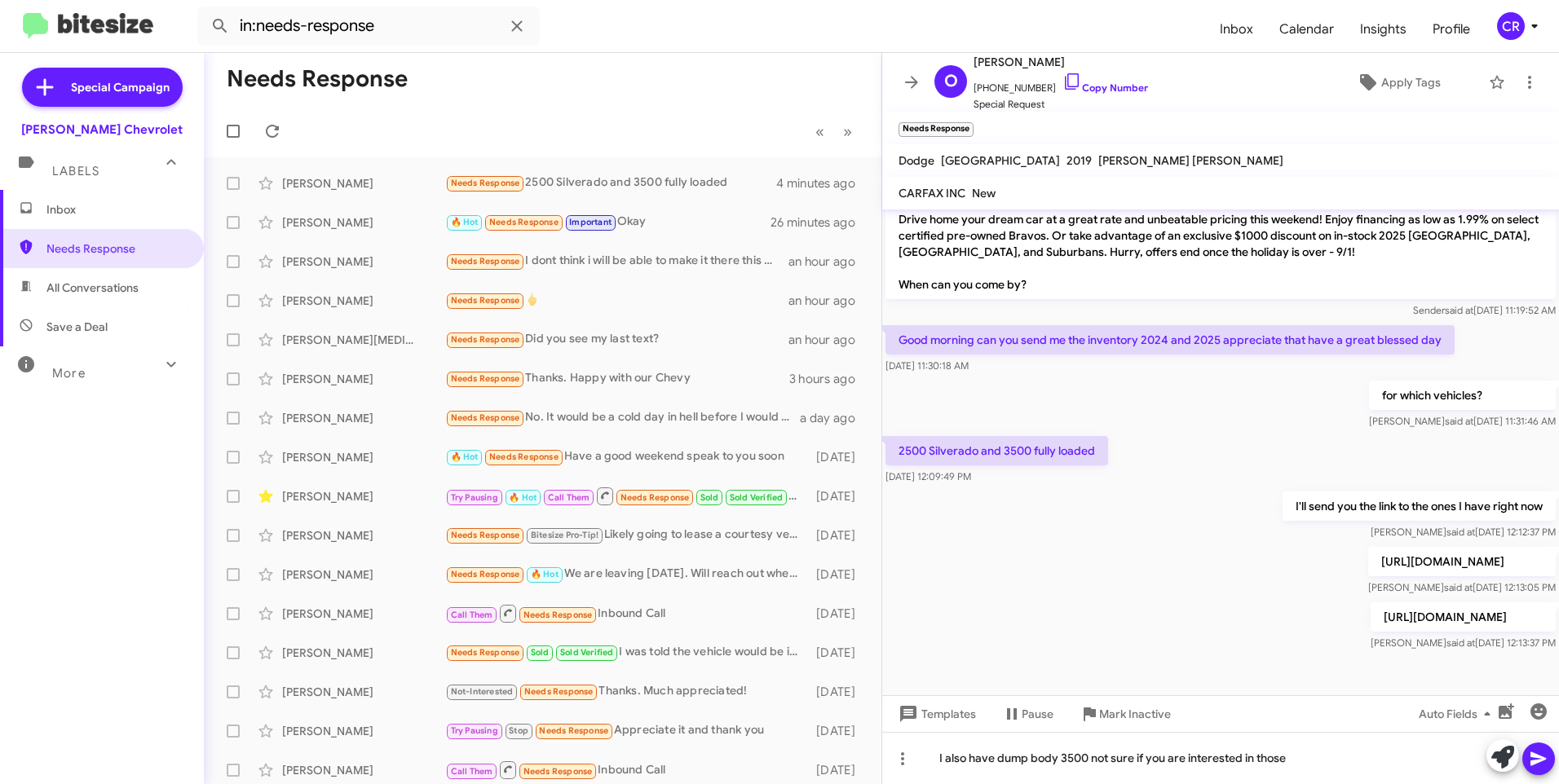
click at [1538, 756] on icon at bounding box center [1538, 759] width 16 height 14
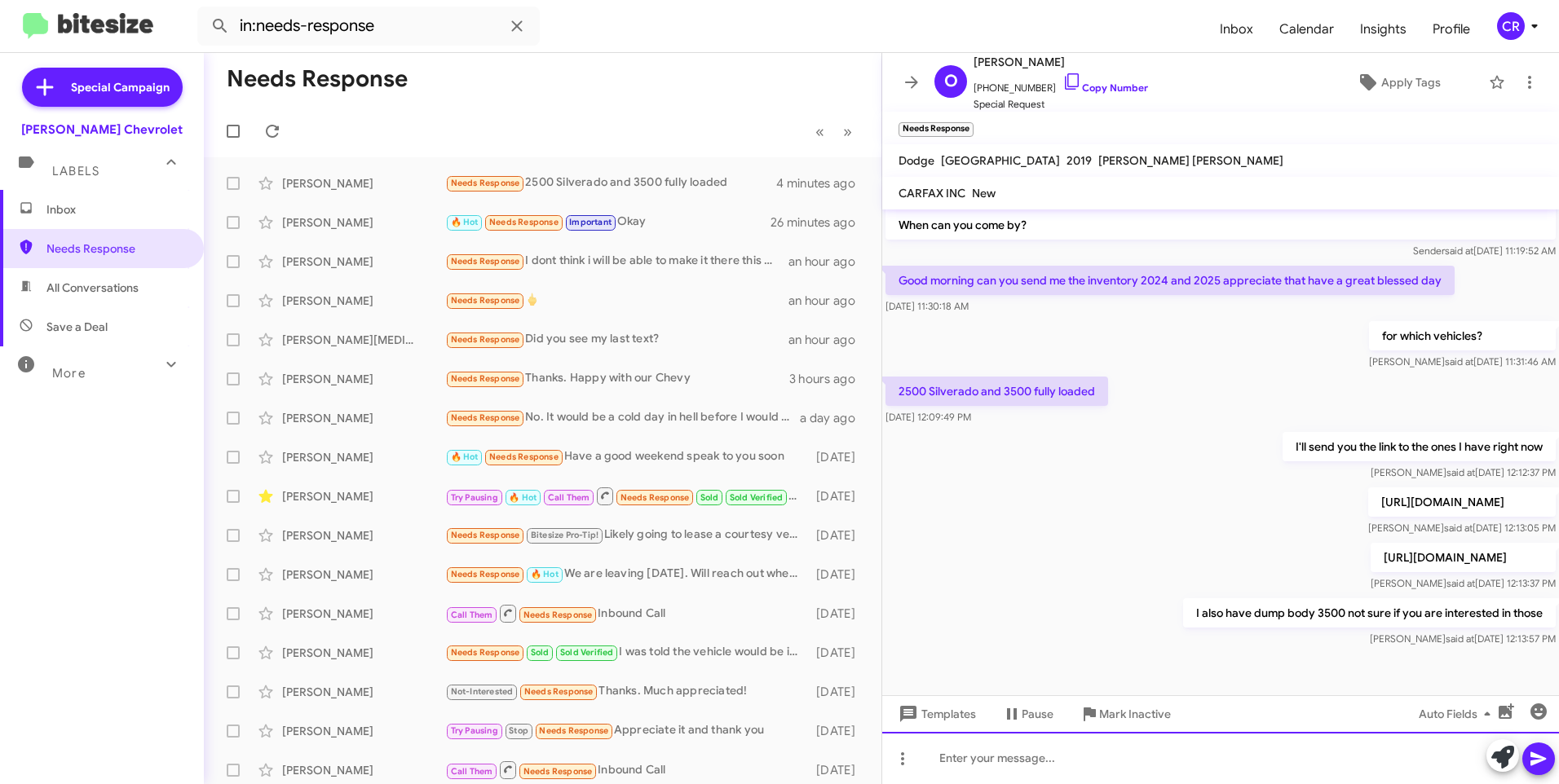
scroll to position [380, 0]
click at [1085, 90] on link "Copy Number" at bounding box center [1105, 87] width 86 height 12
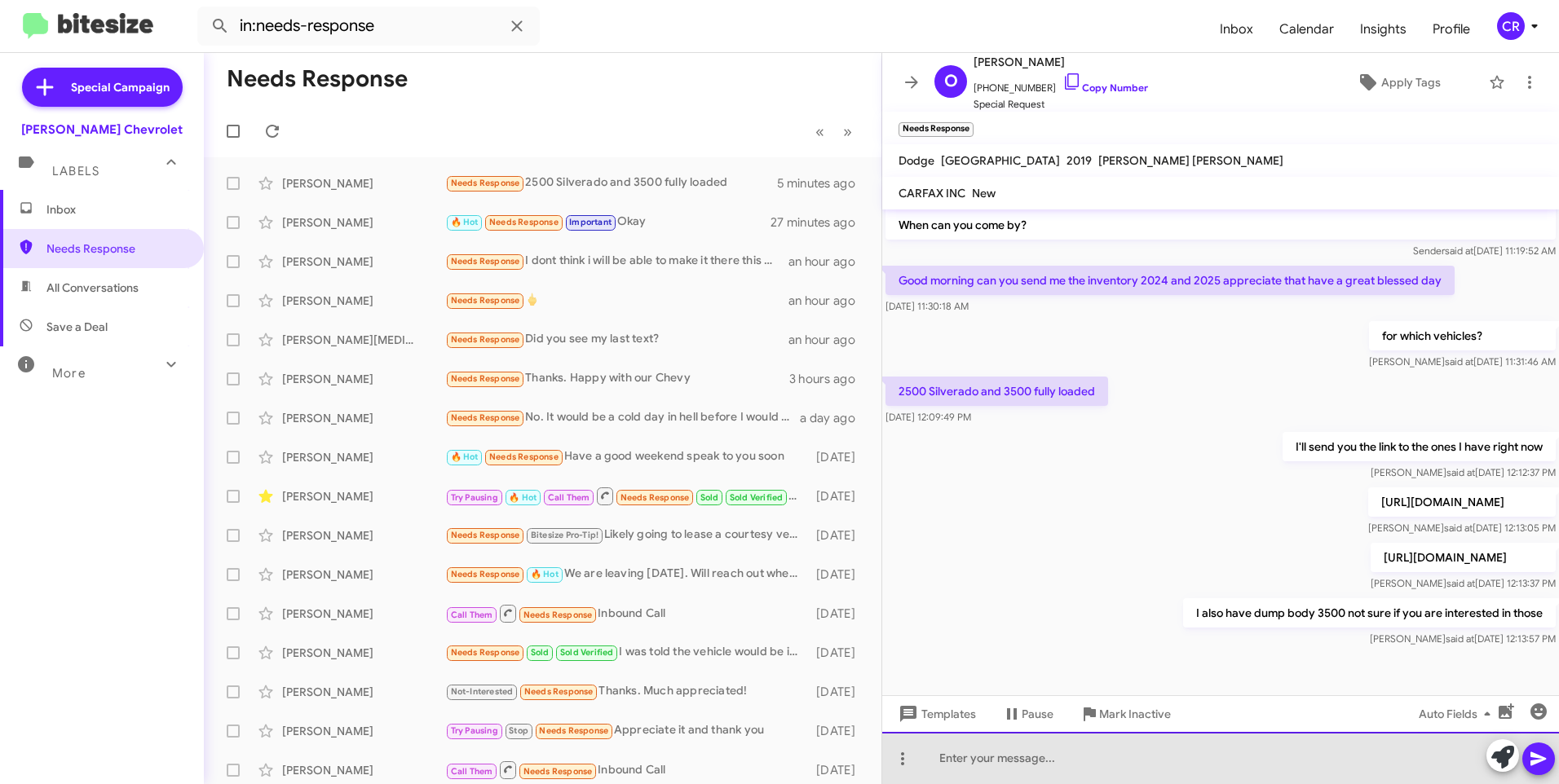
click at [1075, 771] on div at bounding box center [1220, 757] width 677 height 52
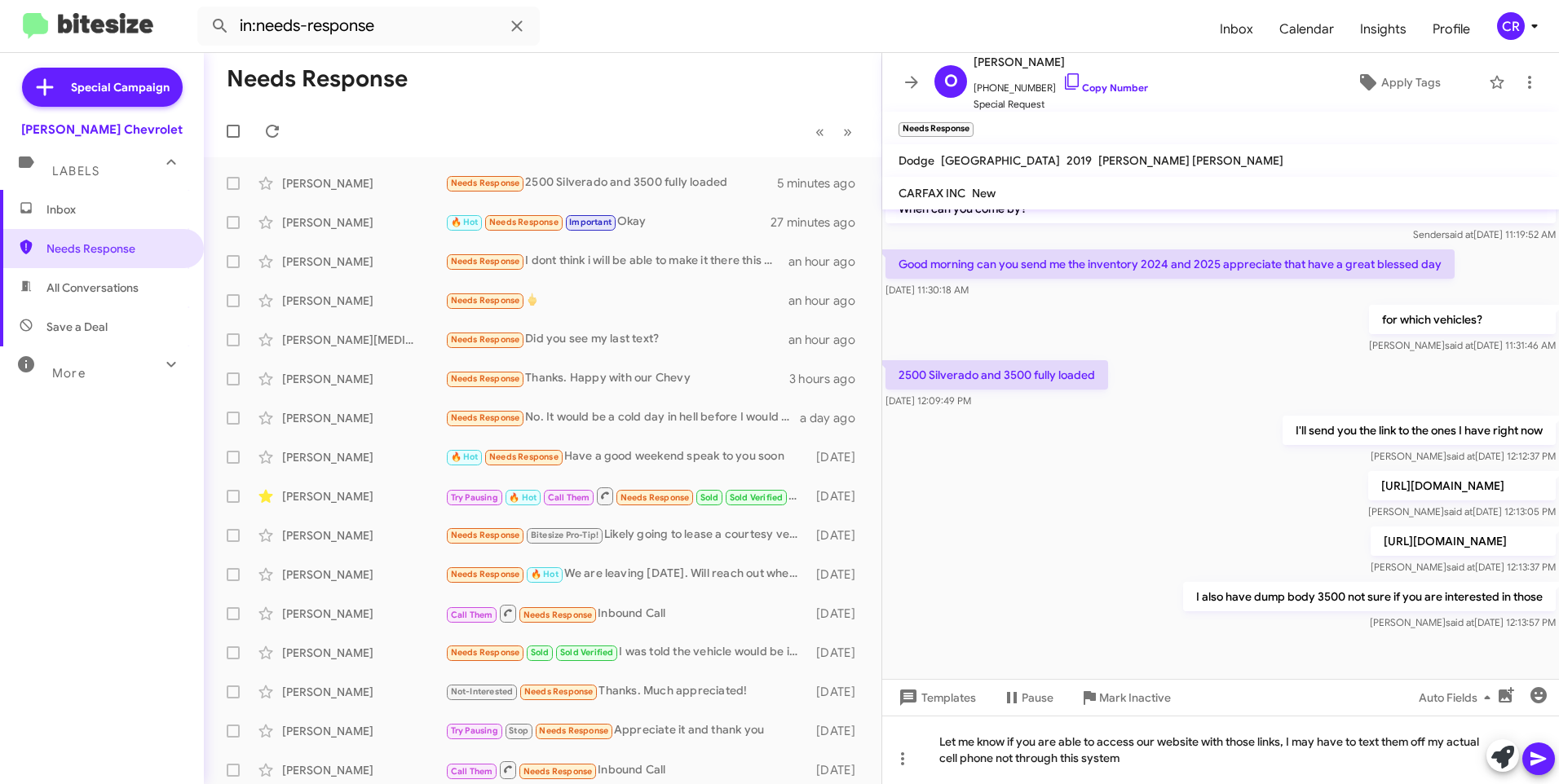
click at [1542, 760] on icon at bounding box center [1538, 759] width 16 height 14
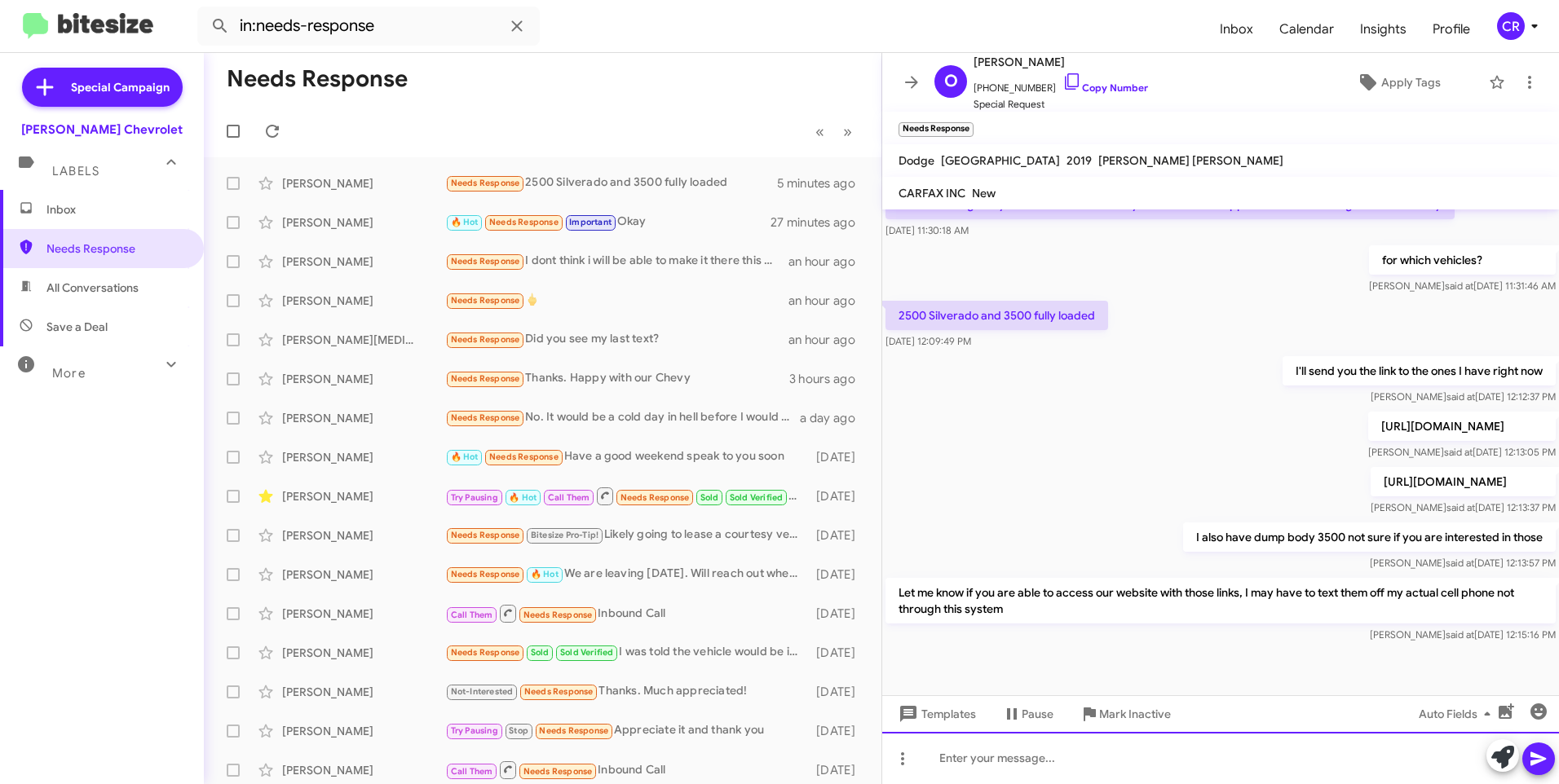
scroll to position [456, 0]
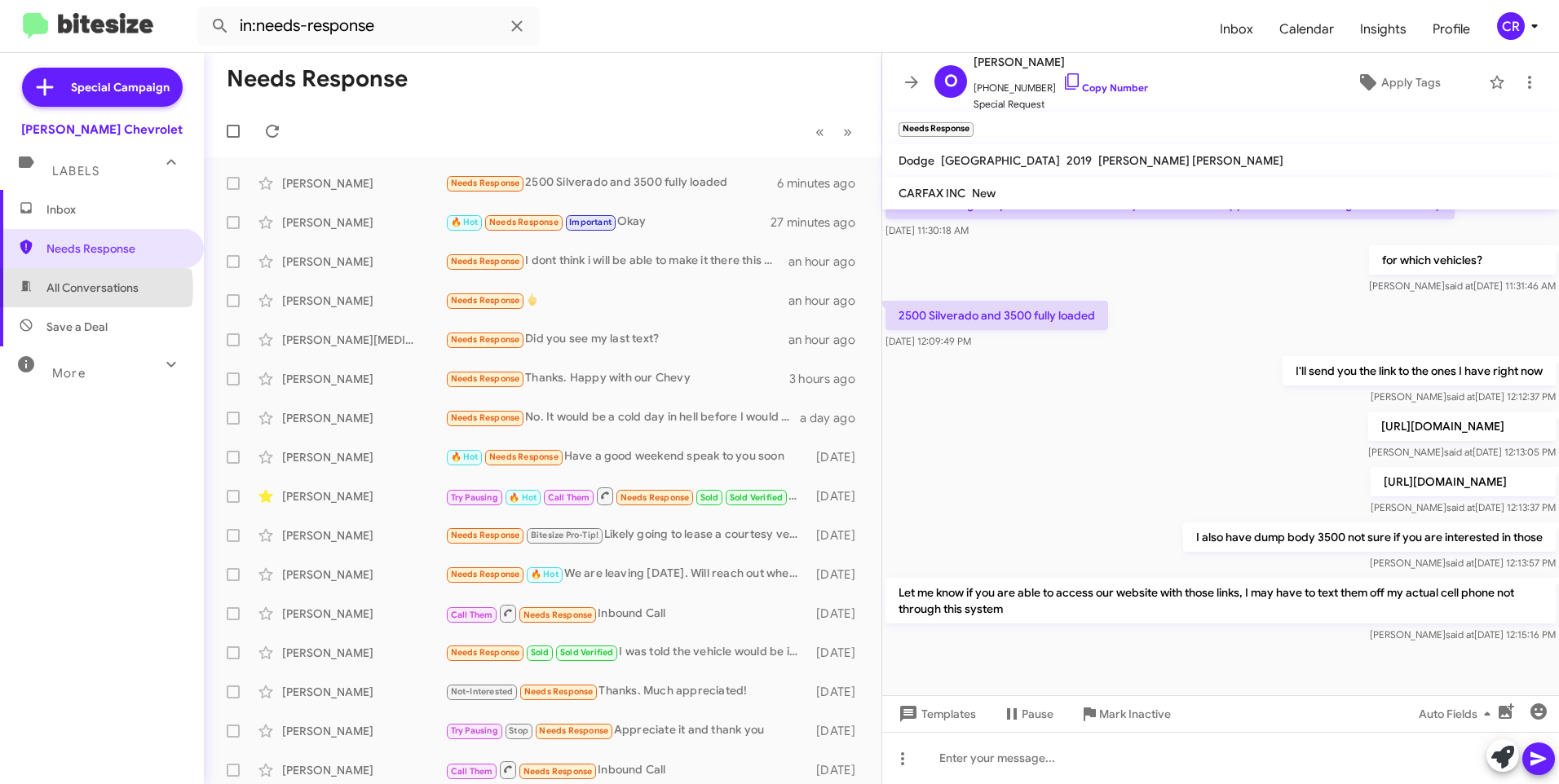
click at [82, 288] on span "All Conversations" at bounding box center [93, 288] width 92 height 16
type input "in:all-conversations"
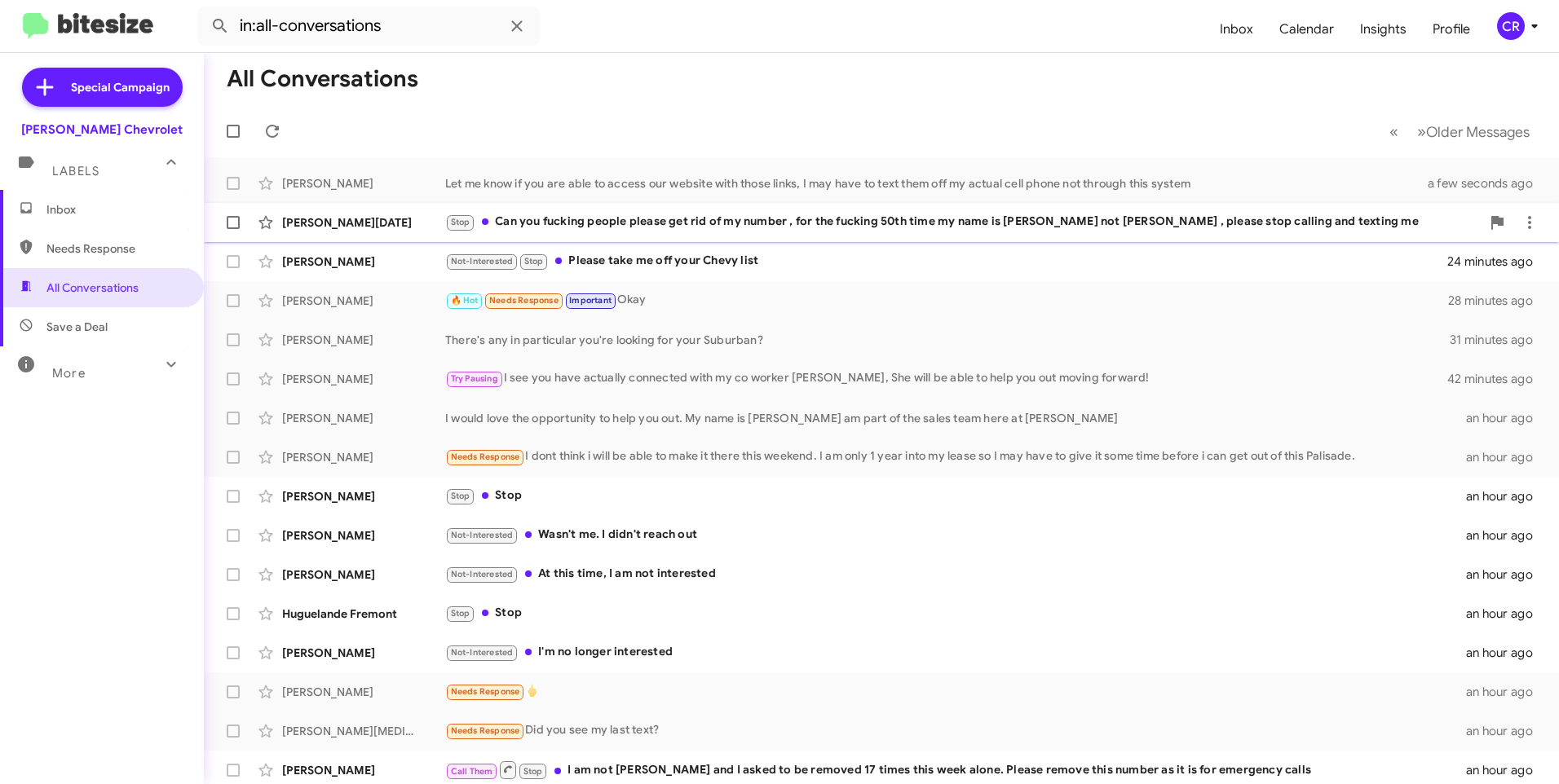
click at [725, 219] on div "Stop Can you fucking people please get rid of my number , for the fucking 50th …" at bounding box center [962, 222] width 1035 height 19
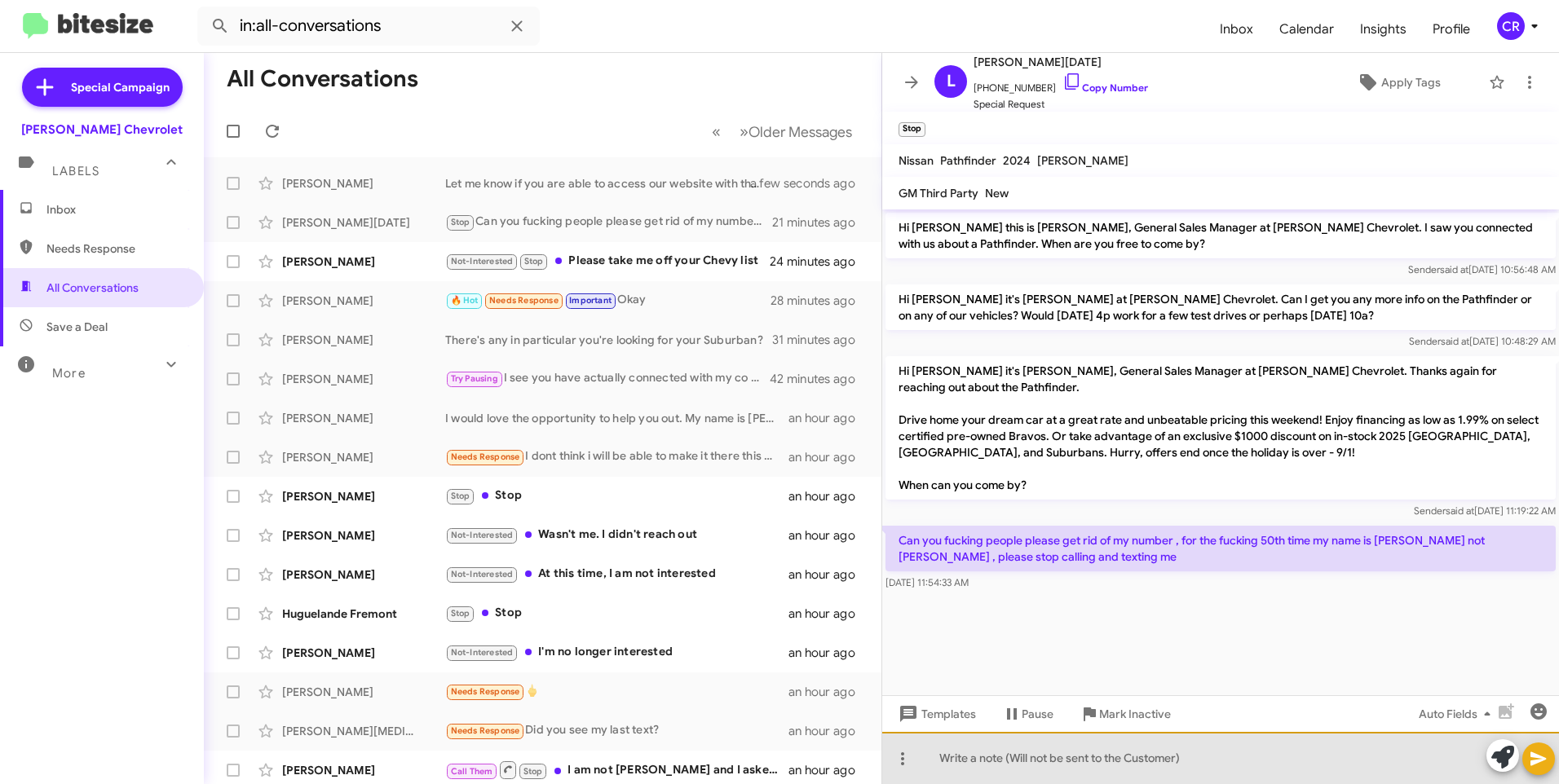
click at [1025, 760] on div at bounding box center [1220, 757] width 677 height 52
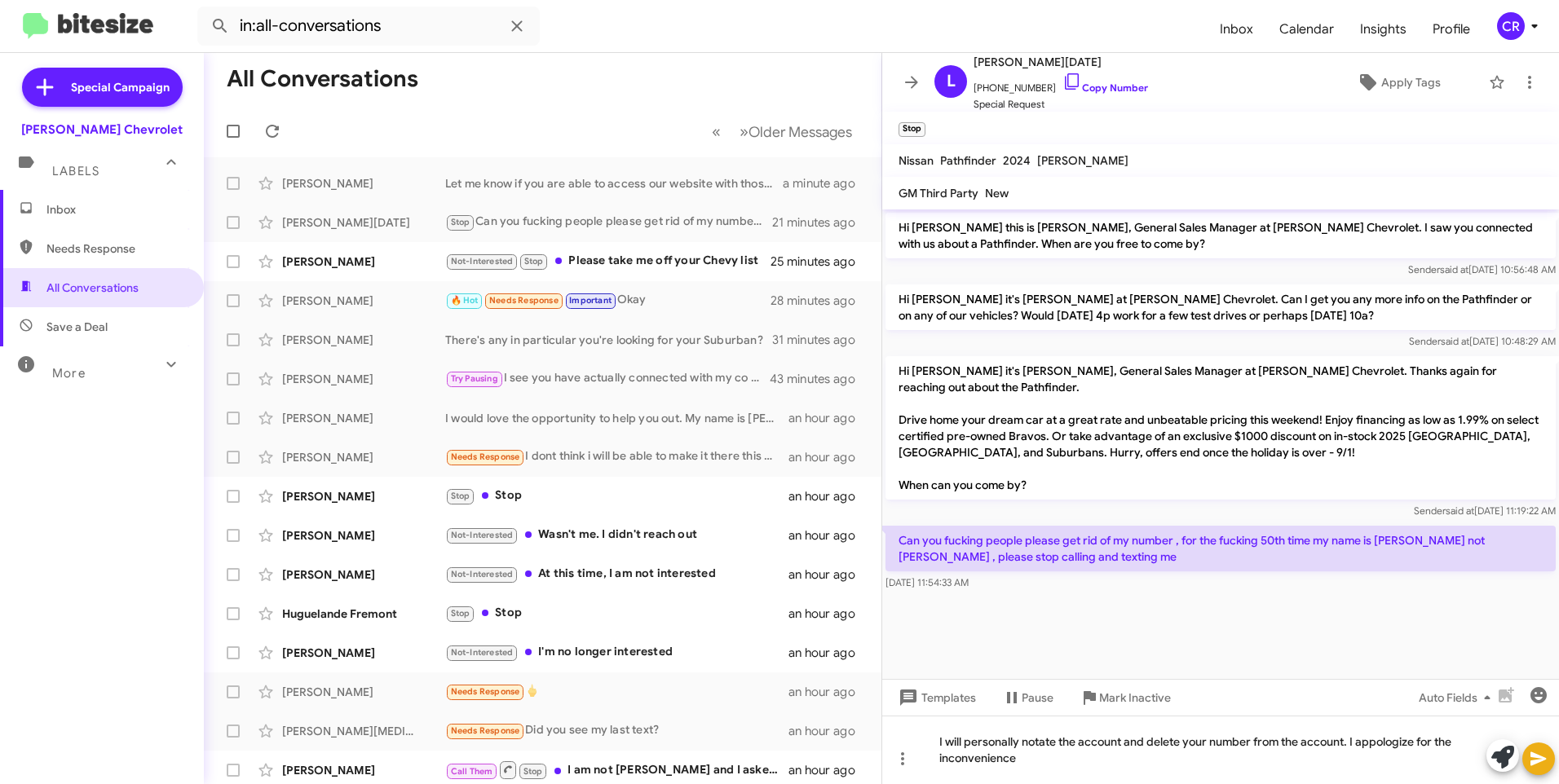
click at [1537, 756] on icon at bounding box center [1538, 759] width 16 height 14
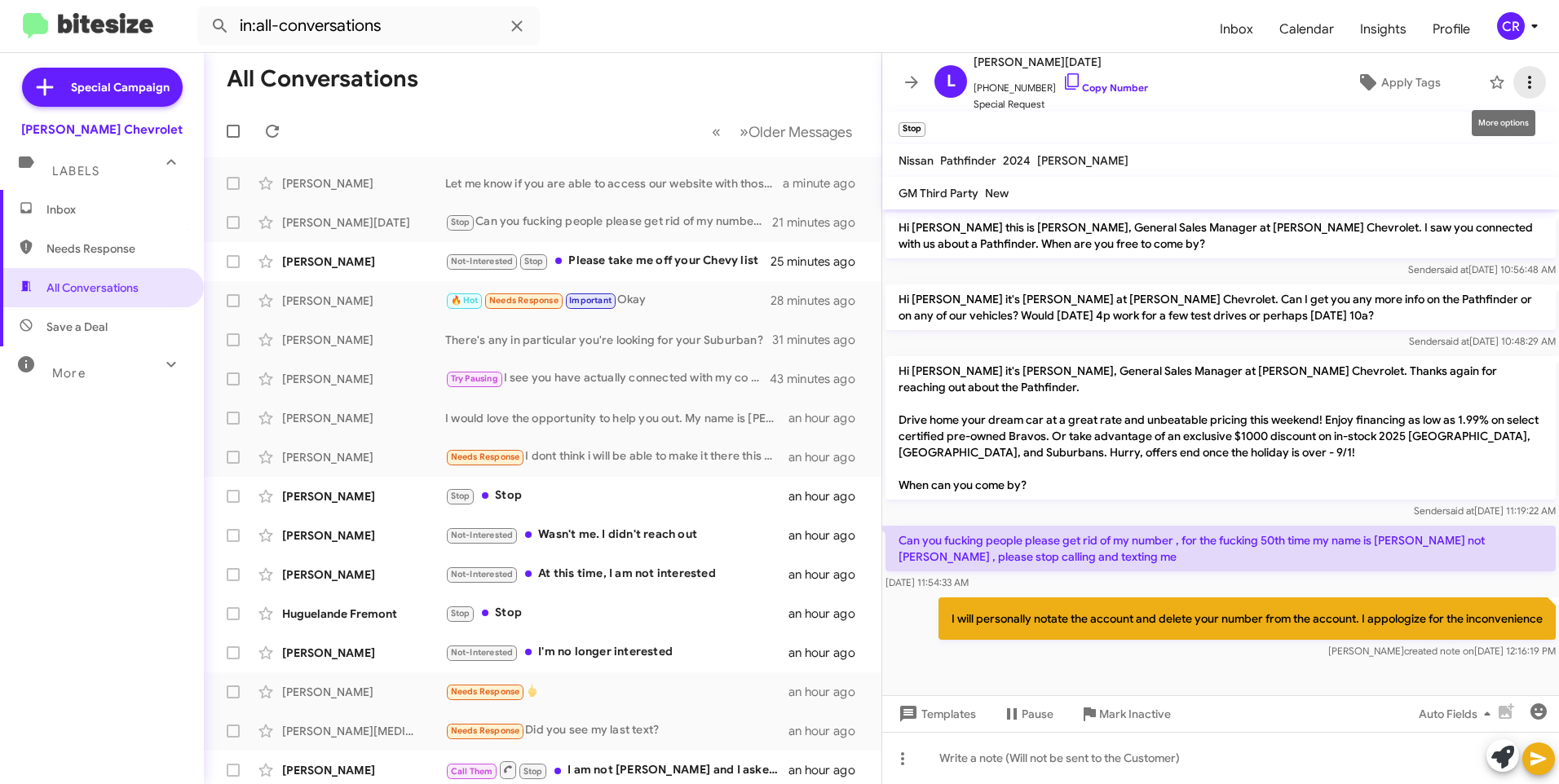
click at [1520, 85] on icon at bounding box center [1529, 82] width 20 height 20
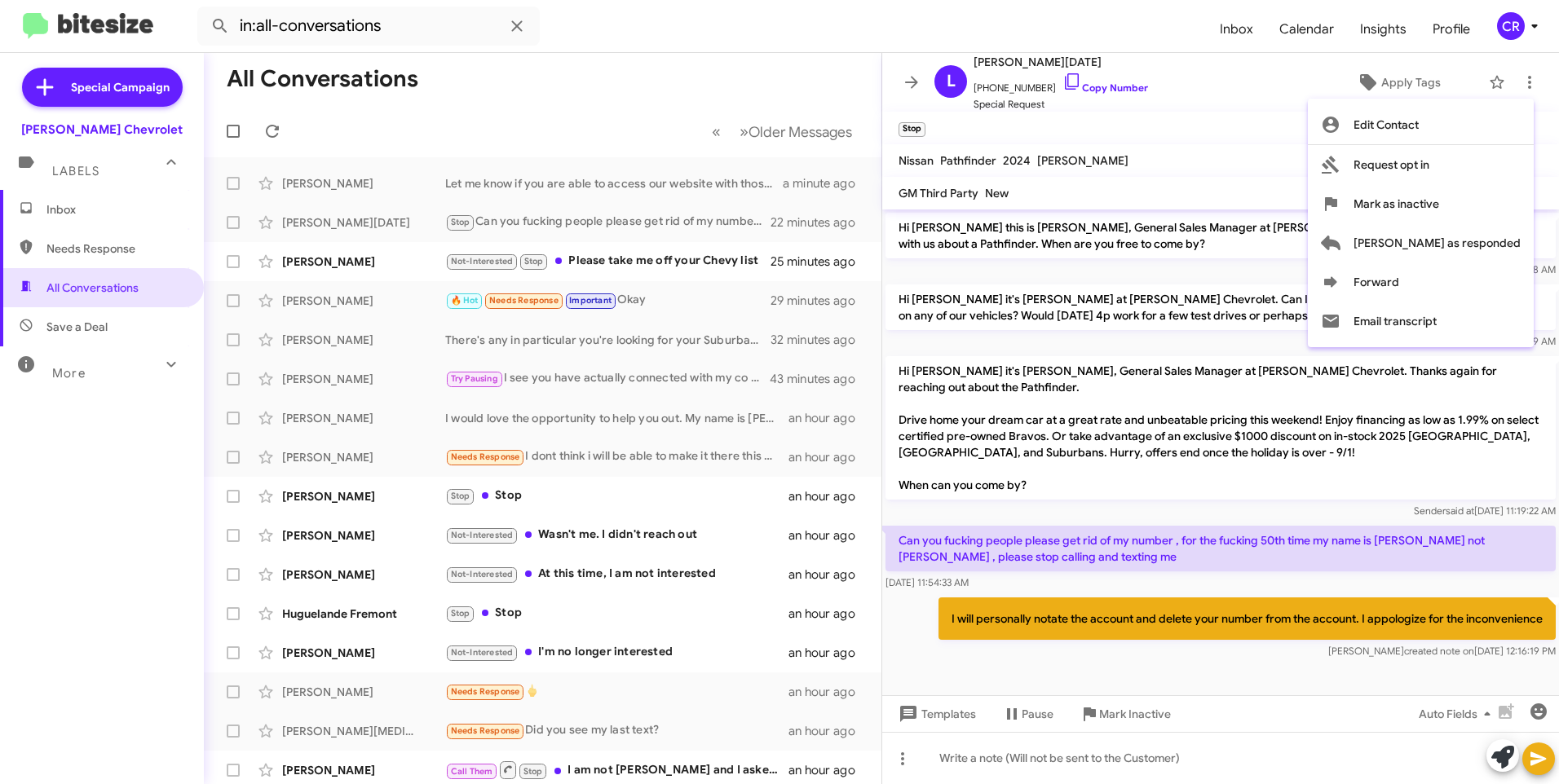
click at [1193, 150] on div at bounding box center [780, 392] width 1559 height 784
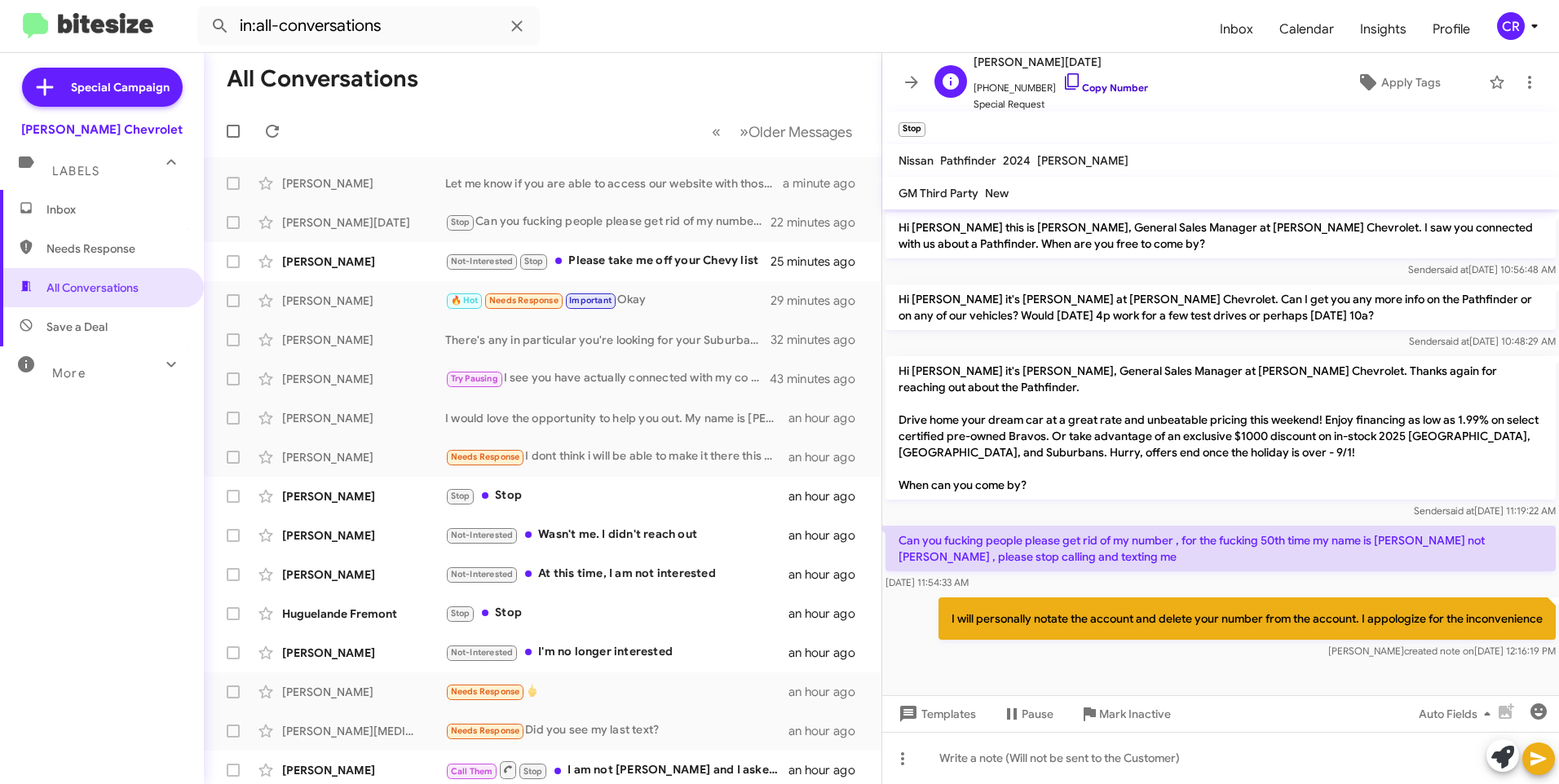
click at [1081, 88] on link "Copy Number" at bounding box center [1105, 87] width 86 height 12
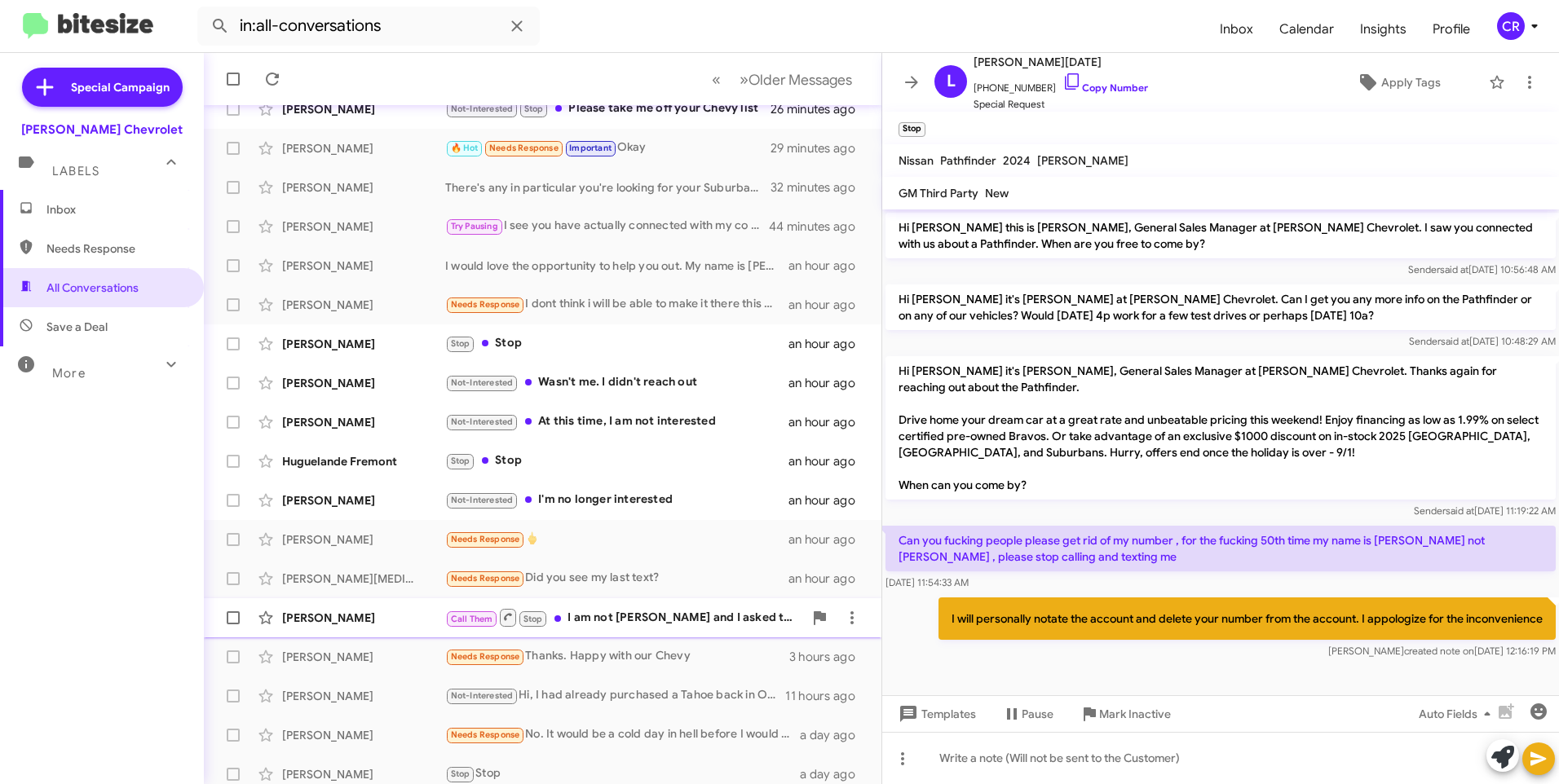
scroll to position [162, 0]
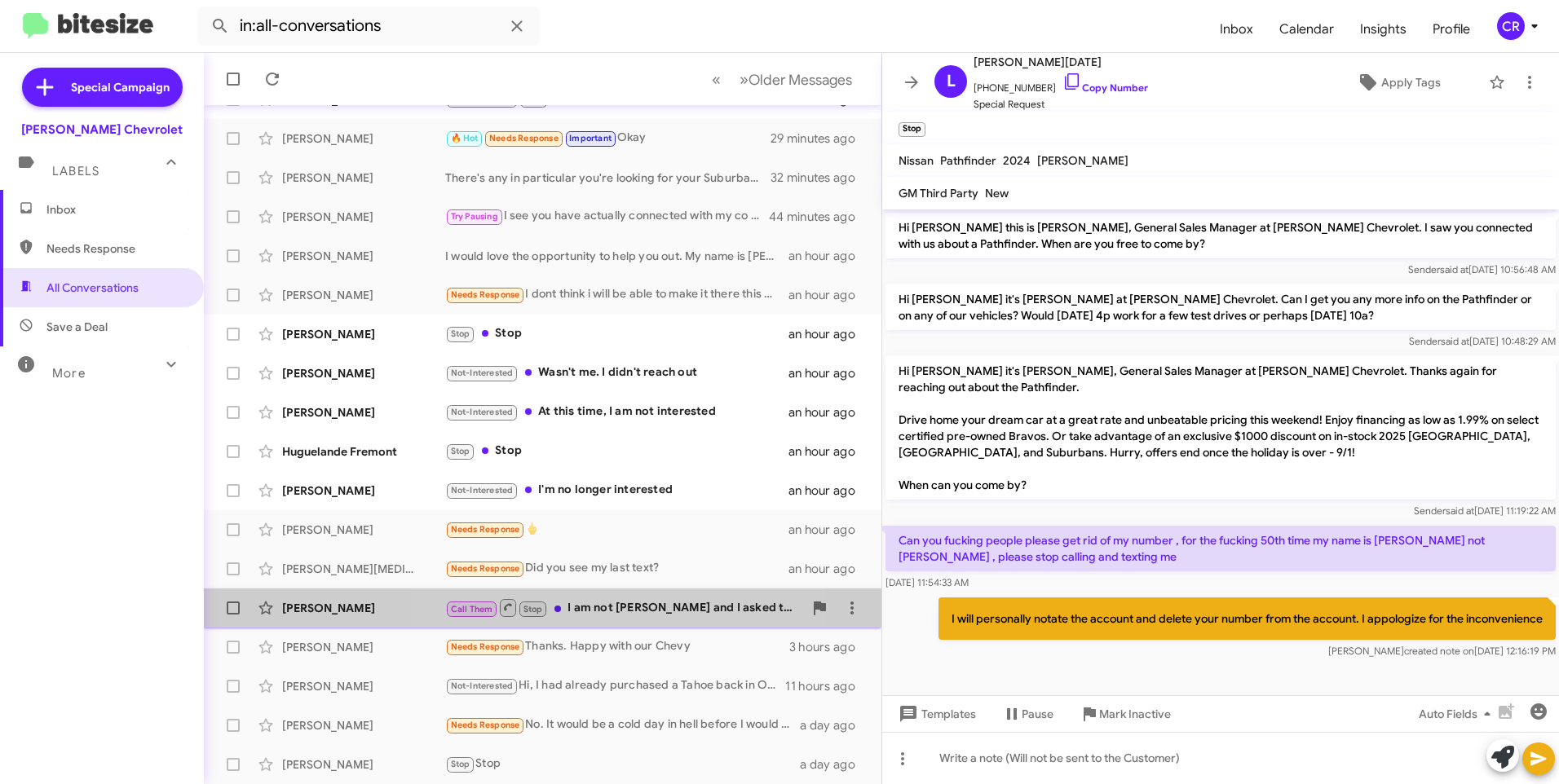
click at [617, 605] on div "Call Them Stop I am not [PERSON_NAME] and I asked to be removed 17 times this w…" at bounding box center [623, 607] width 358 height 21
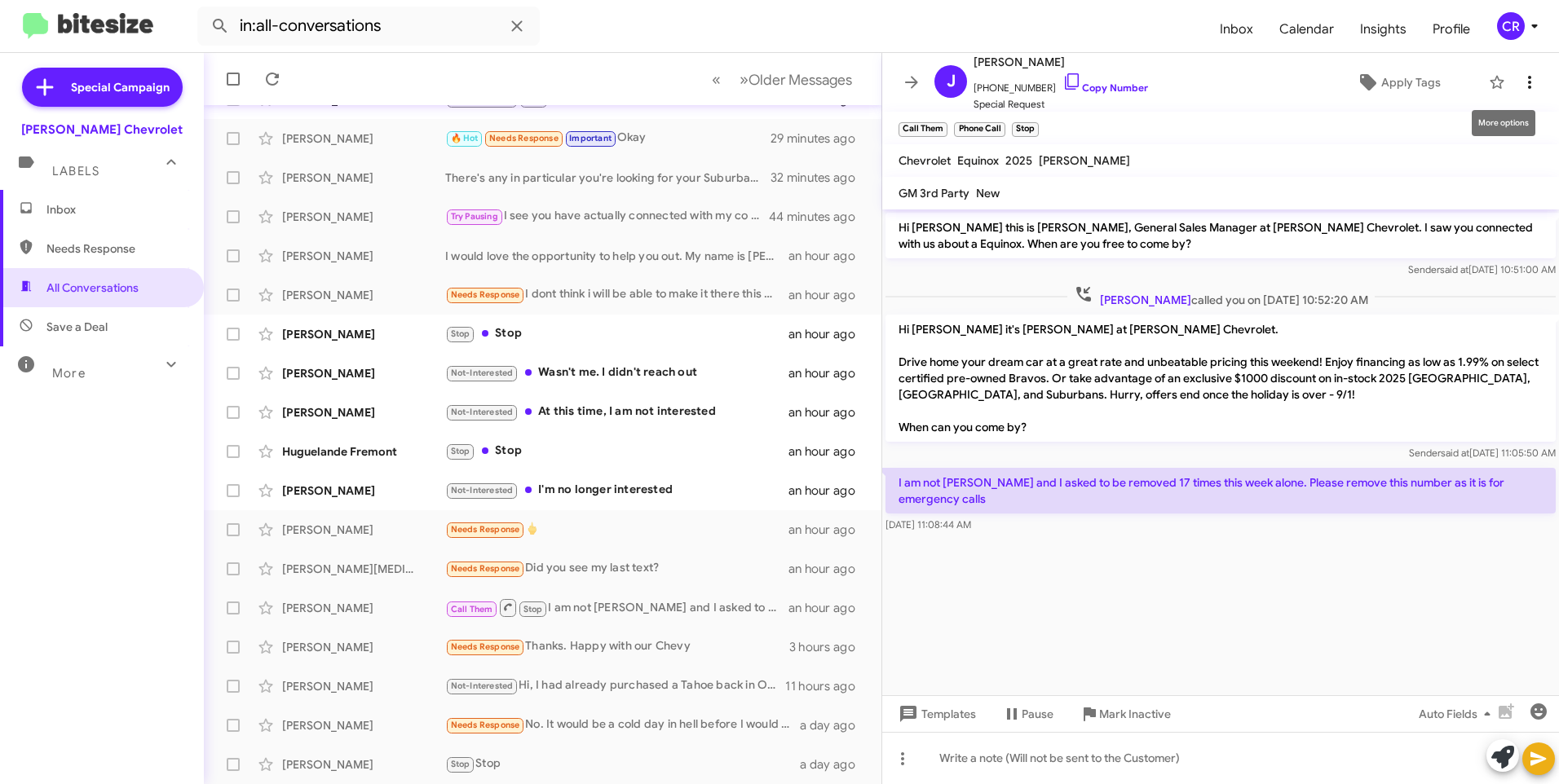
click at [1520, 80] on icon at bounding box center [1529, 82] width 20 height 20
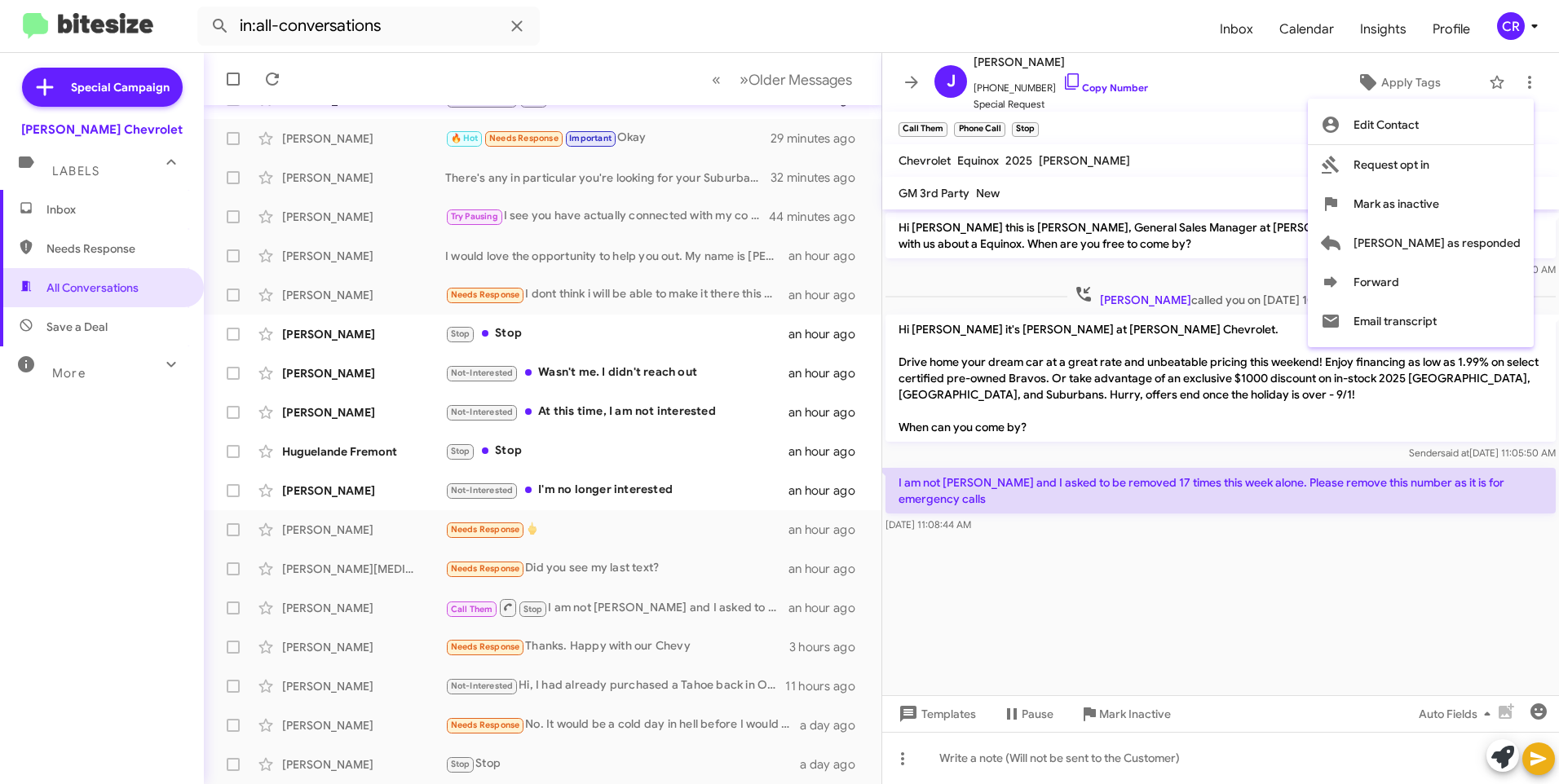
click at [1279, 167] on div at bounding box center [780, 392] width 1559 height 784
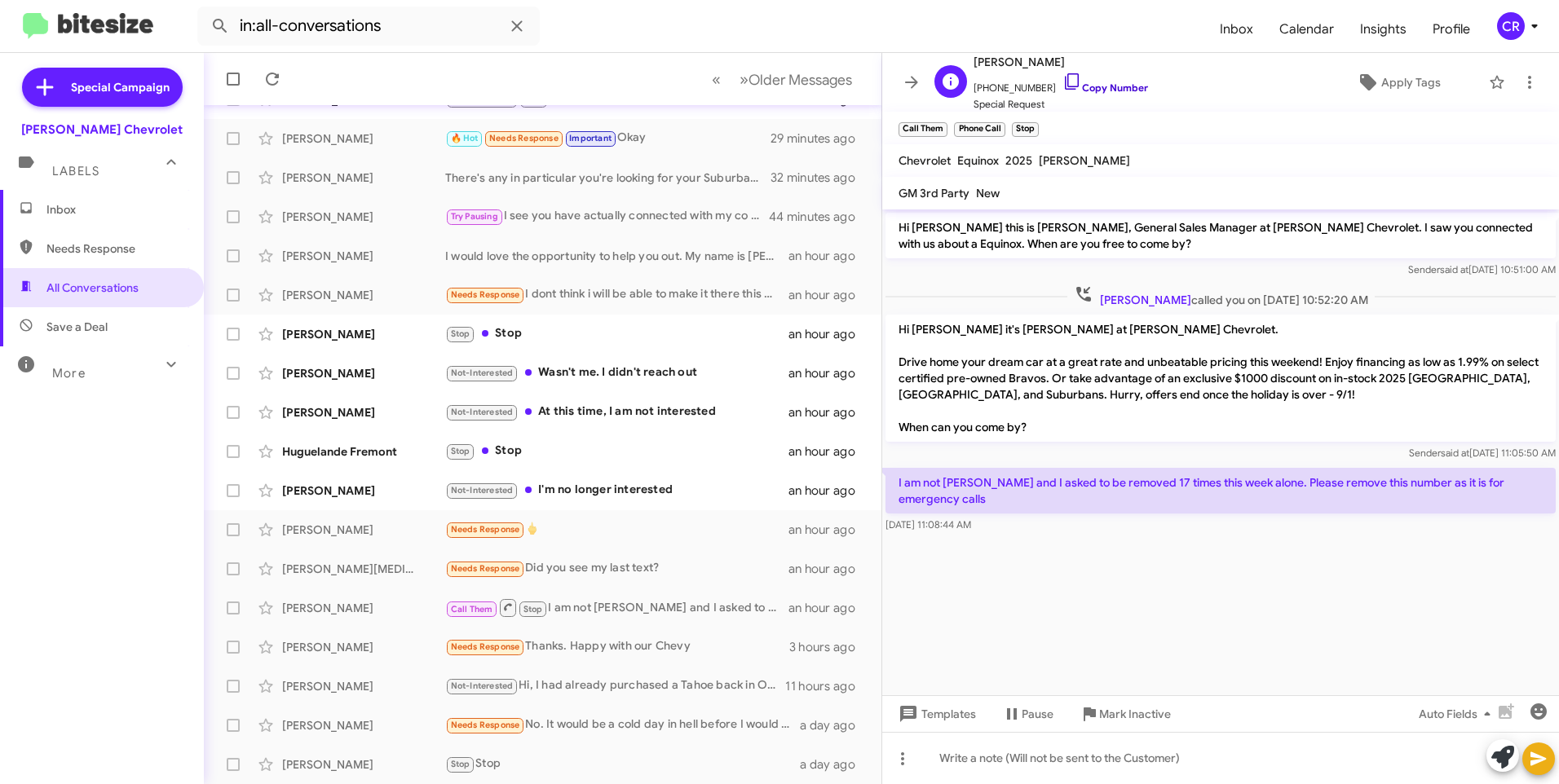
click at [1077, 85] on link "Copy Number" at bounding box center [1105, 87] width 86 height 12
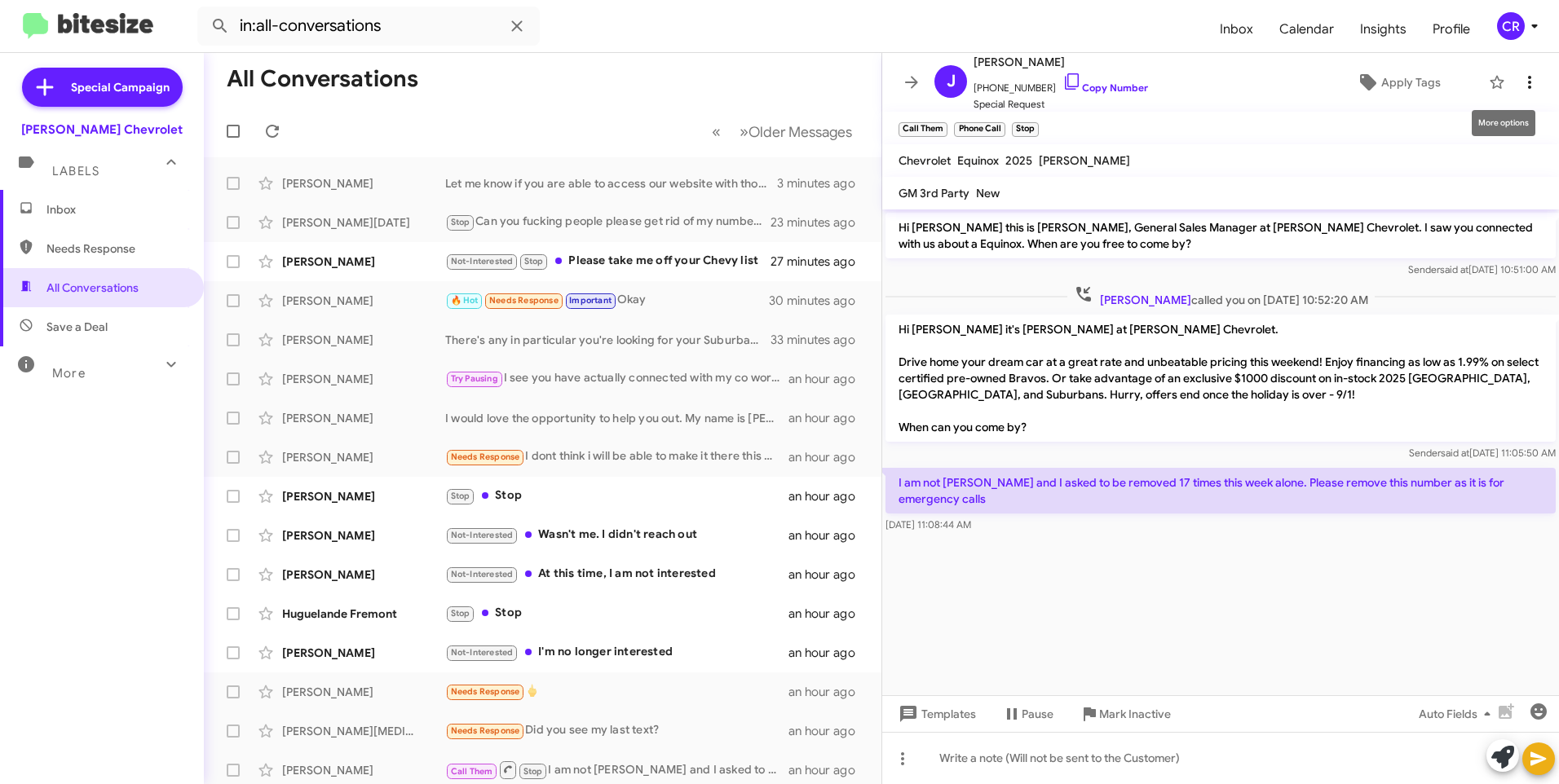
click at [1522, 74] on icon at bounding box center [1529, 82] width 20 height 20
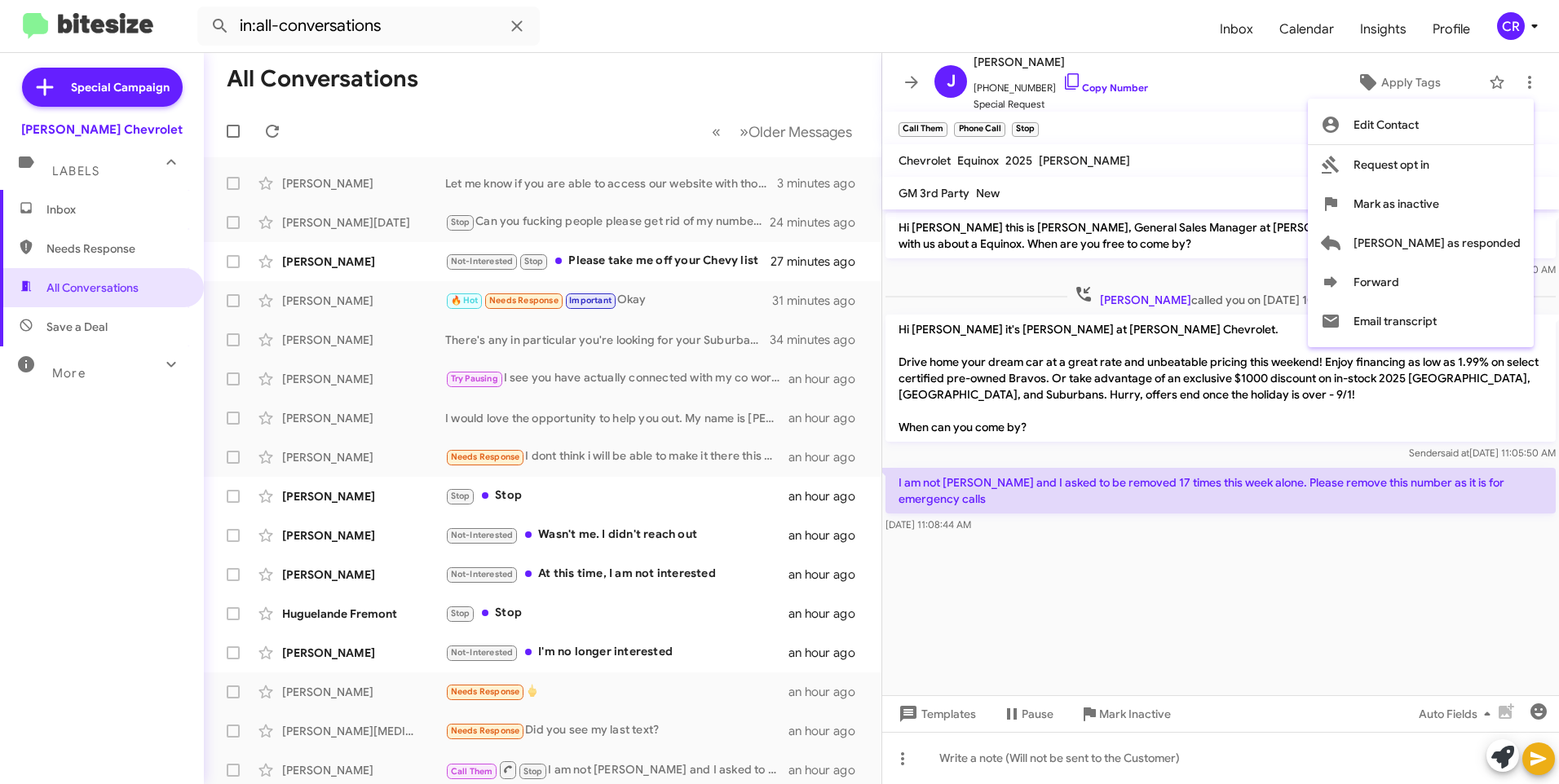
click at [629, 260] on div at bounding box center [780, 392] width 1559 height 784
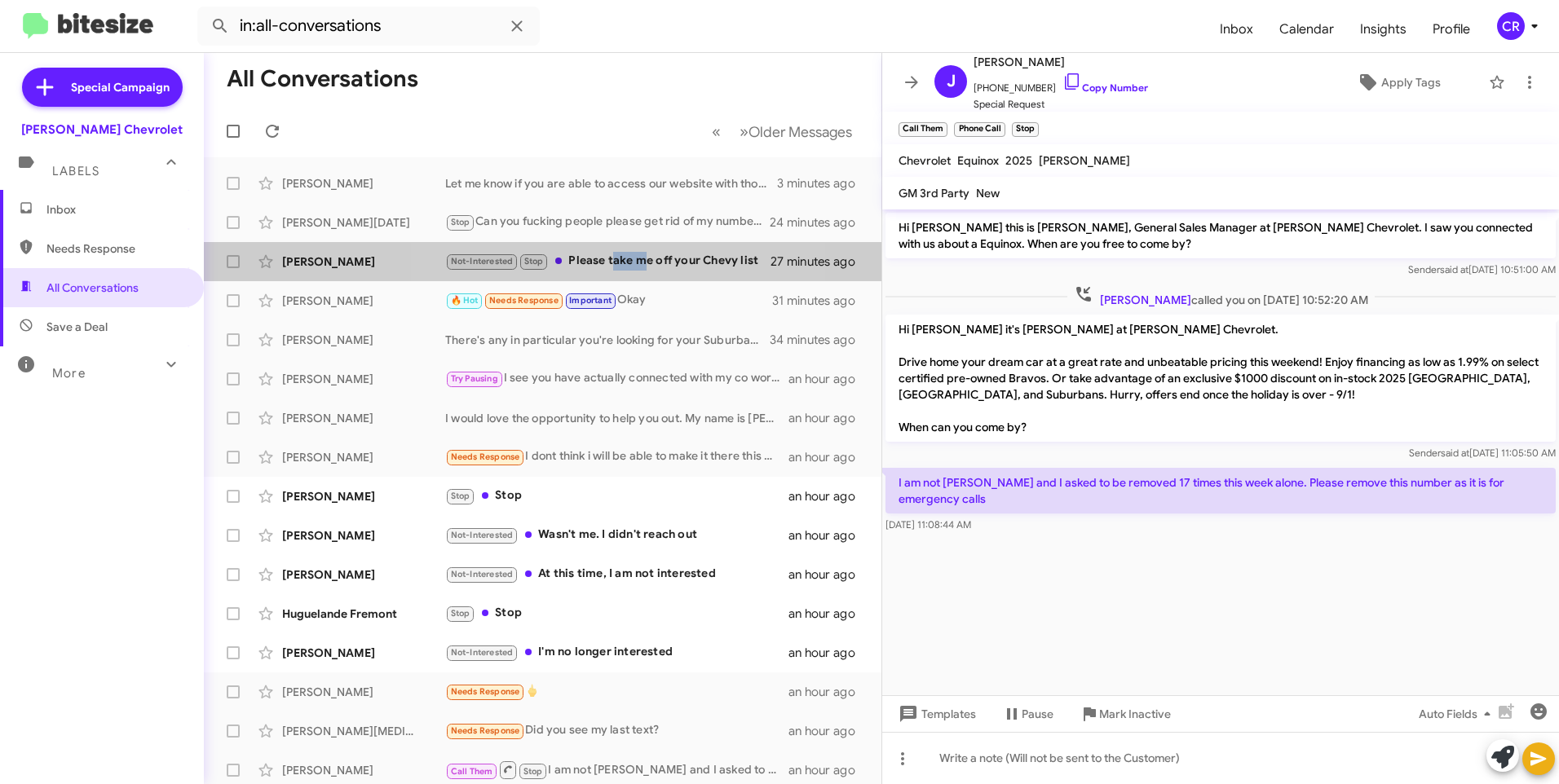
click at [629, 260] on div "Not-Interested Stop Please take me off your Chevy list" at bounding box center [608, 261] width 326 height 19
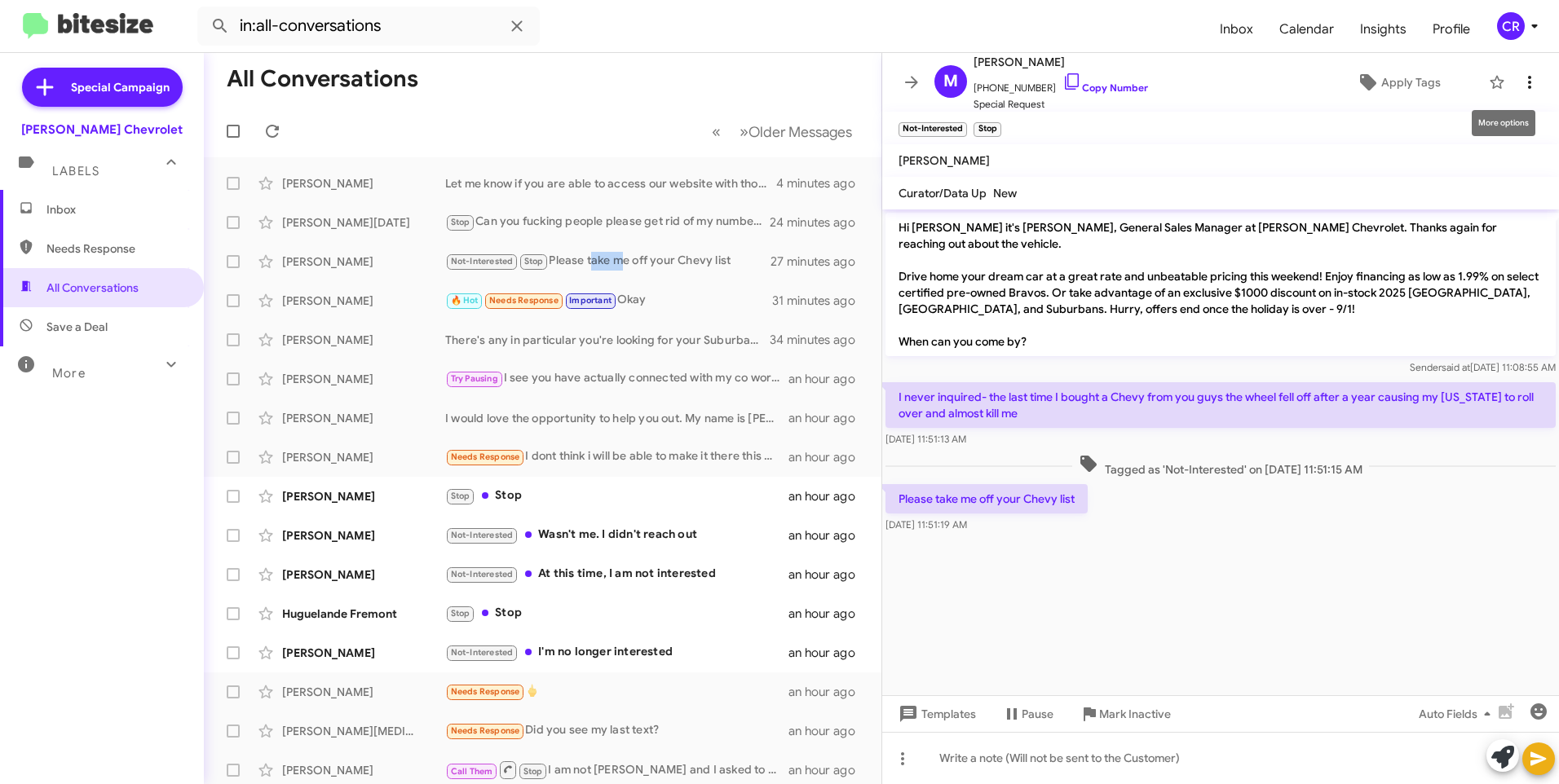
click at [1520, 84] on icon at bounding box center [1529, 82] width 20 height 20
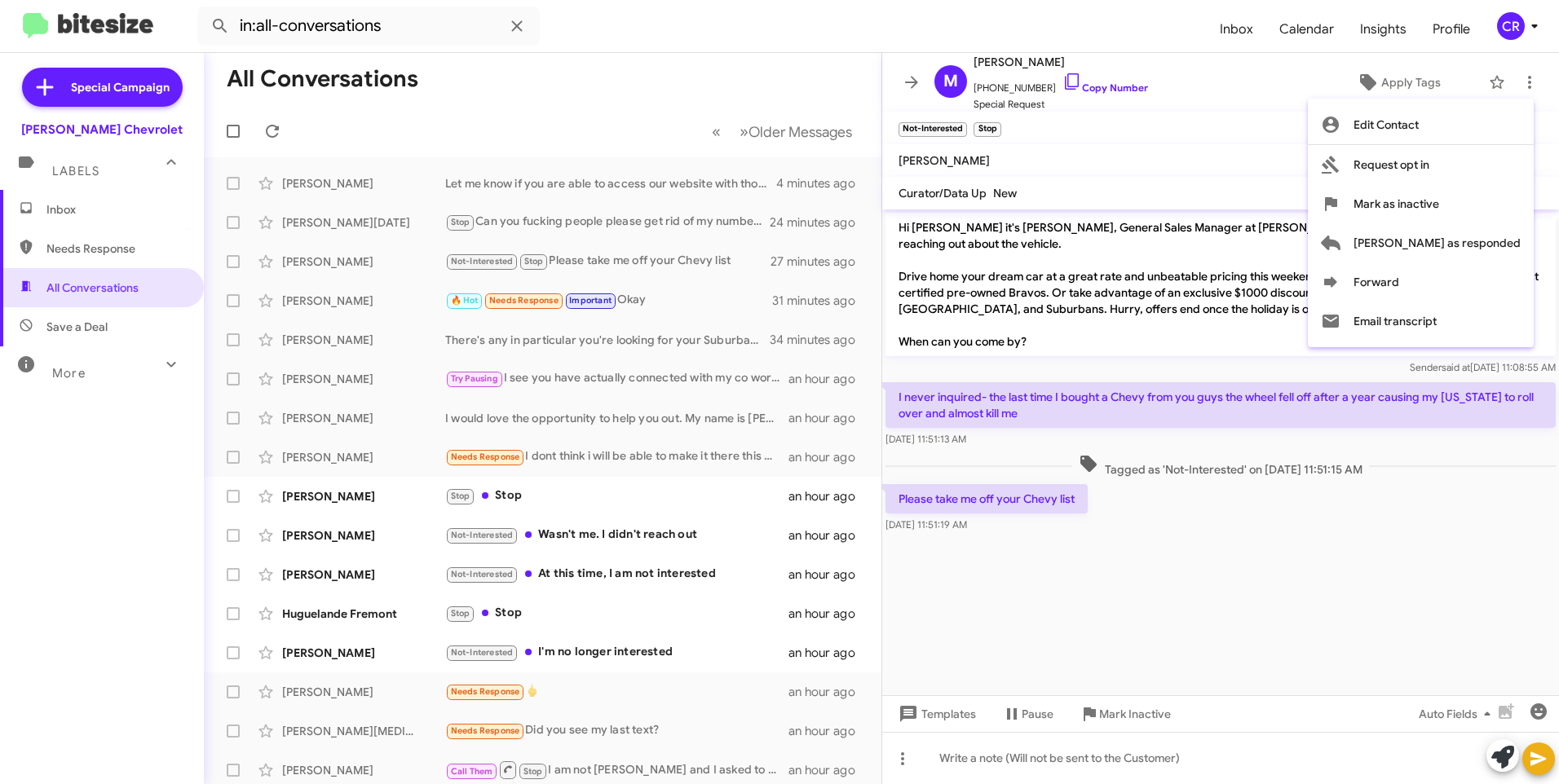
click at [1266, 171] on div at bounding box center [780, 392] width 1559 height 784
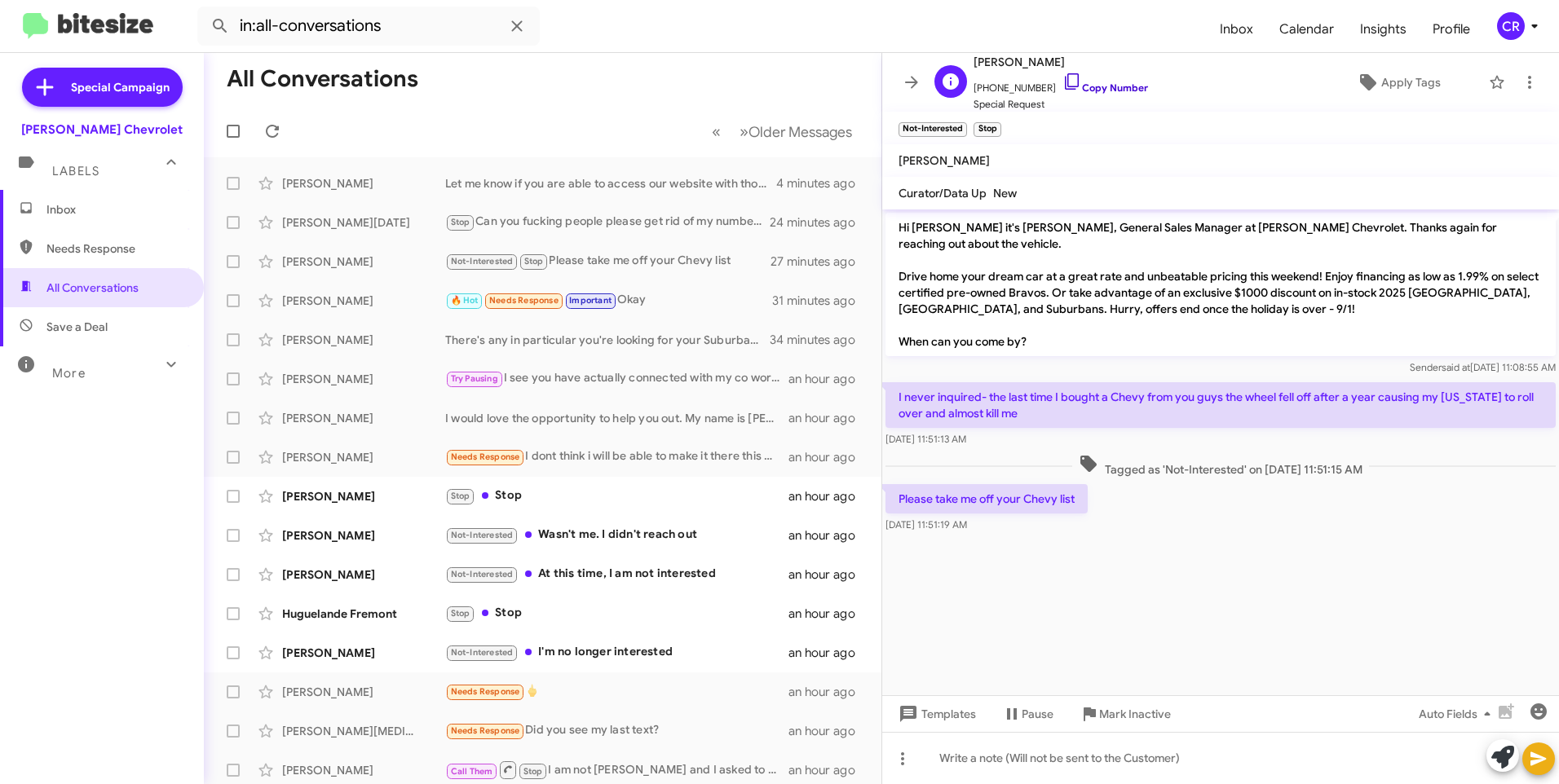
click at [1085, 82] on link "Copy Number" at bounding box center [1105, 87] width 86 height 12
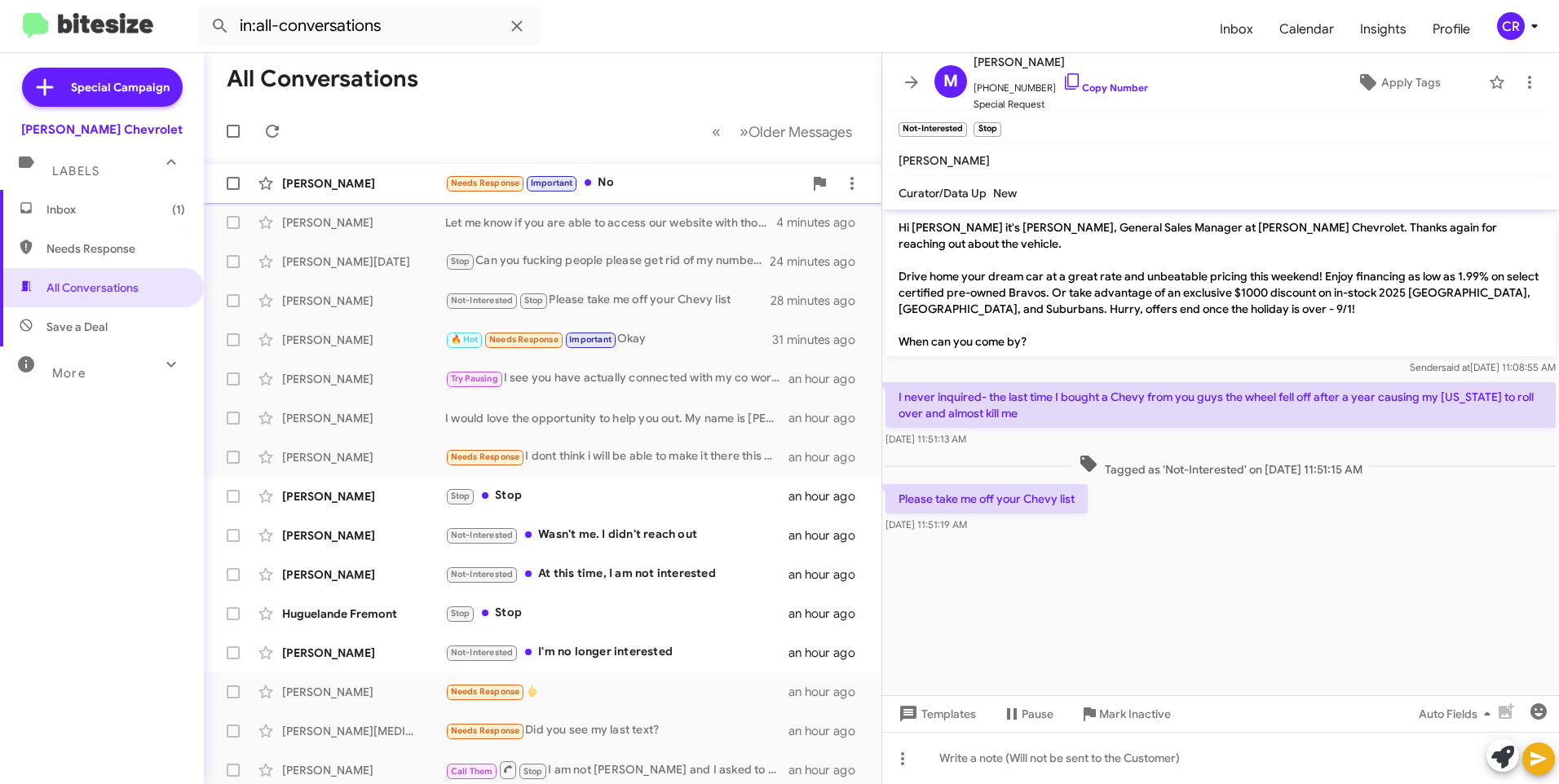
click at [621, 183] on div "Needs Response Important No" at bounding box center [623, 182] width 358 height 19
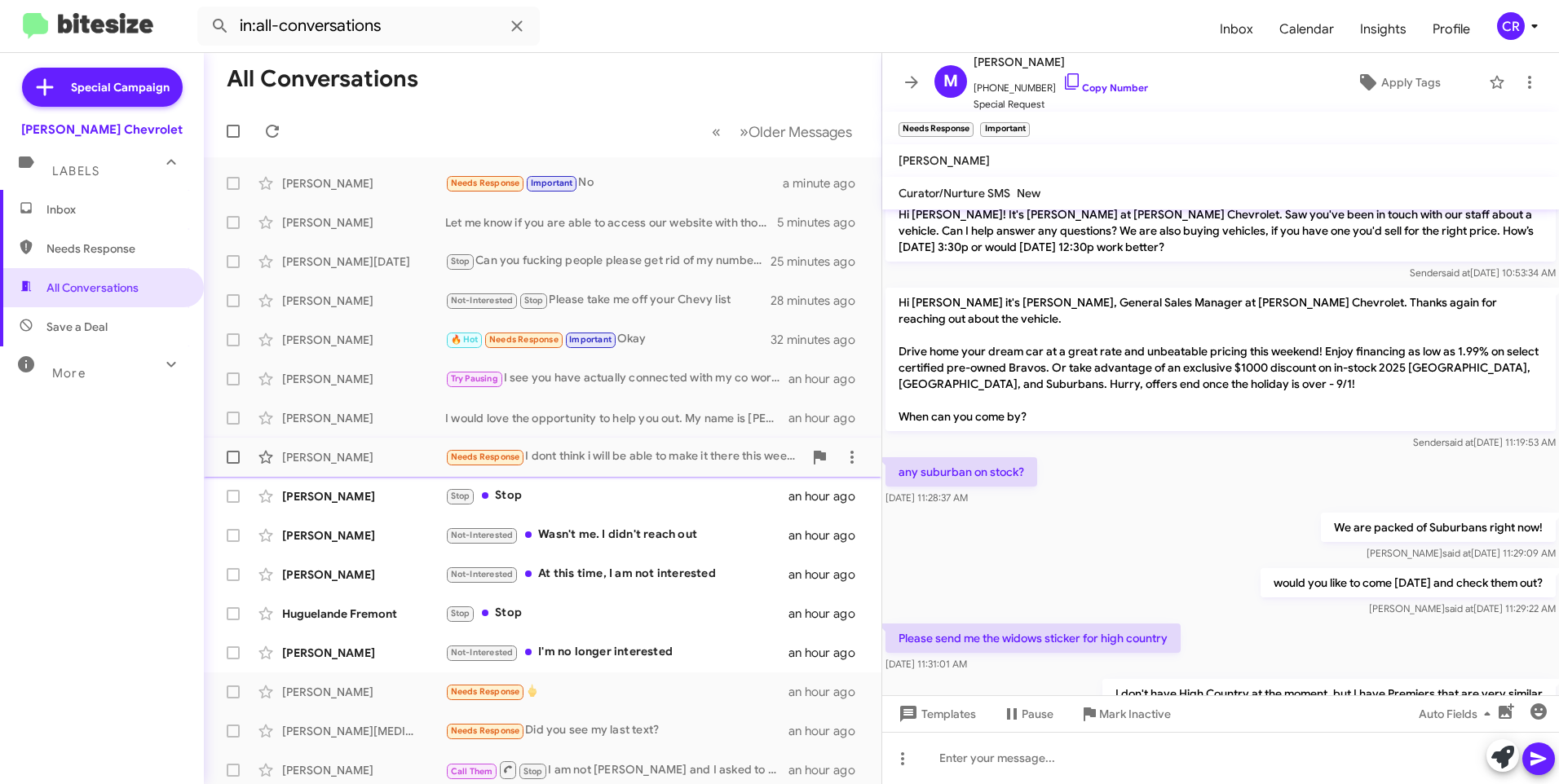
scroll to position [163, 0]
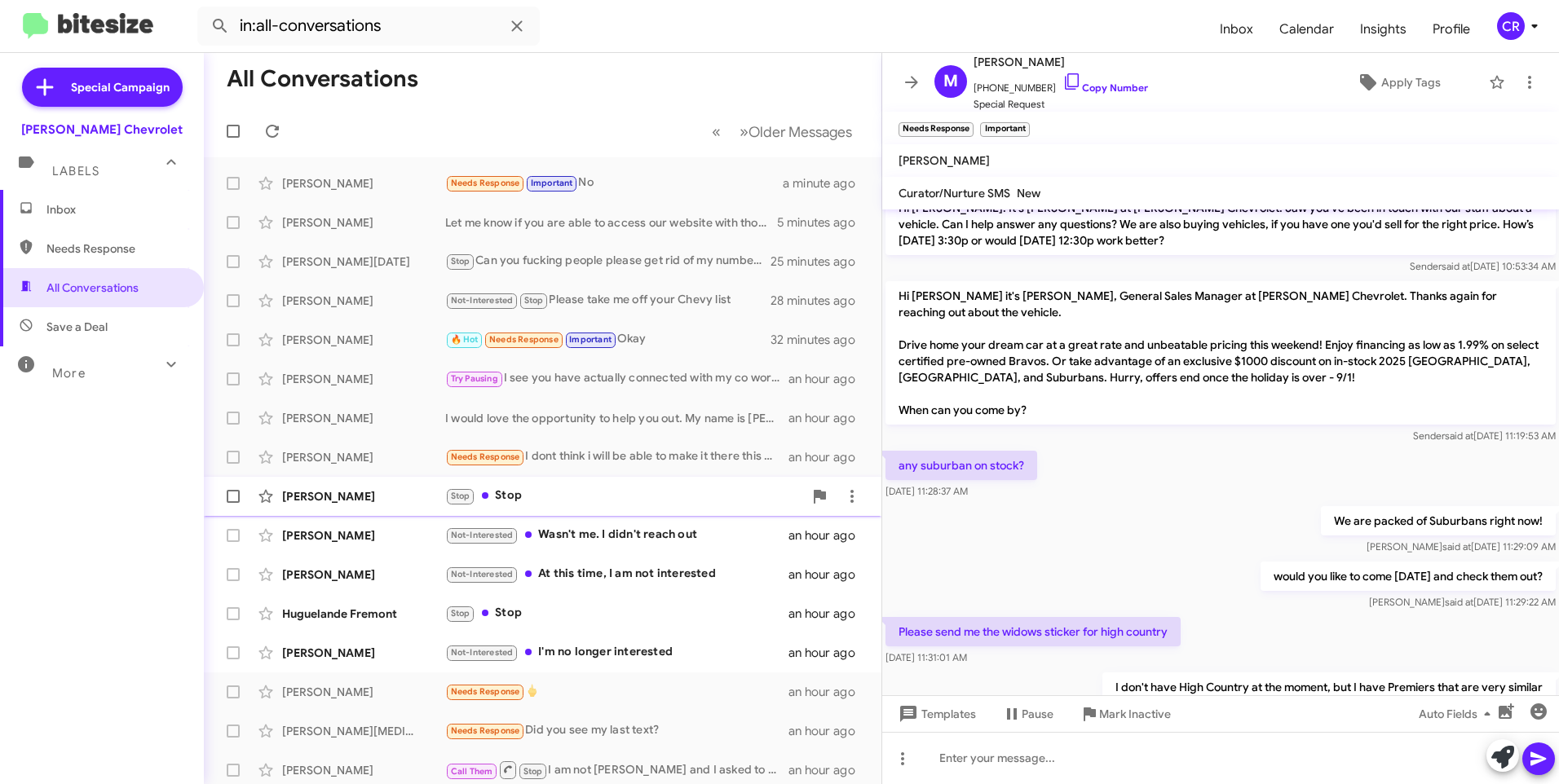
click at [560, 500] on div "Stop Stop" at bounding box center [623, 496] width 358 height 19
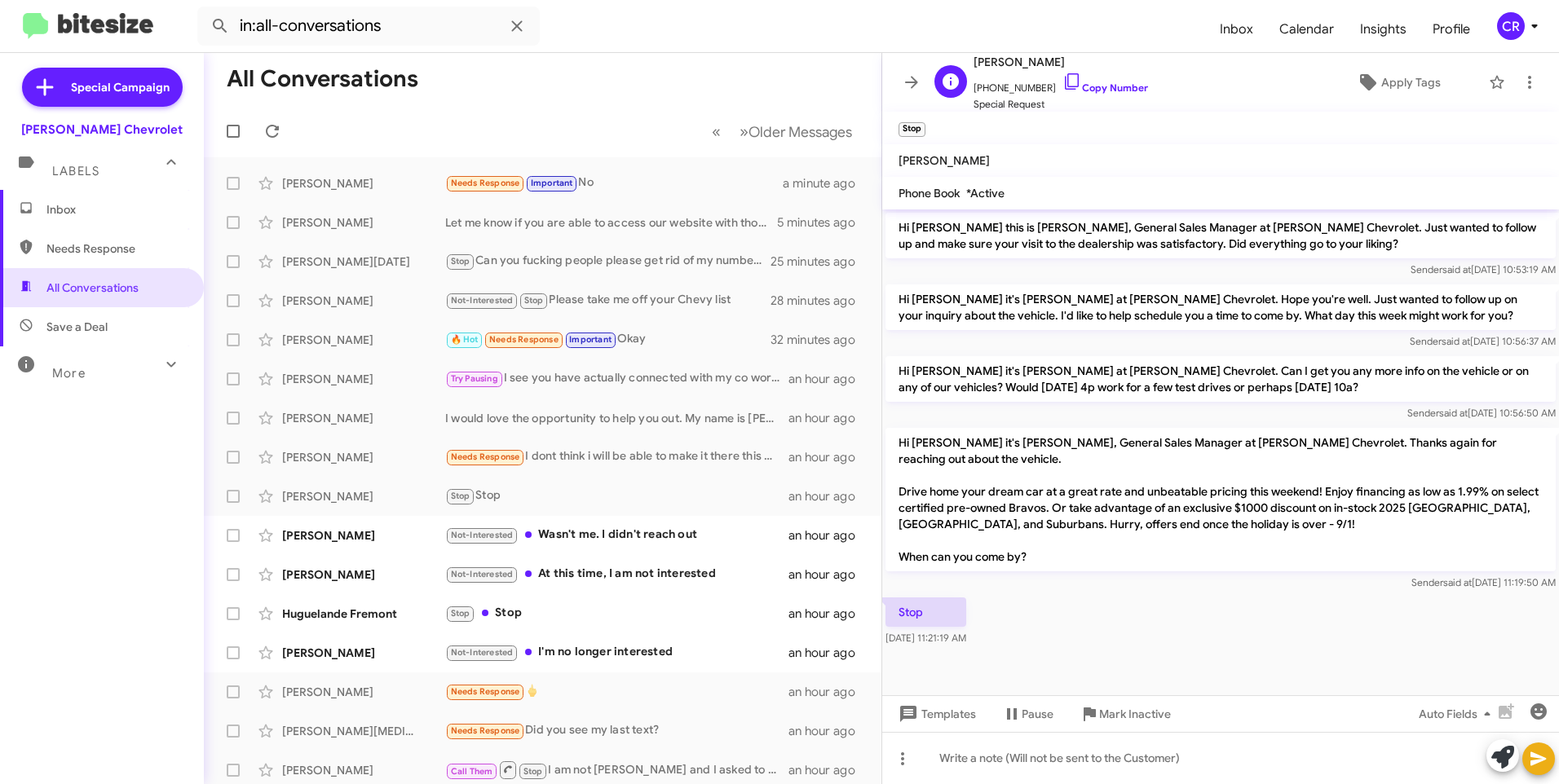
click at [1082, 81] on span "[PHONE_NUMBER] Copy Number" at bounding box center [1061, 84] width 174 height 25
click at [1105, 80] on span "[PHONE_NUMBER] Copy Number" at bounding box center [1061, 84] width 174 height 25
click at [1102, 84] on link "Copy Number" at bounding box center [1105, 87] width 86 height 12
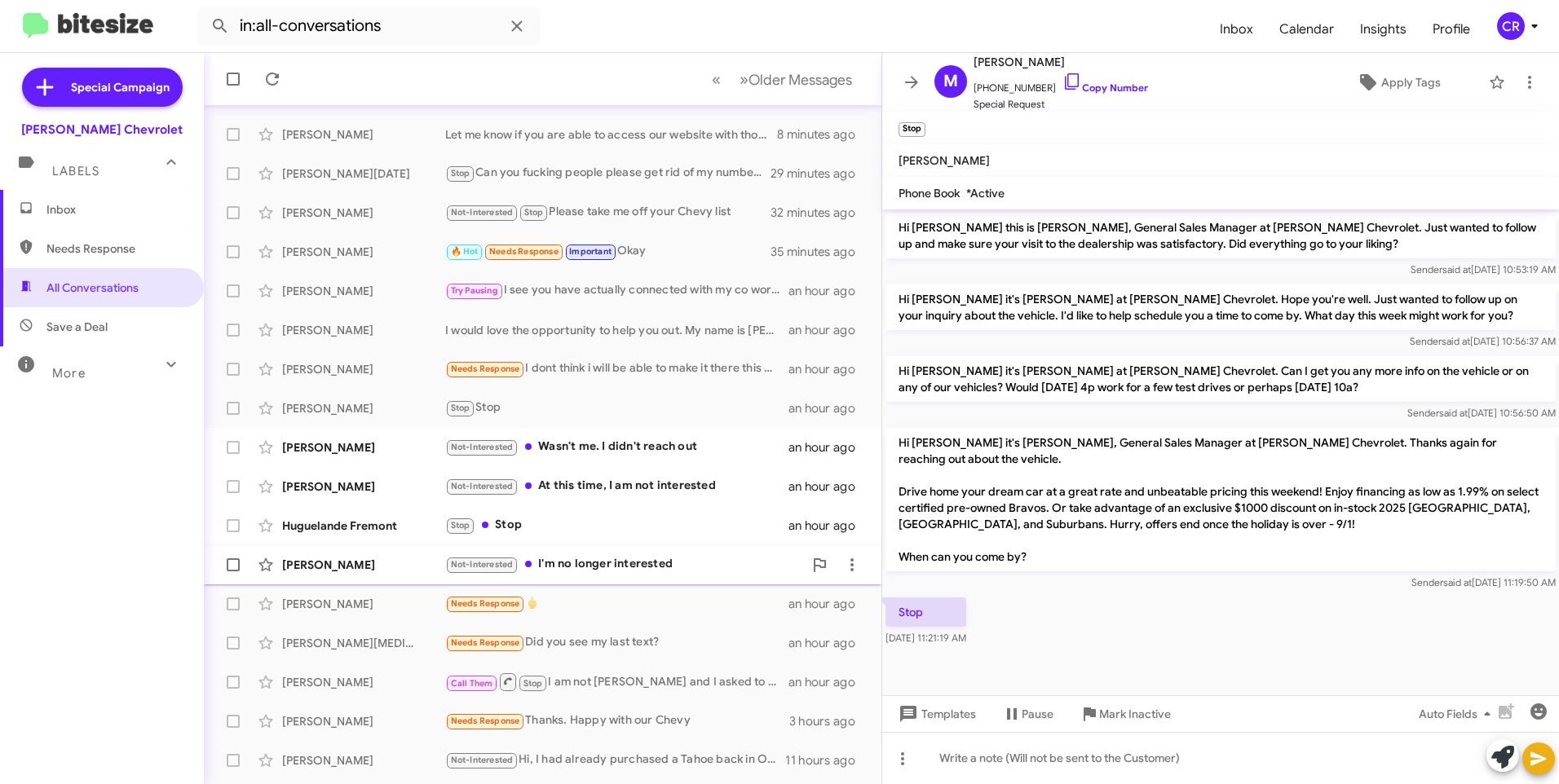
scroll to position [162, 0]
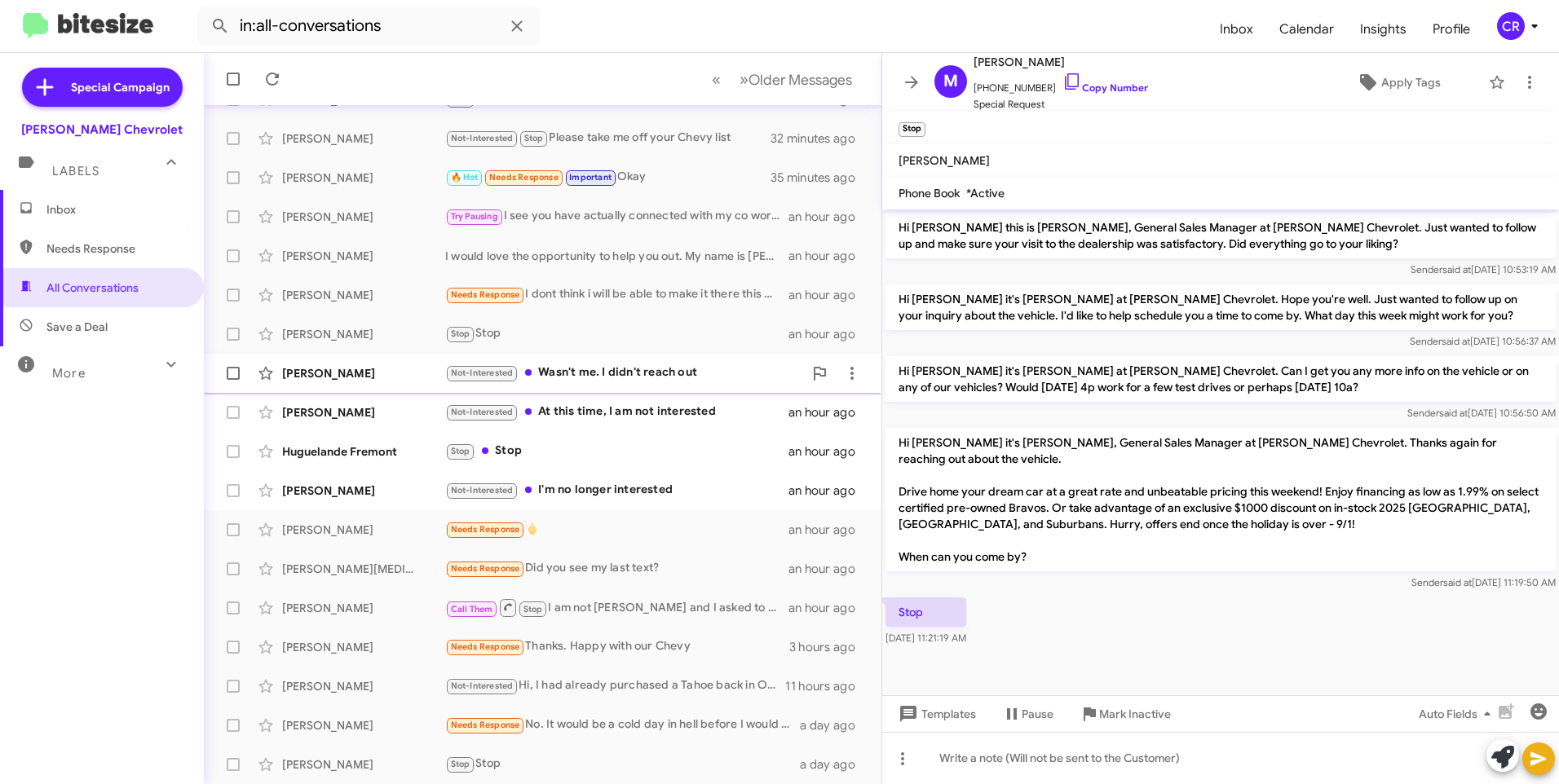
click at [599, 371] on div "Not-Interested Wasn't me. I didn't reach out" at bounding box center [623, 372] width 358 height 19
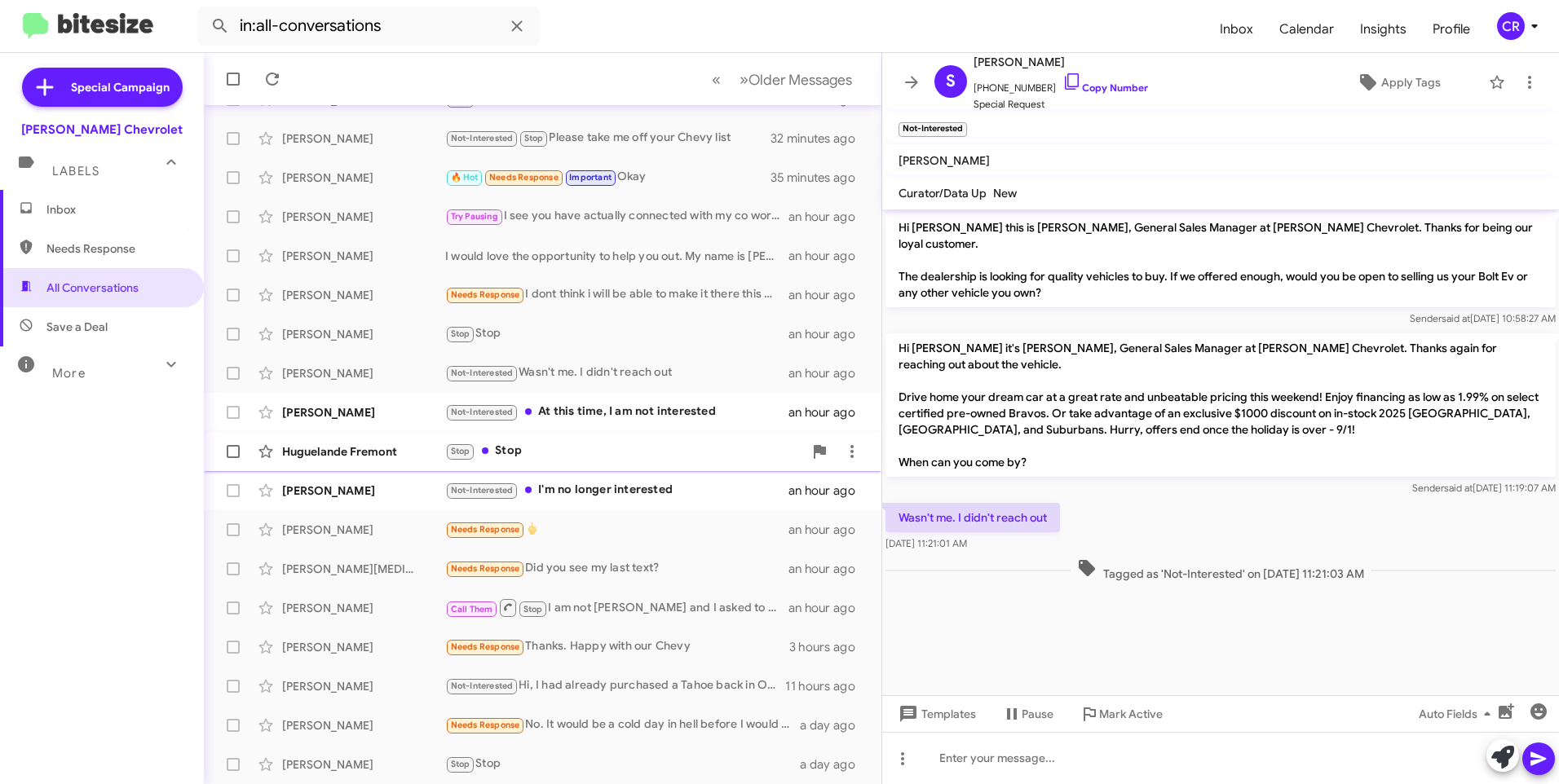
click at [562, 453] on div "Stop Stop" at bounding box center [623, 450] width 358 height 19
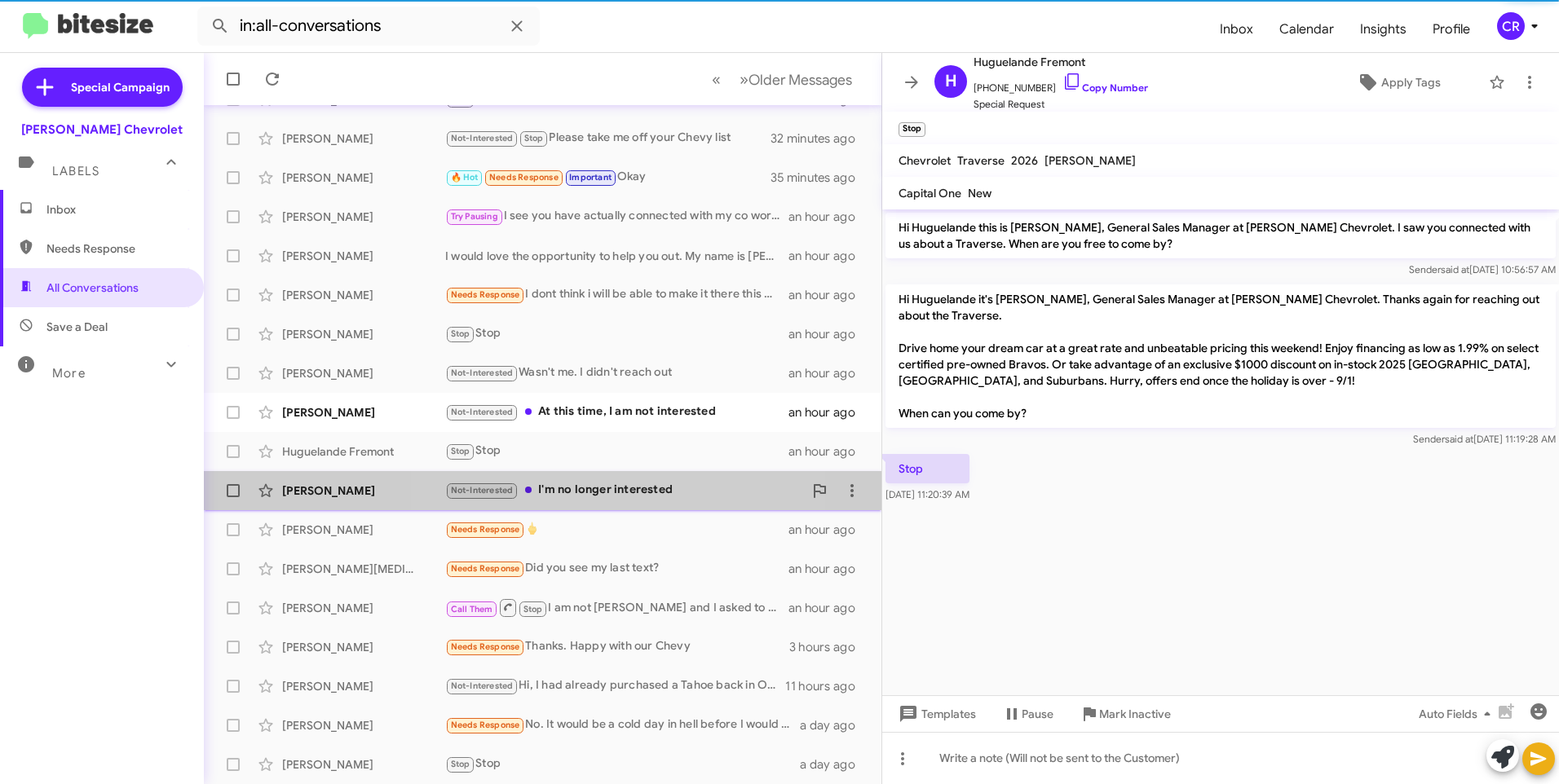
click at [587, 488] on div "Not-Interested I'm no longer interested" at bounding box center [623, 490] width 358 height 19
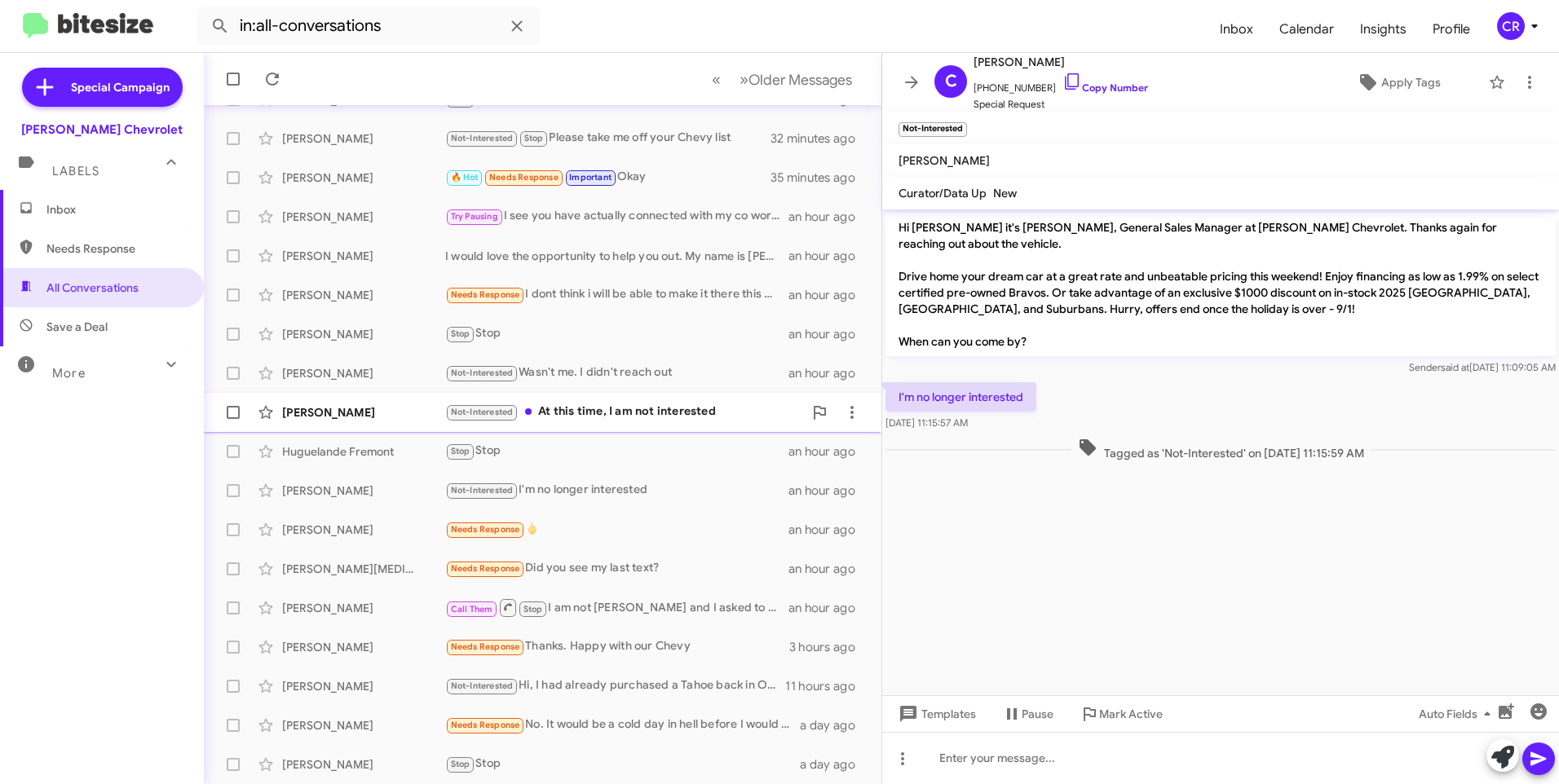
click at [619, 403] on div "Not-Interested At this time, I am not interested" at bounding box center [623, 412] width 358 height 19
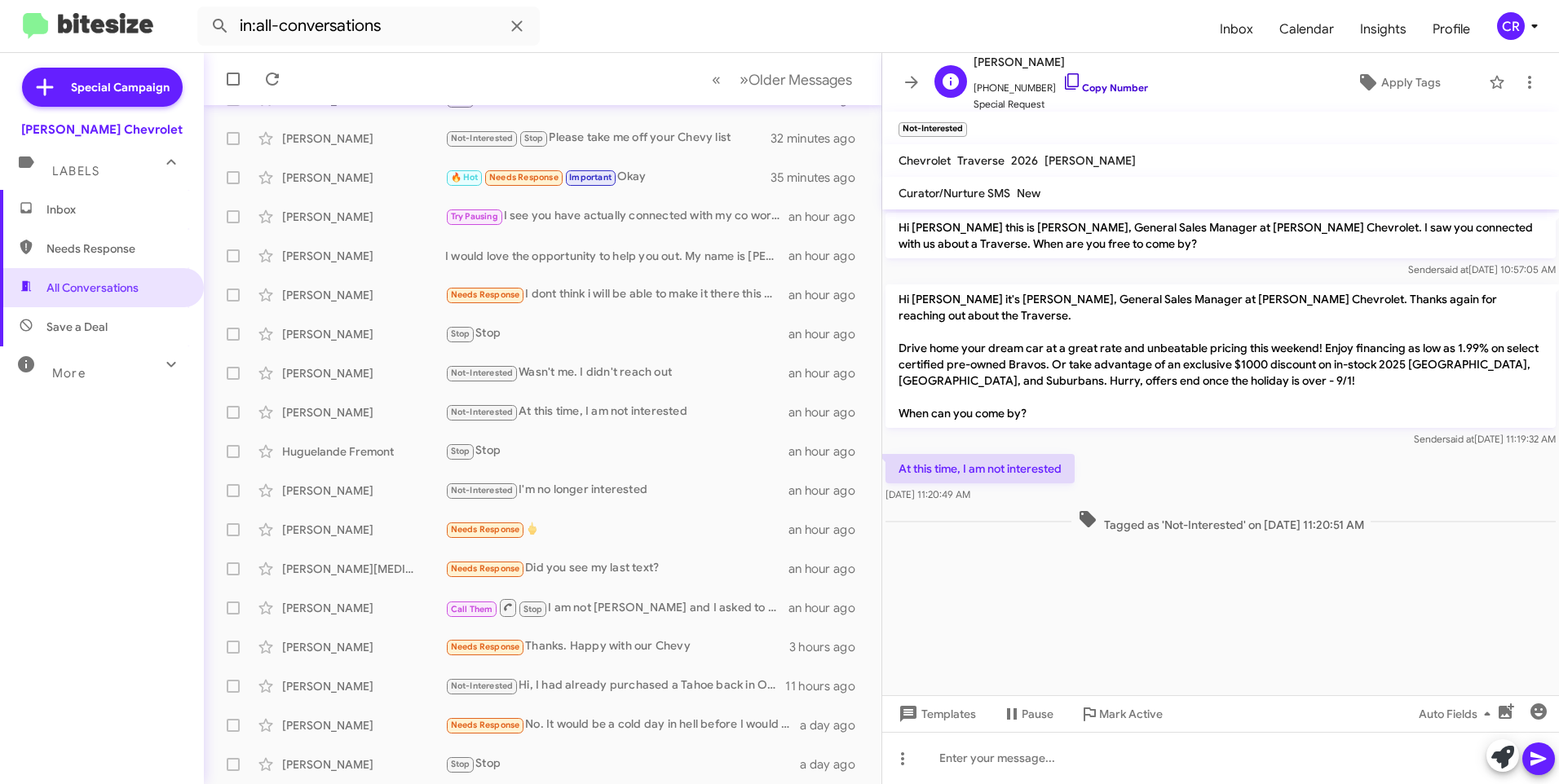
click at [1096, 89] on link "Copy Number" at bounding box center [1105, 87] width 86 height 12
click at [781, 74] on span "Older Messages" at bounding box center [800, 80] width 104 height 18
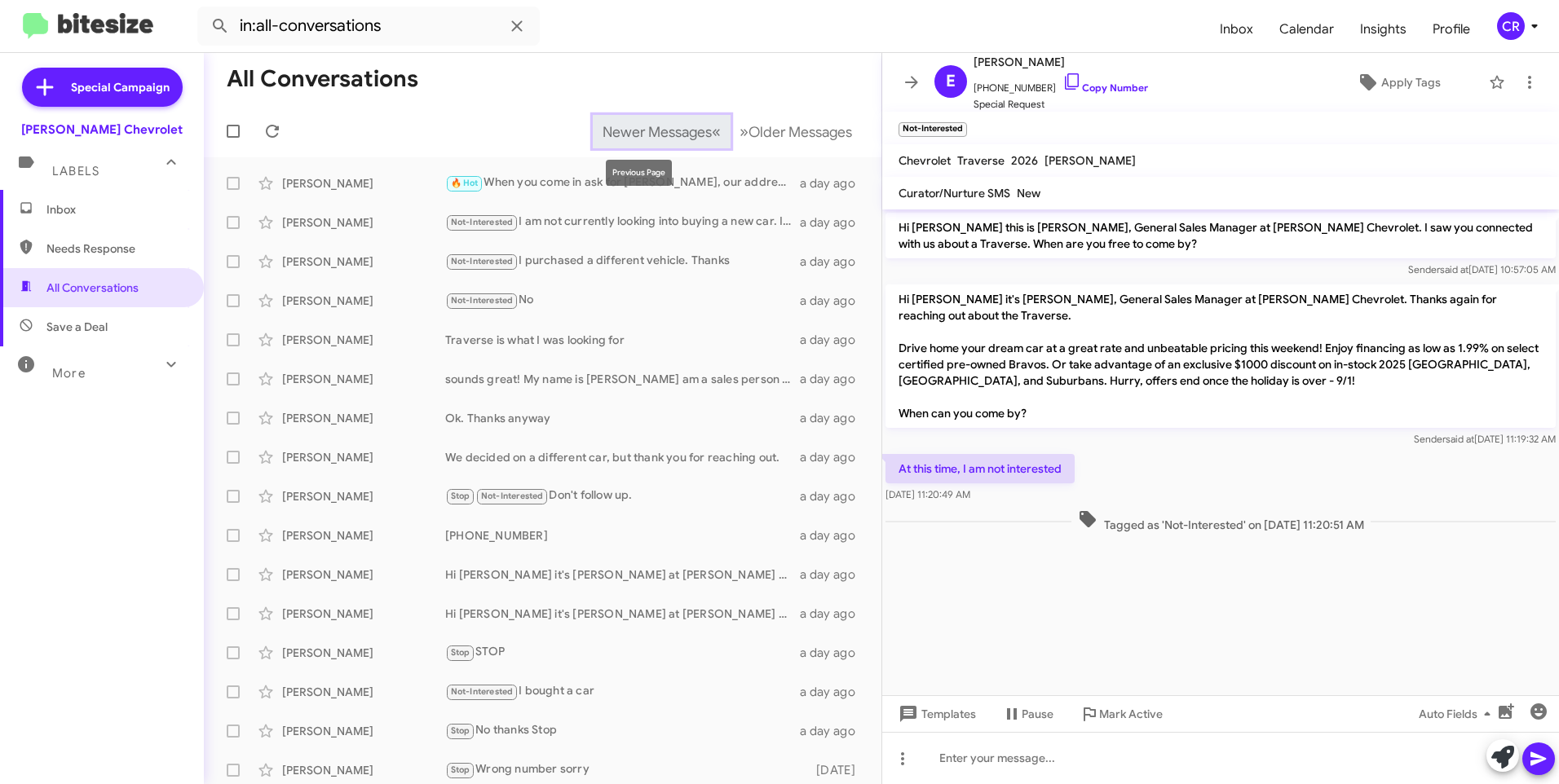
click at [668, 136] on span "Newer Messages" at bounding box center [657, 132] width 109 height 18
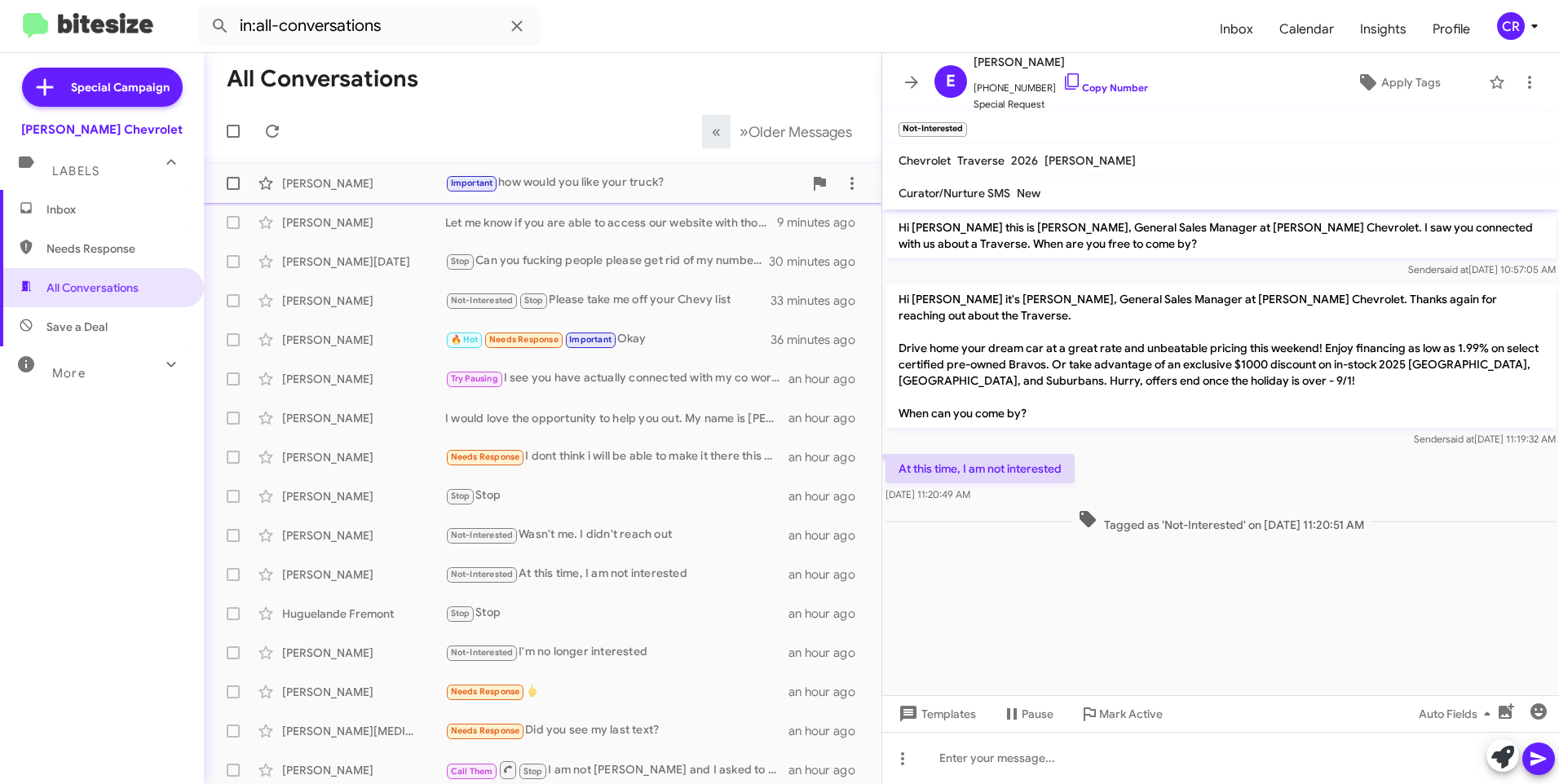
click at [550, 179] on div "Important how would you like your truck?" at bounding box center [623, 182] width 358 height 19
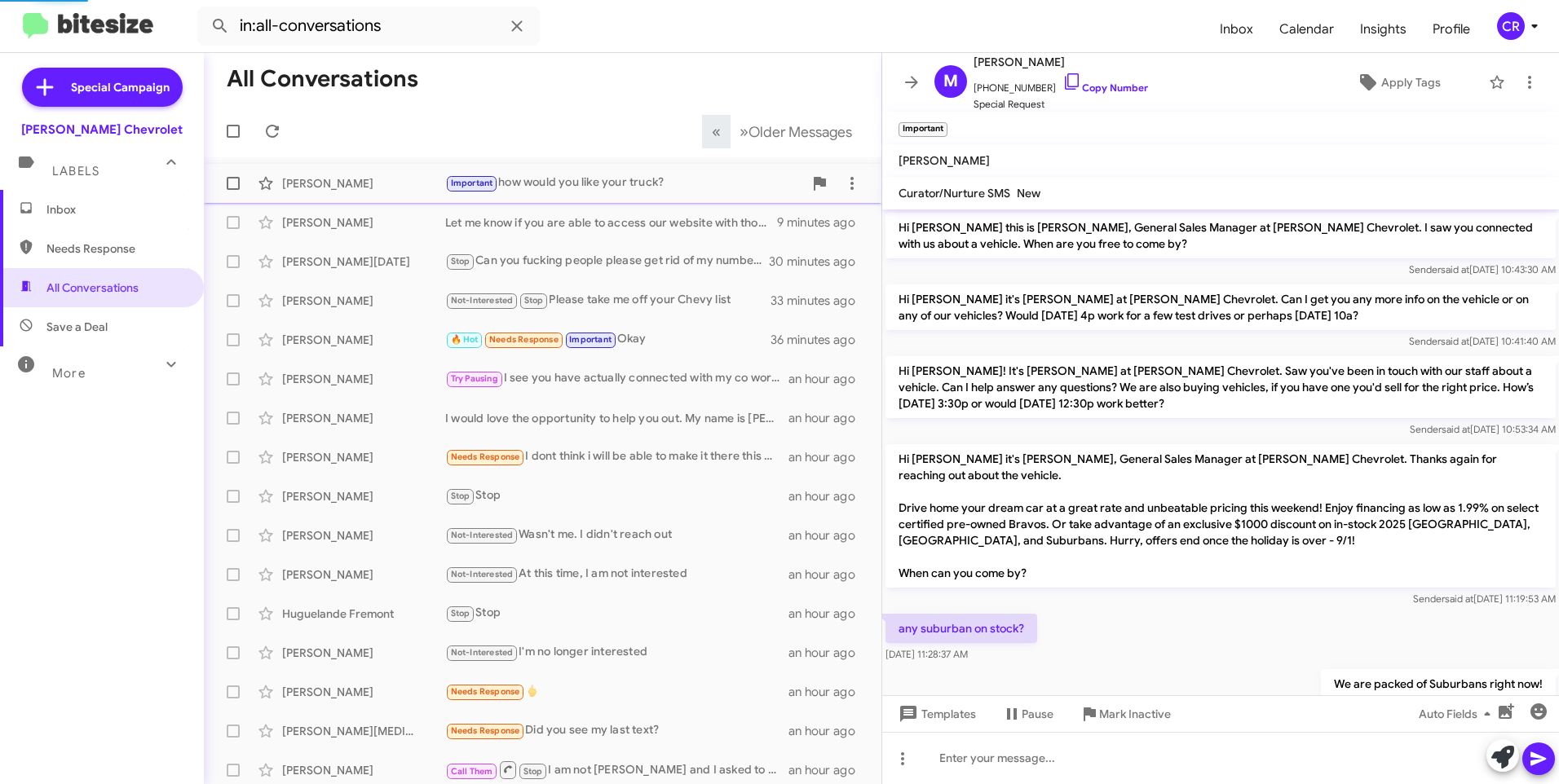
scroll to position [764, 0]
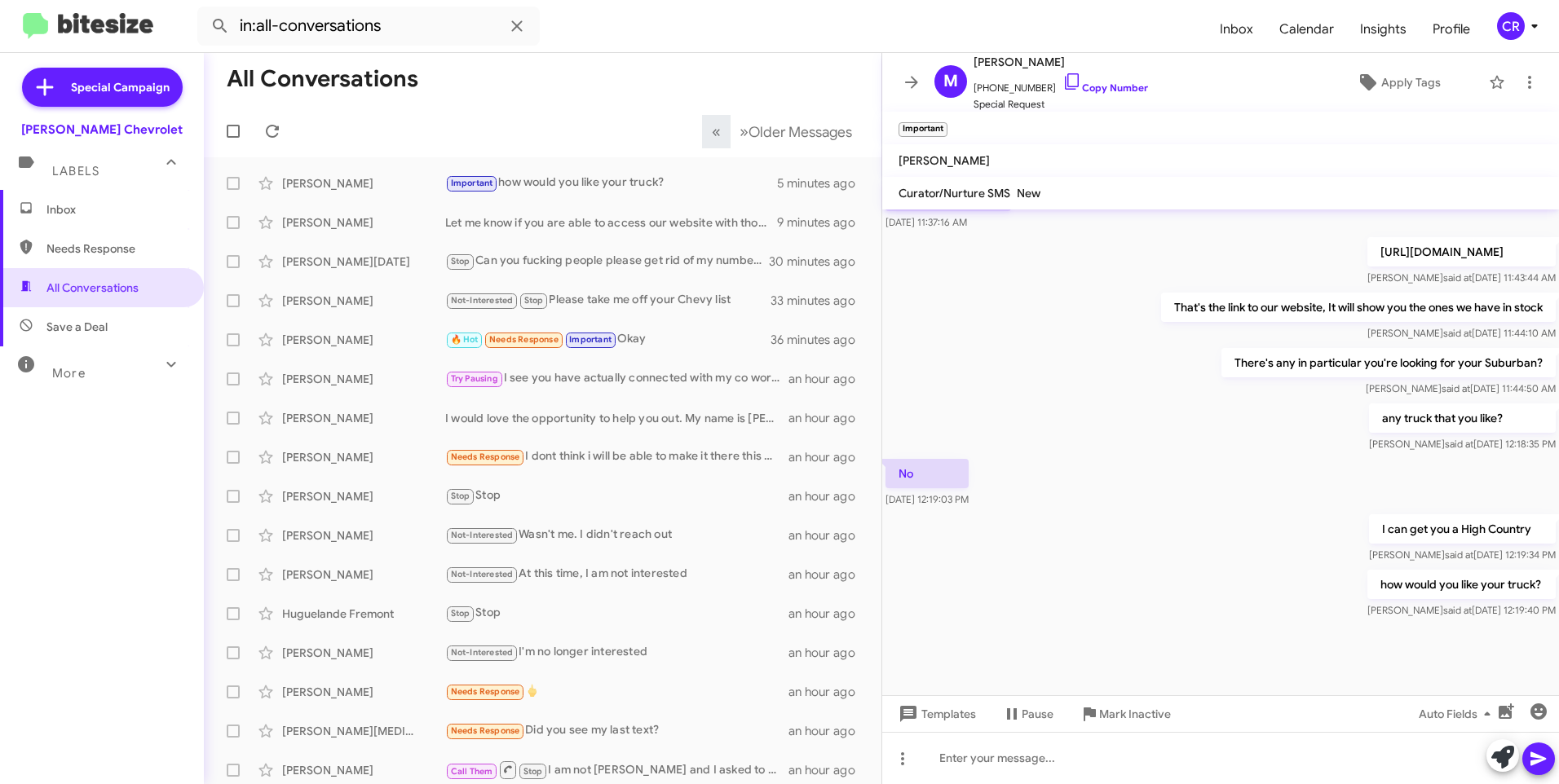
click at [111, 247] on span "Needs Response" at bounding box center [116, 249] width 139 height 16
type input "in:needs-response"
